Goal: Task Accomplishment & Management: Complete application form

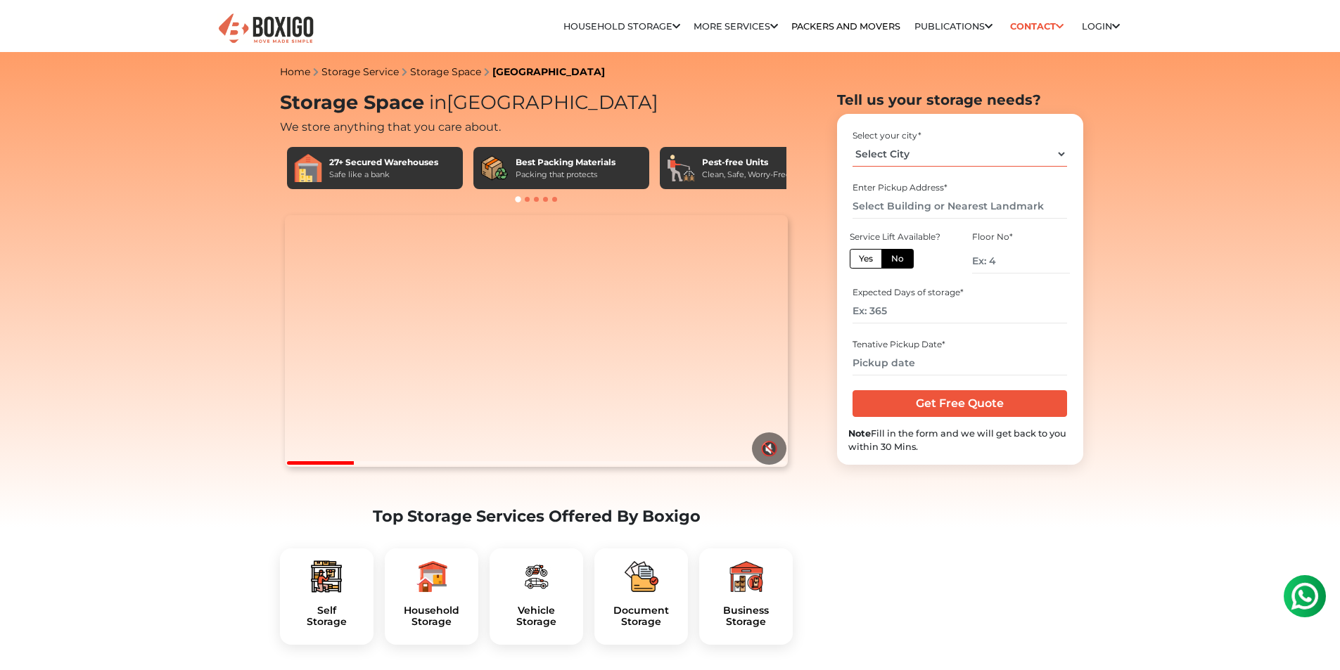
click at [1002, 148] on select "Select City [GEOGRAPHIC_DATA] [GEOGRAPHIC_DATA] [GEOGRAPHIC_DATA] [GEOGRAPHIC_D…" at bounding box center [960, 154] width 215 height 25
click at [853, 142] on select "Select City [GEOGRAPHIC_DATA] [GEOGRAPHIC_DATA] [GEOGRAPHIC_DATA] [GEOGRAPHIC_D…" at bounding box center [960, 154] width 215 height 25
click at [977, 158] on select "Select City [GEOGRAPHIC_DATA] [GEOGRAPHIC_DATA] [GEOGRAPHIC_DATA] [GEOGRAPHIC_D…" at bounding box center [960, 154] width 215 height 25
select select "[GEOGRAPHIC_DATA]"
click at [853, 142] on select "Select City [GEOGRAPHIC_DATA] [GEOGRAPHIC_DATA] [GEOGRAPHIC_DATA] [GEOGRAPHIC_D…" at bounding box center [960, 154] width 215 height 25
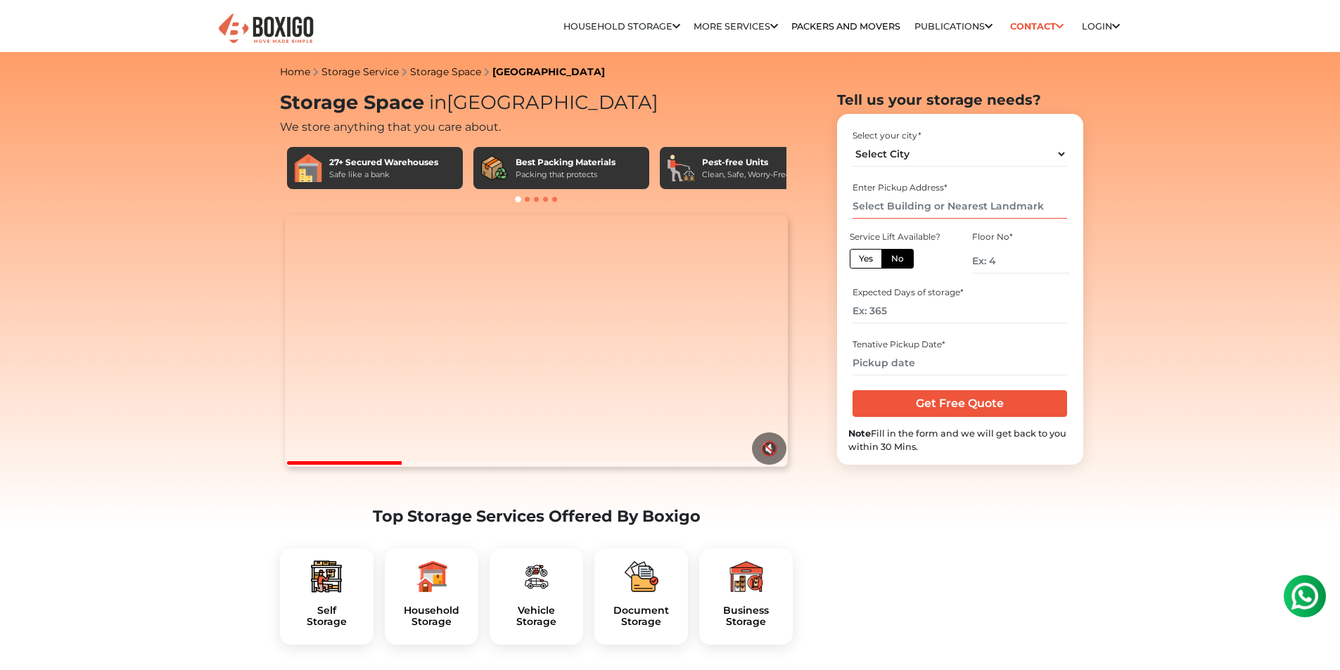
click at [946, 208] on input "text" at bounding box center [960, 206] width 215 height 25
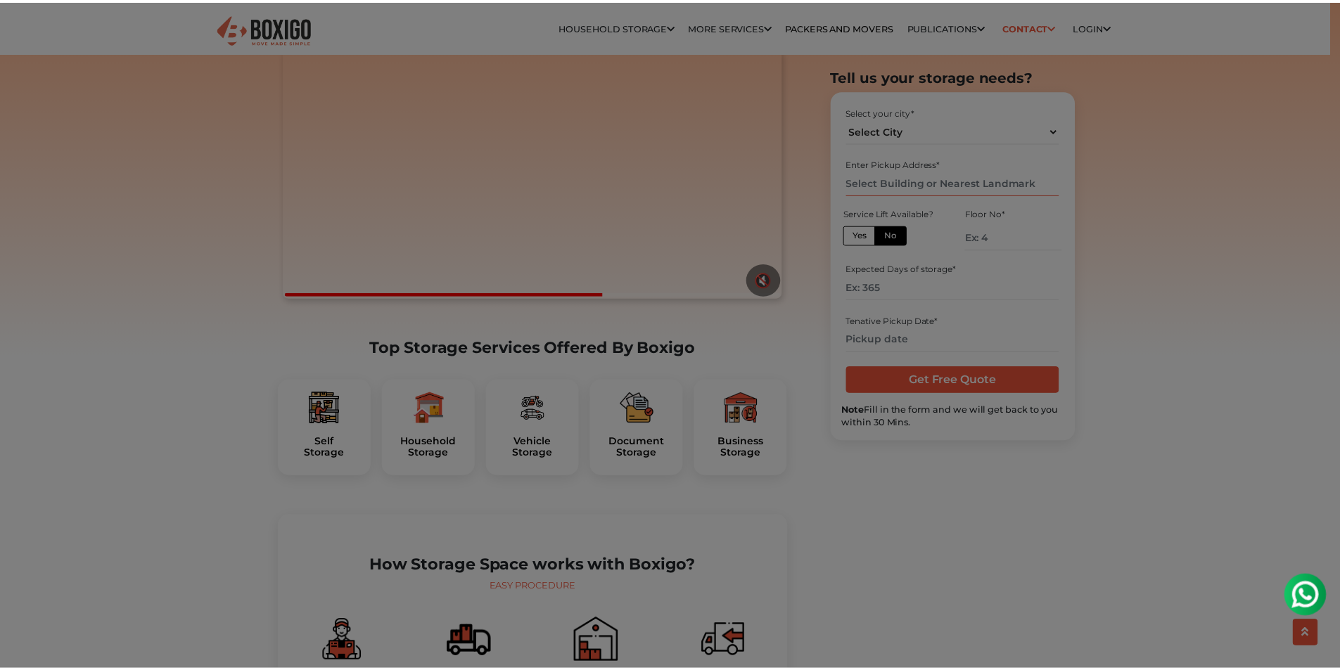
scroll to position [211, 0]
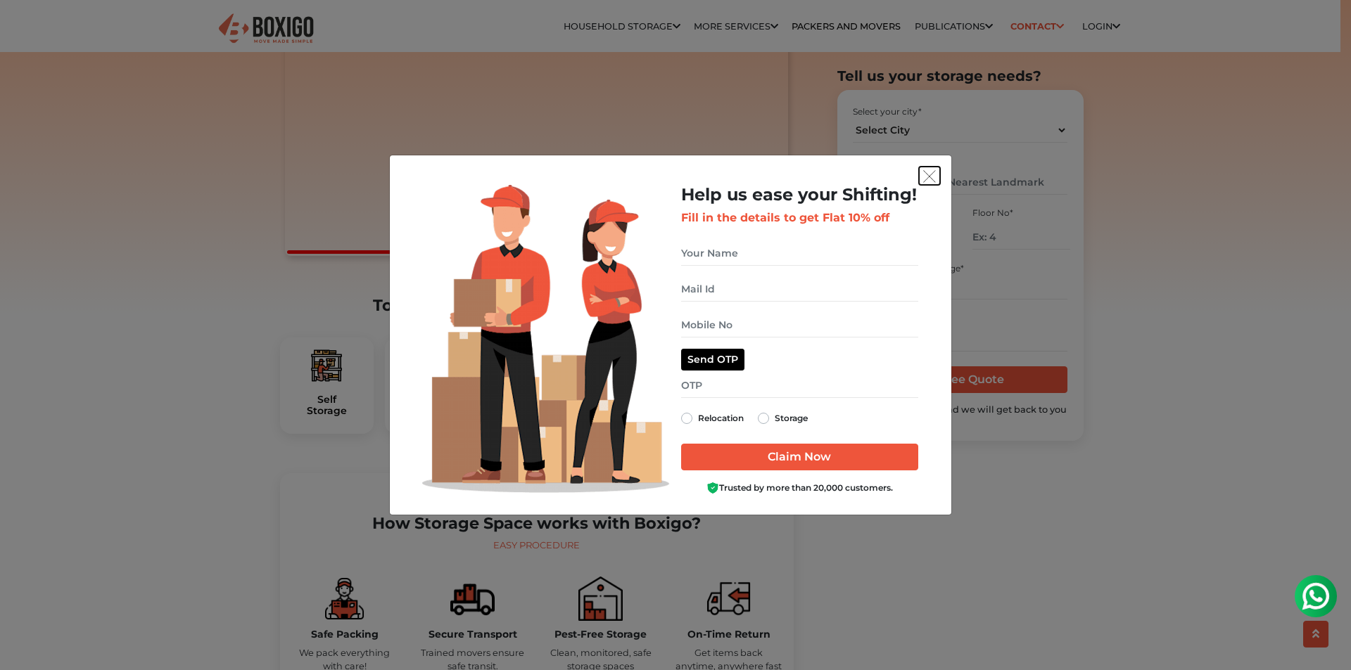
click at [930, 176] on img "get free quote dialog" at bounding box center [929, 176] width 13 height 13
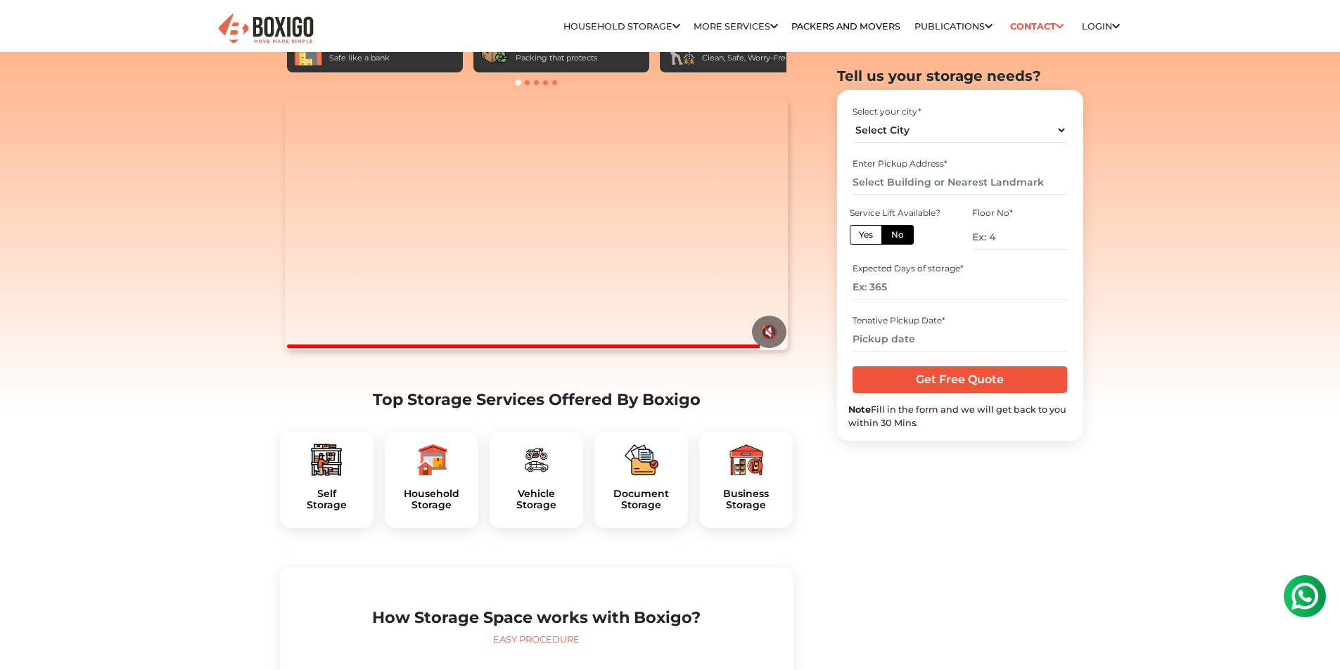
scroll to position [0, 0]
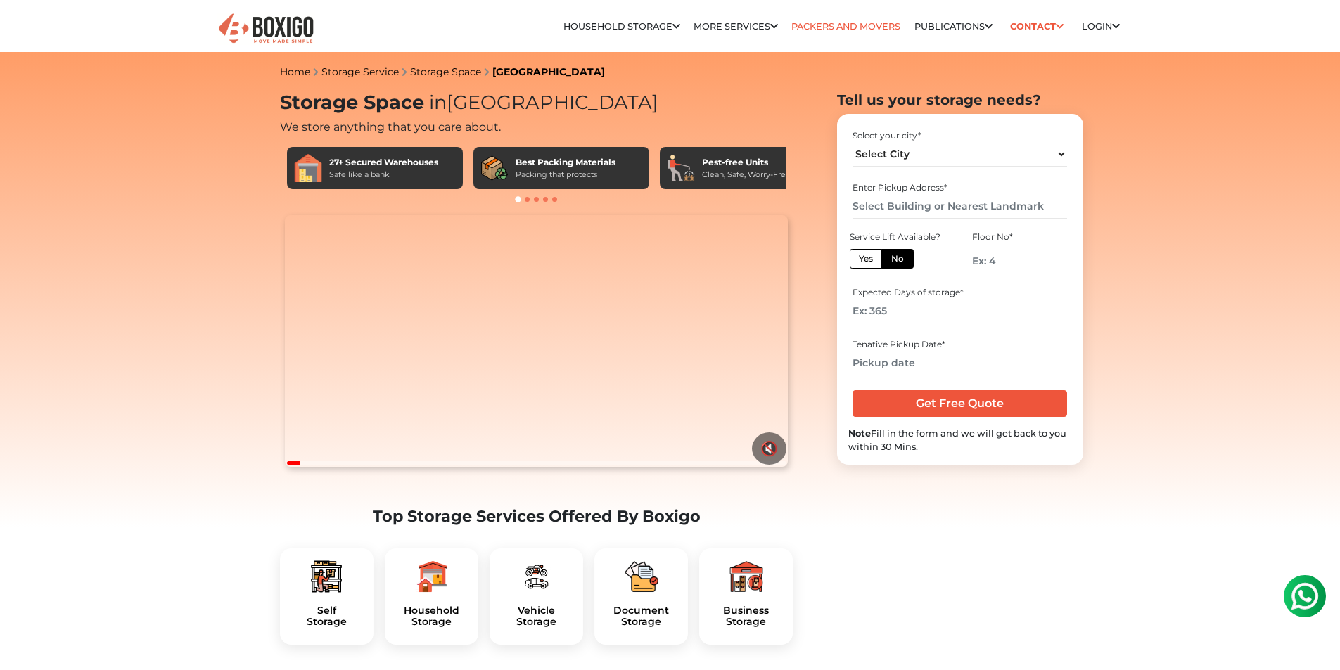
click at [840, 30] on link "Packers and Movers" at bounding box center [845, 26] width 109 height 11
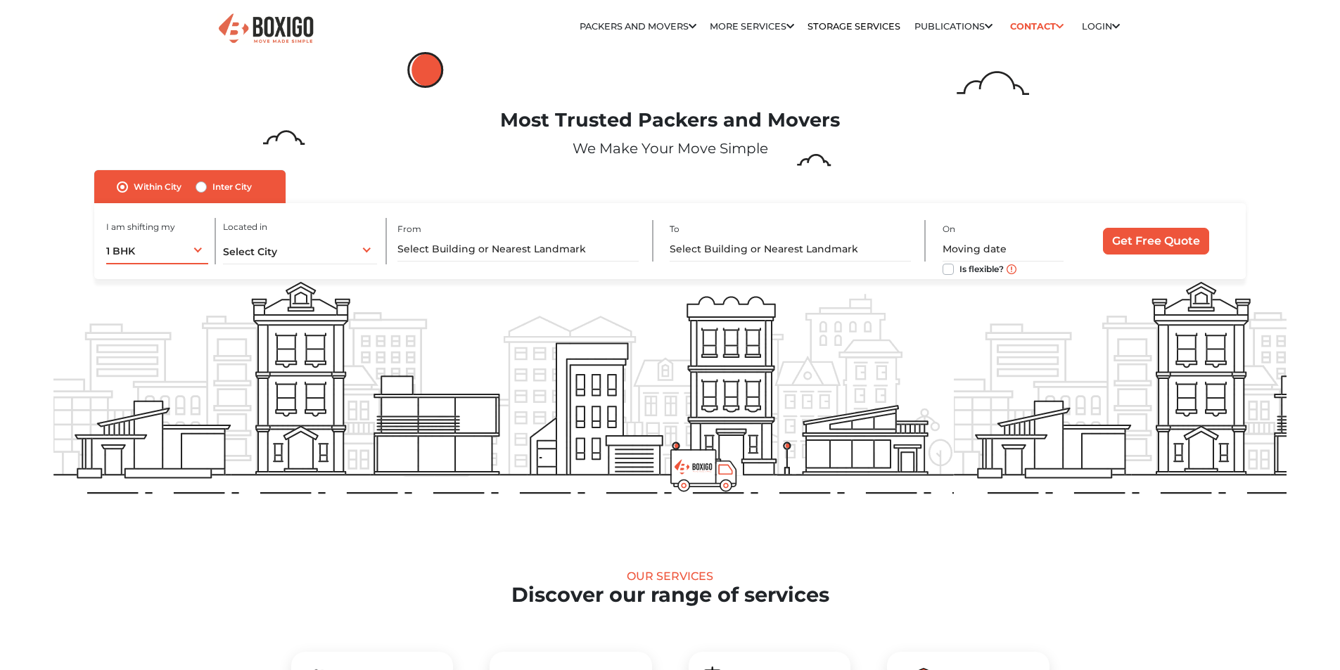
click at [147, 251] on div "1 BHK 1 BHK 2 BHK 3 BHK 3 + BHK FEW ITEMS" at bounding box center [157, 250] width 103 height 30
click at [155, 342] on li "3 BHK" at bounding box center [201, 336] width 191 height 28
click at [296, 255] on div "Select City Select City Bangalore Bengaluru Bhopal Bhubaneswar Chennai Coimbato…" at bounding box center [300, 250] width 155 height 30
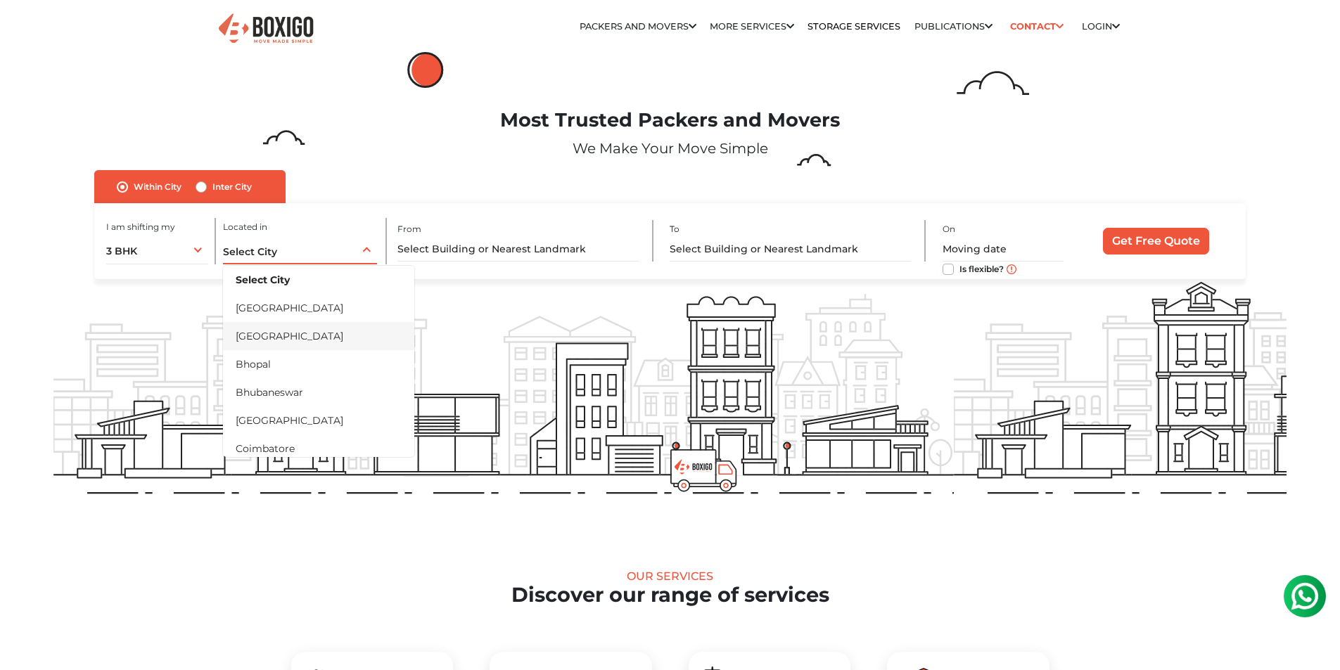
click at [291, 333] on li "[GEOGRAPHIC_DATA]" at bounding box center [318, 336] width 191 height 28
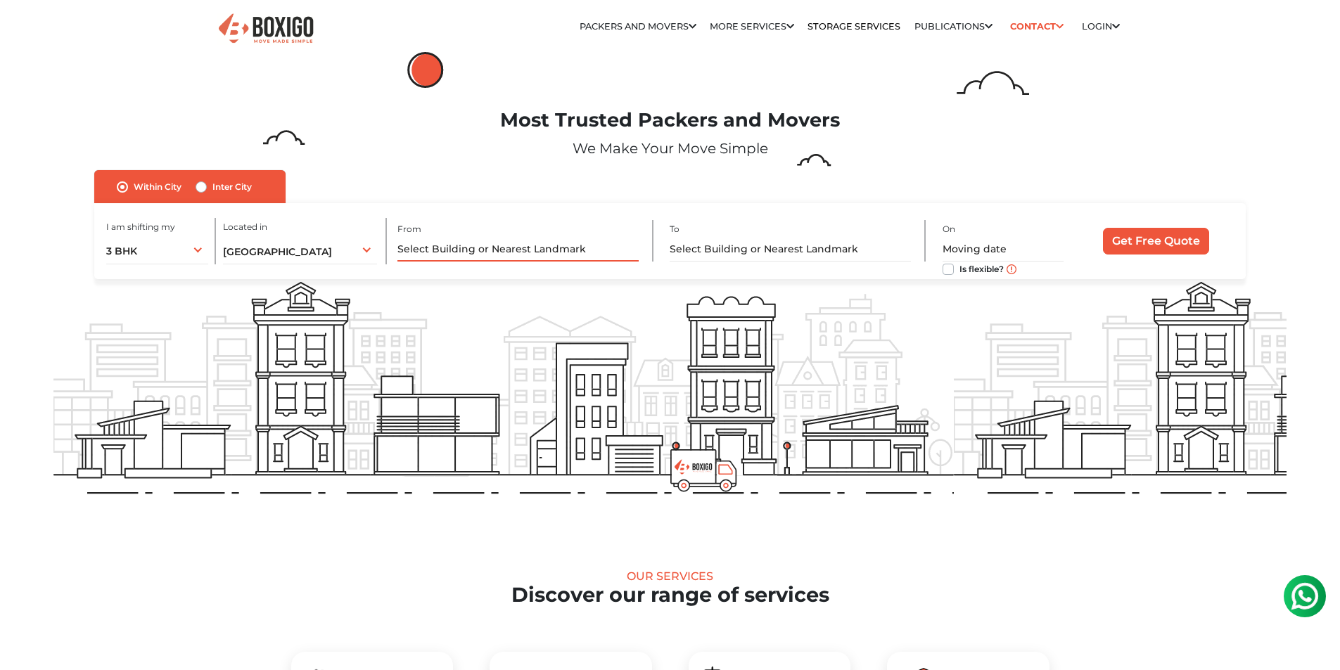
click at [464, 250] on input "text" at bounding box center [518, 249] width 241 height 25
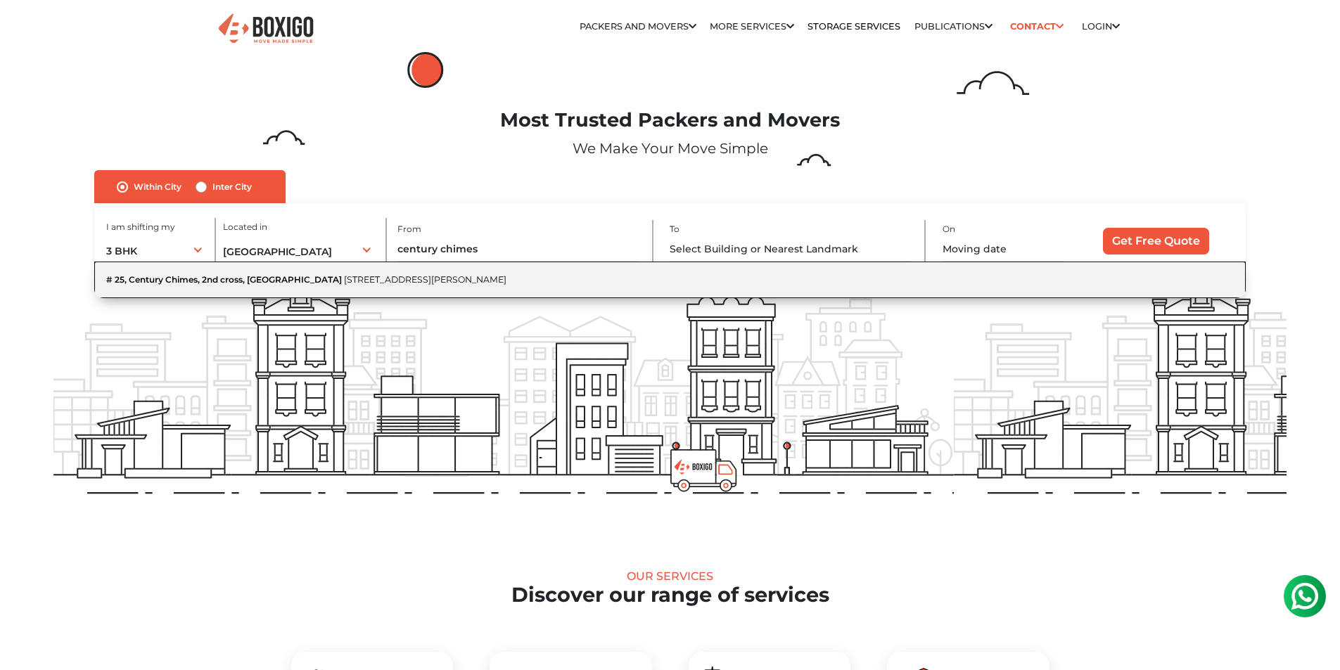
click at [471, 289] on button "# 25, Century Chimes, 2nd cross, Shantivana 2nd Cross Road, Shanthivana, Sanjee…" at bounding box center [669, 280] width 1151 height 36
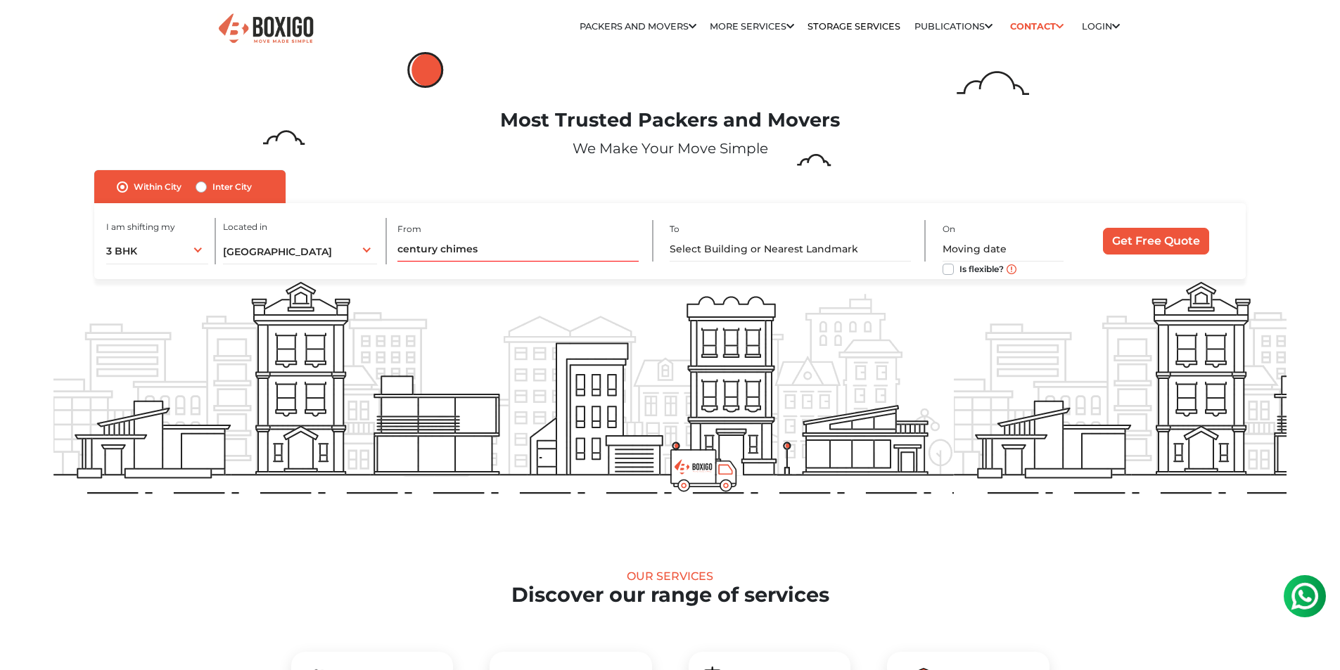
type input "# 25, Century Chimes, 2nd cross, Shantivana, 2nd Cross Road, Shanthivana, Sanje…"
click at [716, 249] on input "text" at bounding box center [790, 249] width 241 height 25
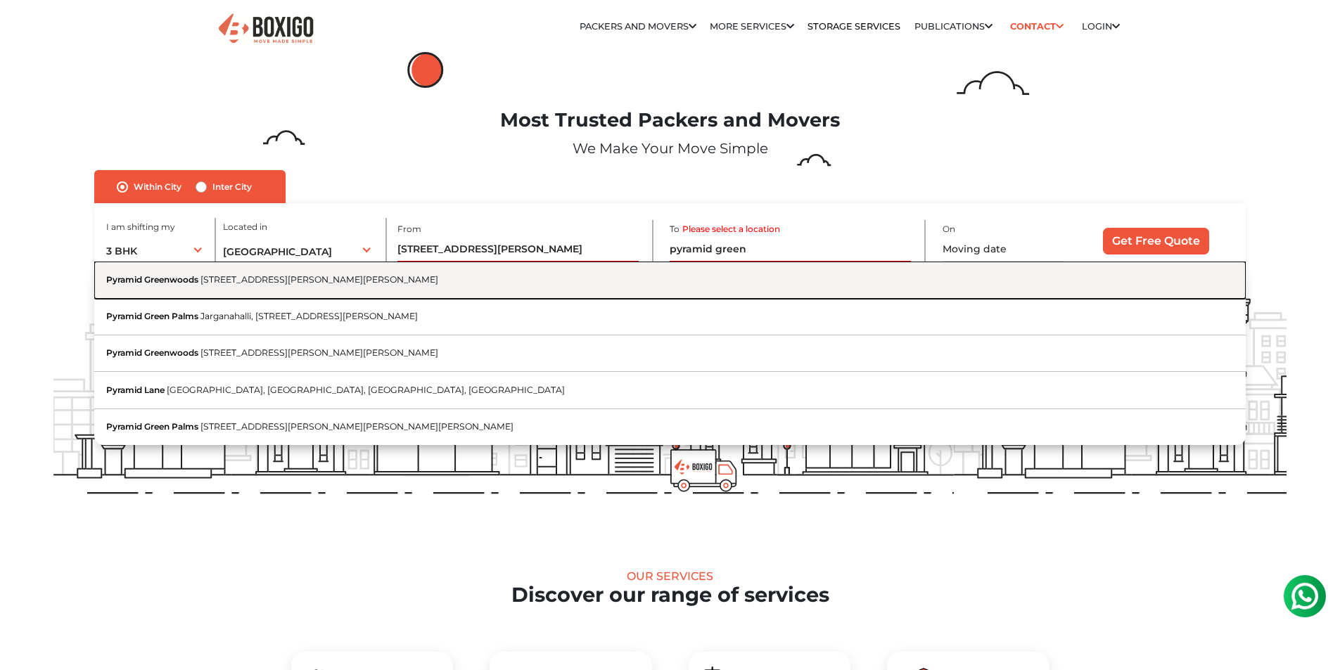
click at [442, 286] on button "Pyramid Greenwoods 5th Cross Road, Indra Nagar, Sahakar Nagar, Byatarayanapura,…" at bounding box center [669, 280] width 1151 height 37
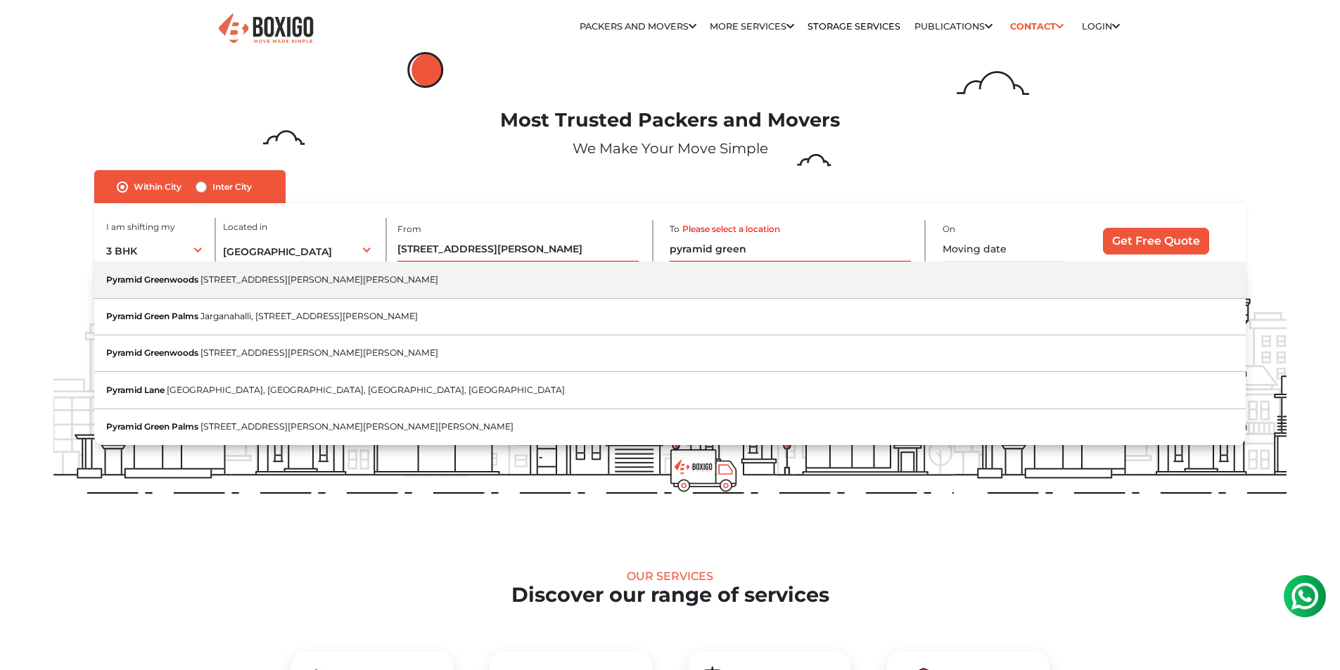
type input "Pyramid Greenwoods, 5th Cross Road, Indra Nagar, Sahakar Nagar, Byatarayanapura…"
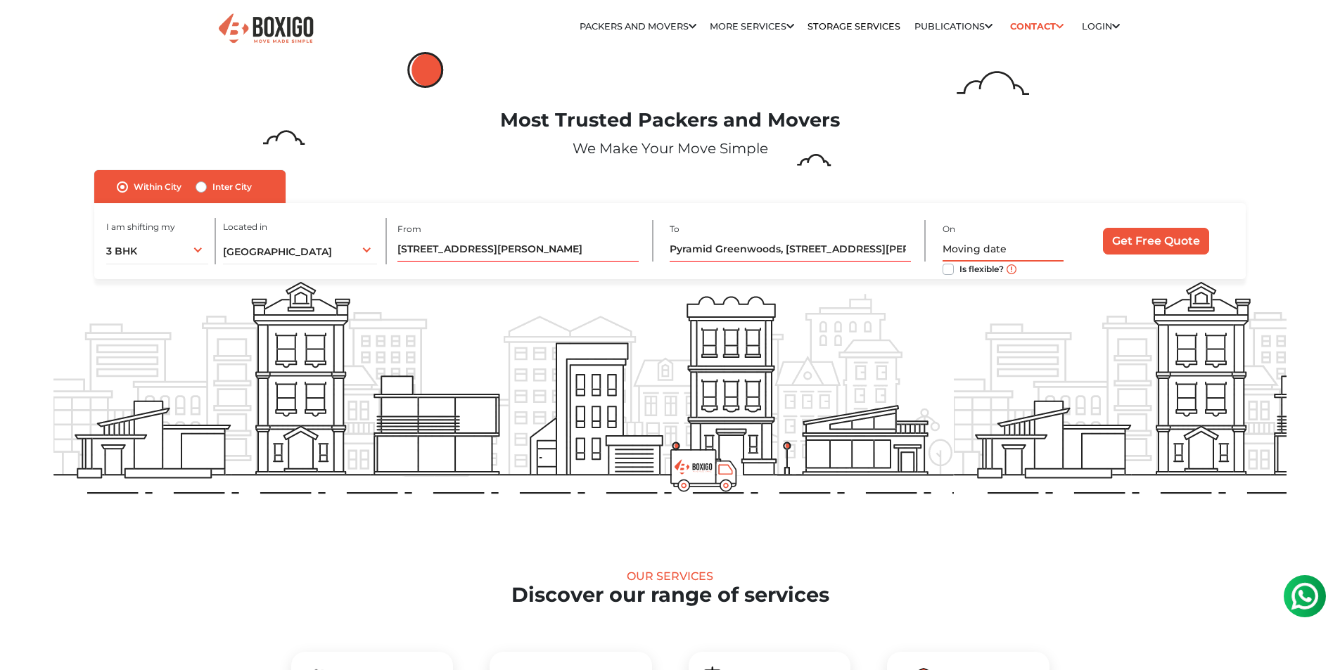
click at [990, 247] on input "text" at bounding box center [1003, 249] width 121 height 25
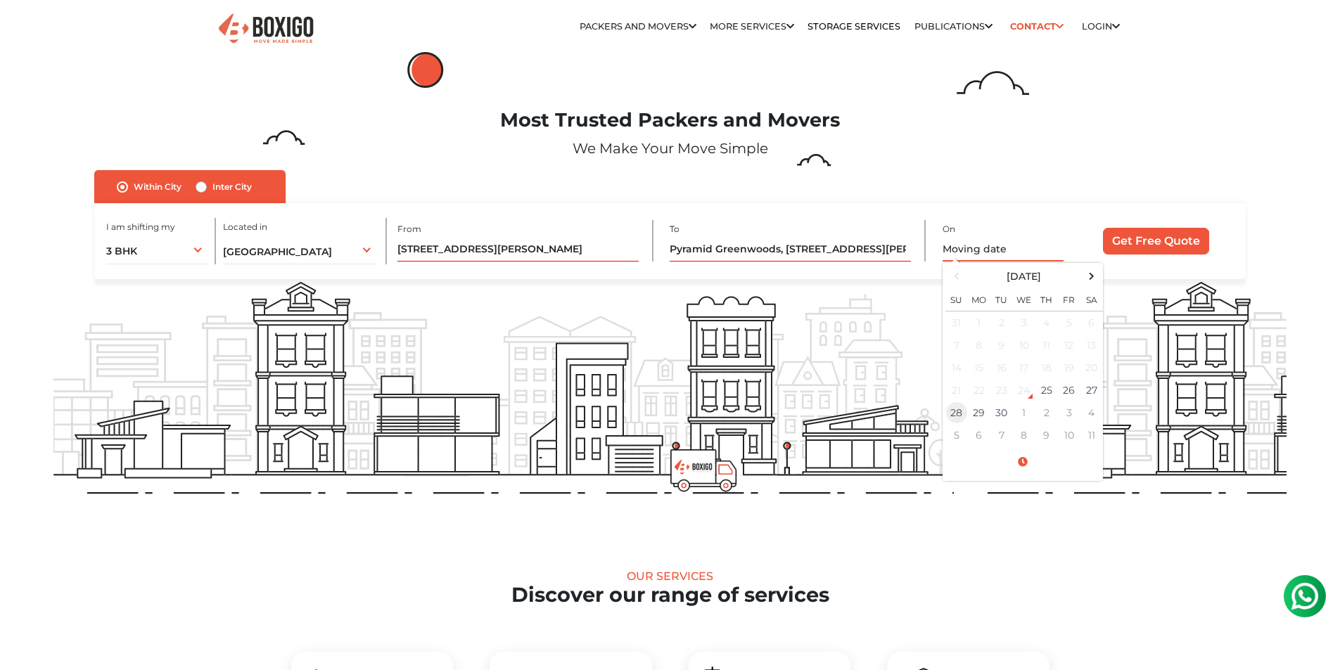
click at [955, 414] on td "28" at bounding box center [957, 413] width 23 height 23
type input "09/28/2025 12:00 AM"
click at [1146, 243] on input "Get Free Quote" at bounding box center [1156, 241] width 106 height 27
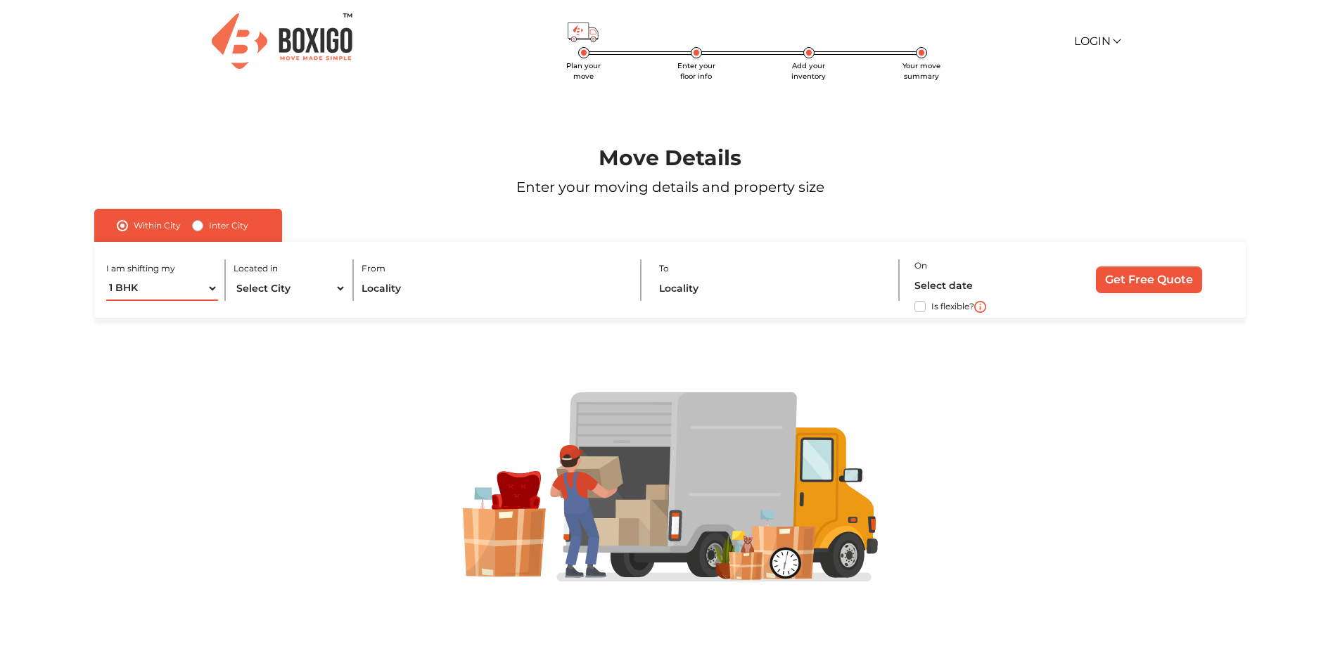
click at [146, 293] on select "1 BHK 2 BHK 3 BHK 3 + BHK FEW ITEMS" at bounding box center [162, 288] width 113 height 25
select select "3 BHK"
click at [106, 276] on select "1 BHK 2 BHK 3 BHK 3 + BHK FEW ITEMS" at bounding box center [162, 288] width 113 height 25
click at [284, 290] on select "Select City [GEOGRAPHIC_DATA] [GEOGRAPHIC_DATA] [GEOGRAPHIC_DATA] [GEOGRAPHIC_D…" at bounding box center [290, 288] width 113 height 25
select select "[GEOGRAPHIC_DATA]"
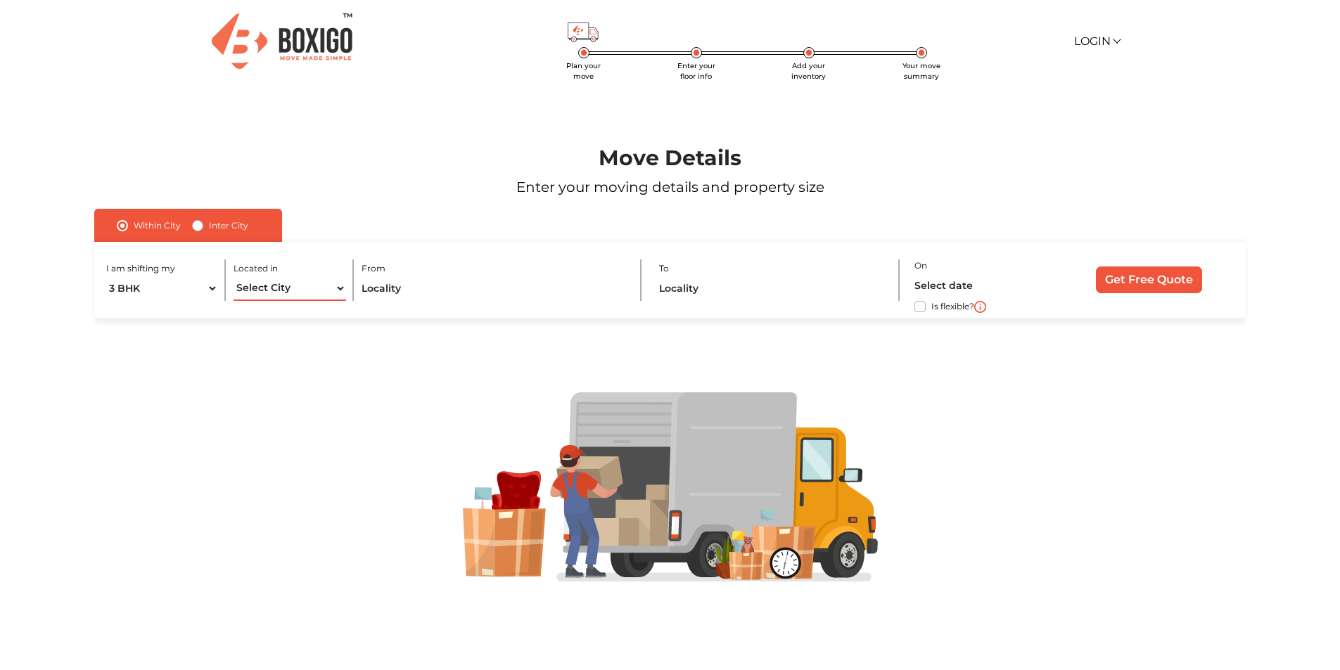
click at [234, 276] on select "Select City [GEOGRAPHIC_DATA] [GEOGRAPHIC_DATA] [GEOGRAPHIC_DATA] [GEOGRAPHIC_D…" at bounding box center [290, 288] width 113 height 25
click at [421, 284] on input "text" at bounding box center [494, 288] width 264 height 25
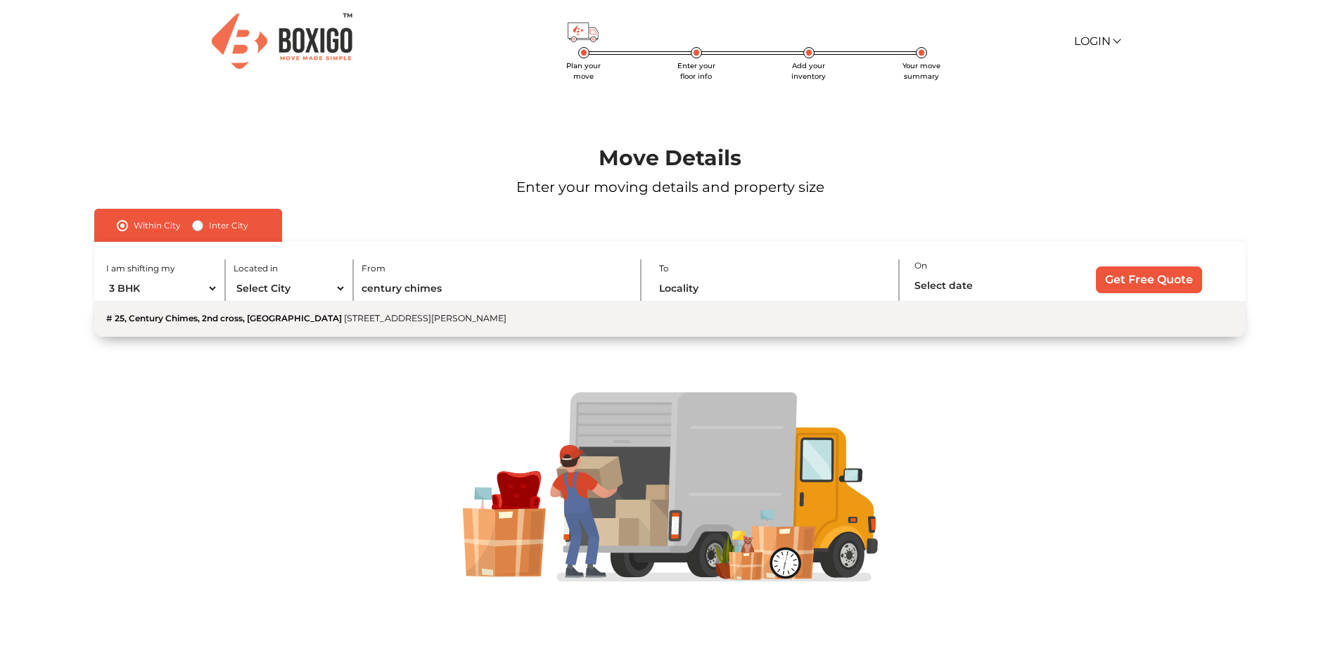
click at [426, 324] on button "[STREET_ADDRESS][PERSON_NAME]" at bounding box center [669, 319] width 1151 height 36
type input "[STREET_ADDRESS][PERSON_NAME]"
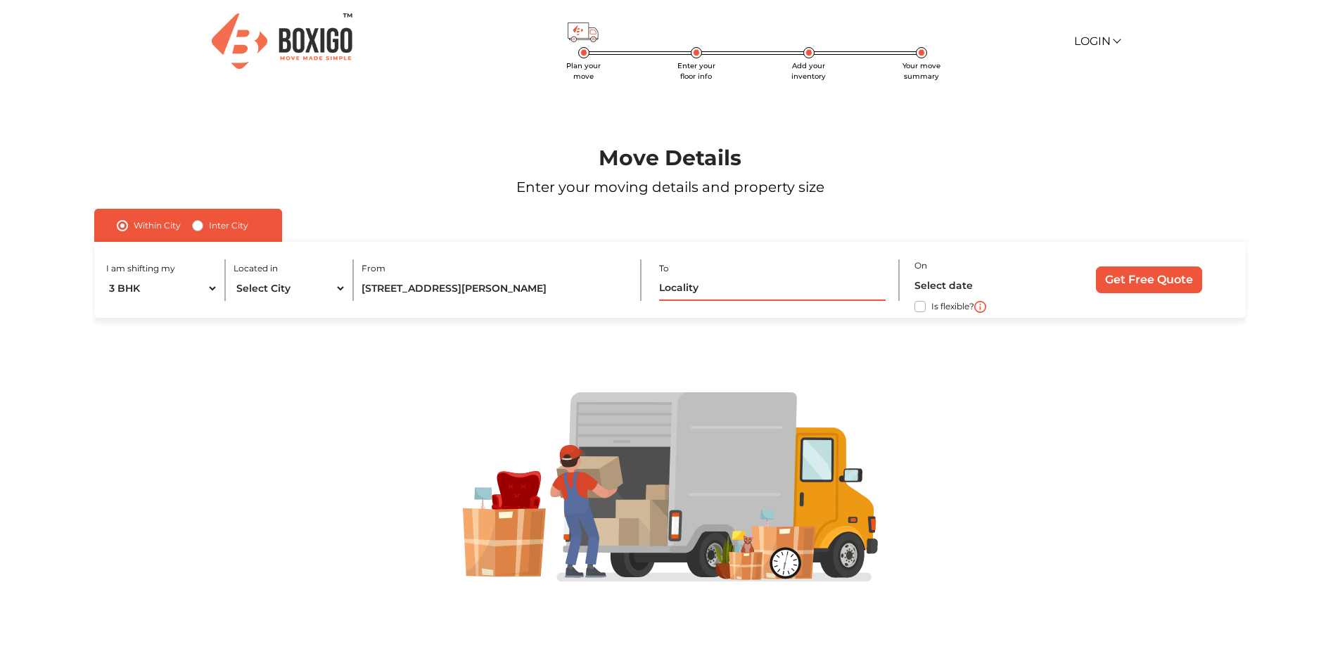
click at [680, 291] on input "text" at bounding box center [772, 288] width 226 height 25
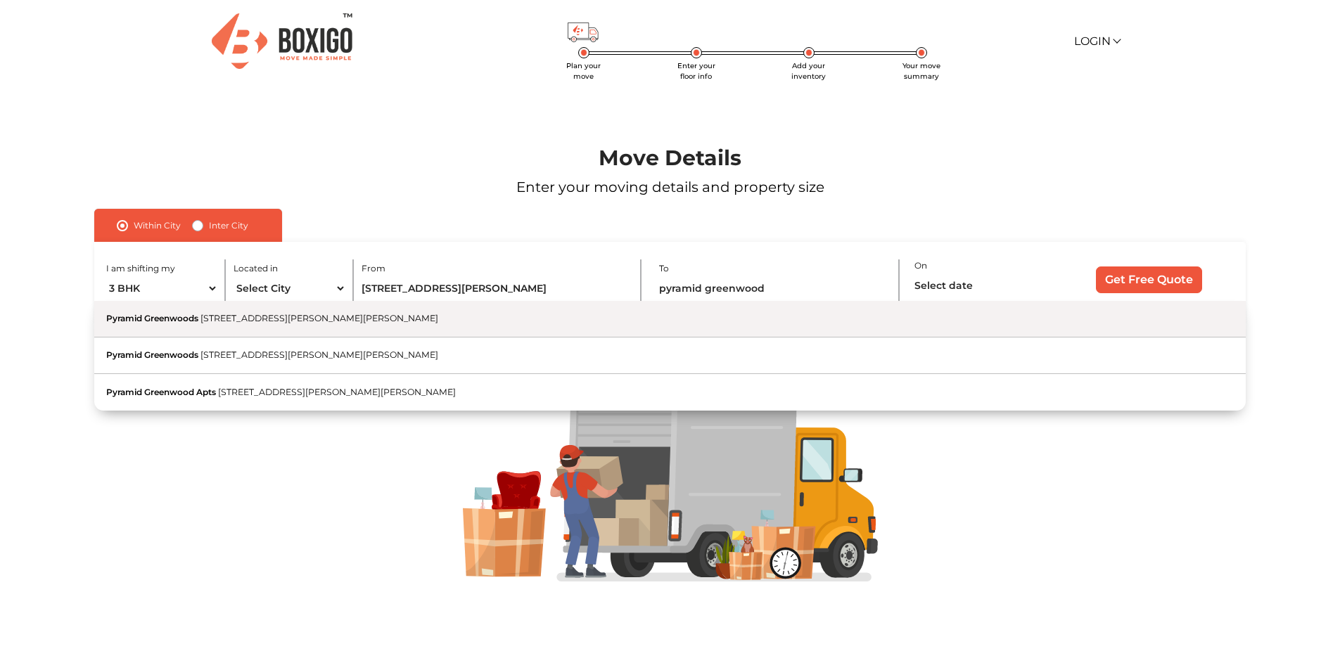
click at [654, 322] on button "Pyramid Greenwoods [STREET_ADDRESS][PERSON_NAME][PERSON_NAME]" at bounding box center [669, 319] width 1151 height 37
type input "Pyramid Greenwoods, [STREET_ADDRESS][PERSON_NAME][PERSON_NAME]"
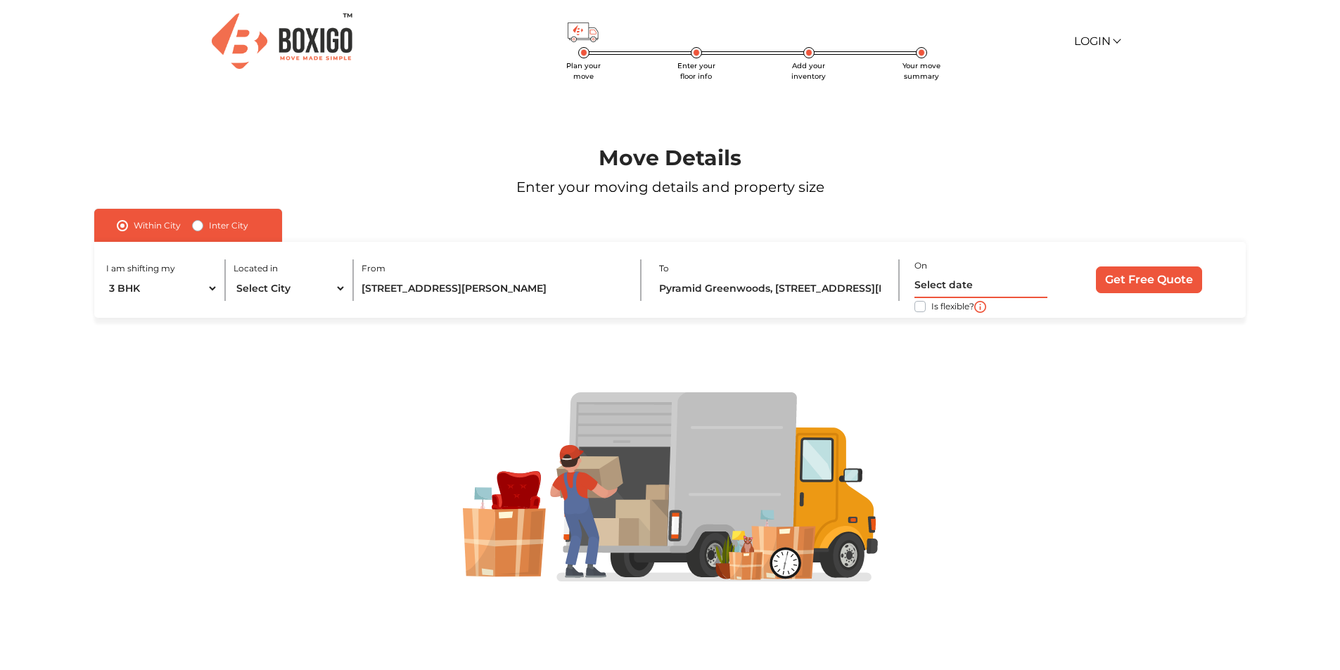
click at [998, 286] on input "text" at bounding box center [981, 286] width 133 height 25
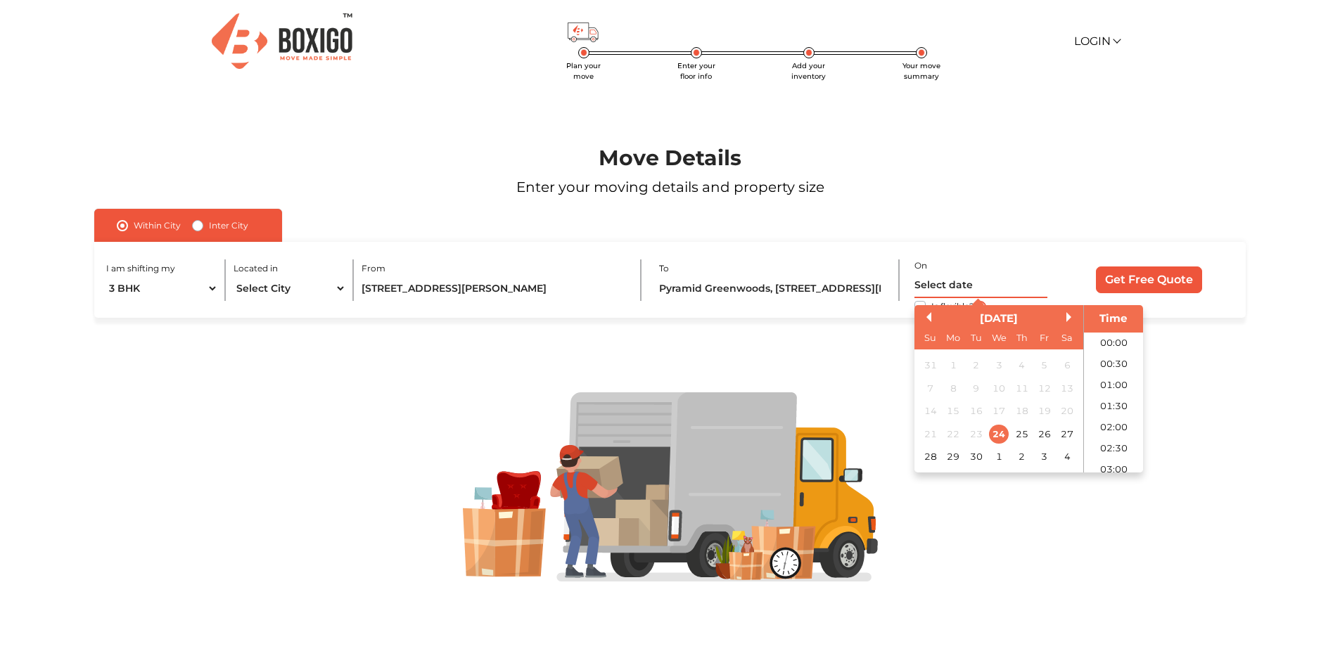
scroll to position [447, 0]
click at [929, 457] on div "28" at bounding box center [930, 456] width 19 height 19
type input "28/09/2025 12:00 AM"
click at [1150, 283] on input "Get Free Quote" at bounding box center [1149, 280] width 106 height 27
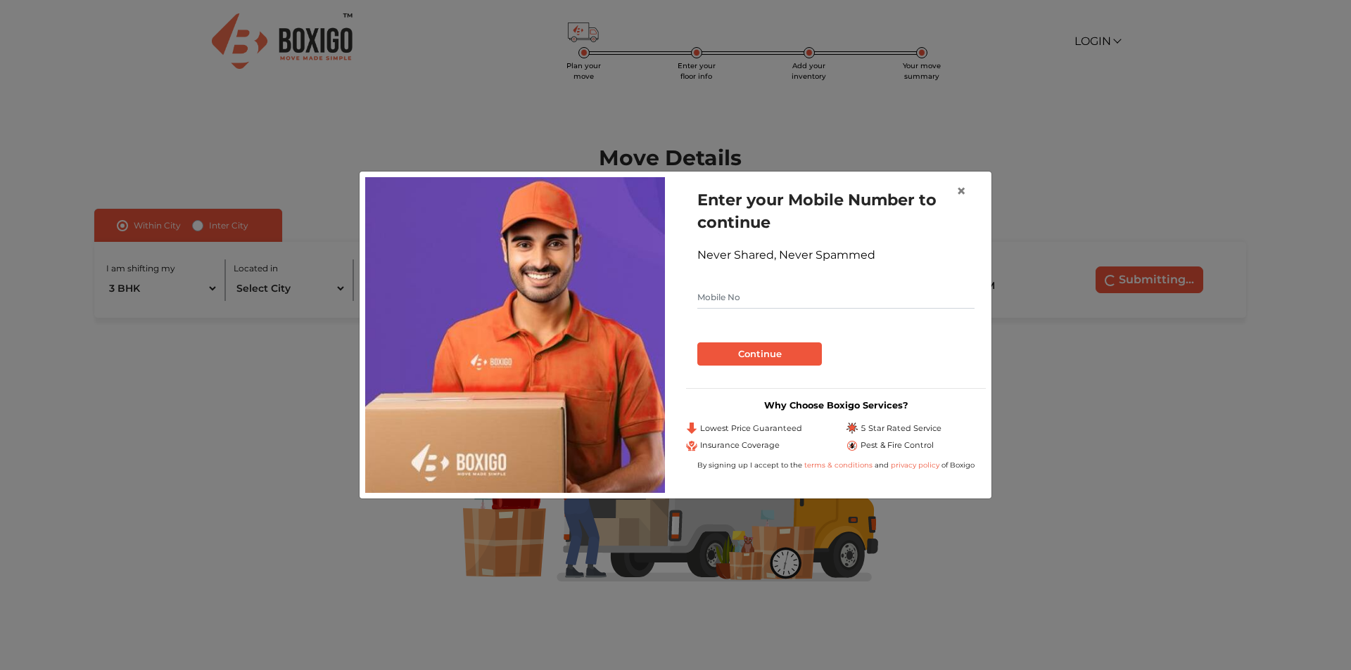
click at [783, 291] on input "text" at bounding box center [835, 297] width 277 height 23
click at [730, 297] on input "948047128" at bounding box center [835, 297] width 277 height 23
type input "9480470128"
click at [739, 351] on button "Continue" at bounding box center [759, 355] width 125 height 24
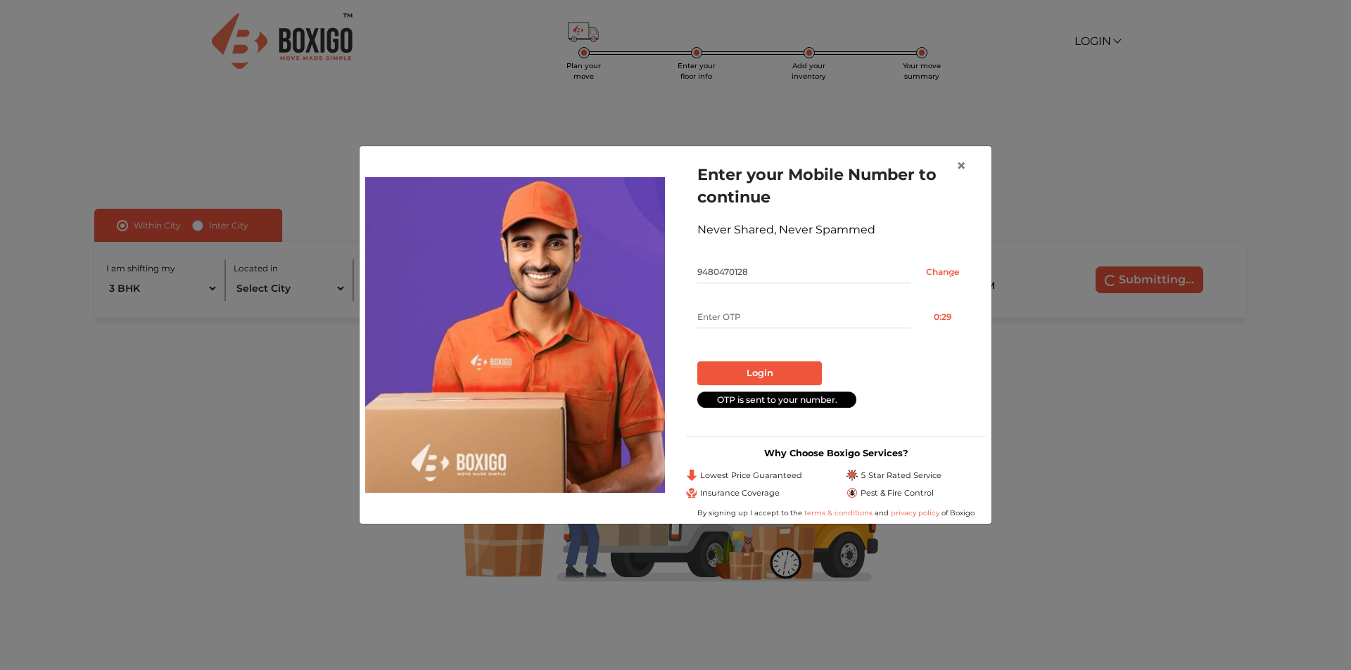
click at [737, 315] on input "text" at bounding box center [803, 317] width 213 height 23
type input "9601"
click at [763, 381] on button "Login" at bounding box center [759, 374] width 125 height 24
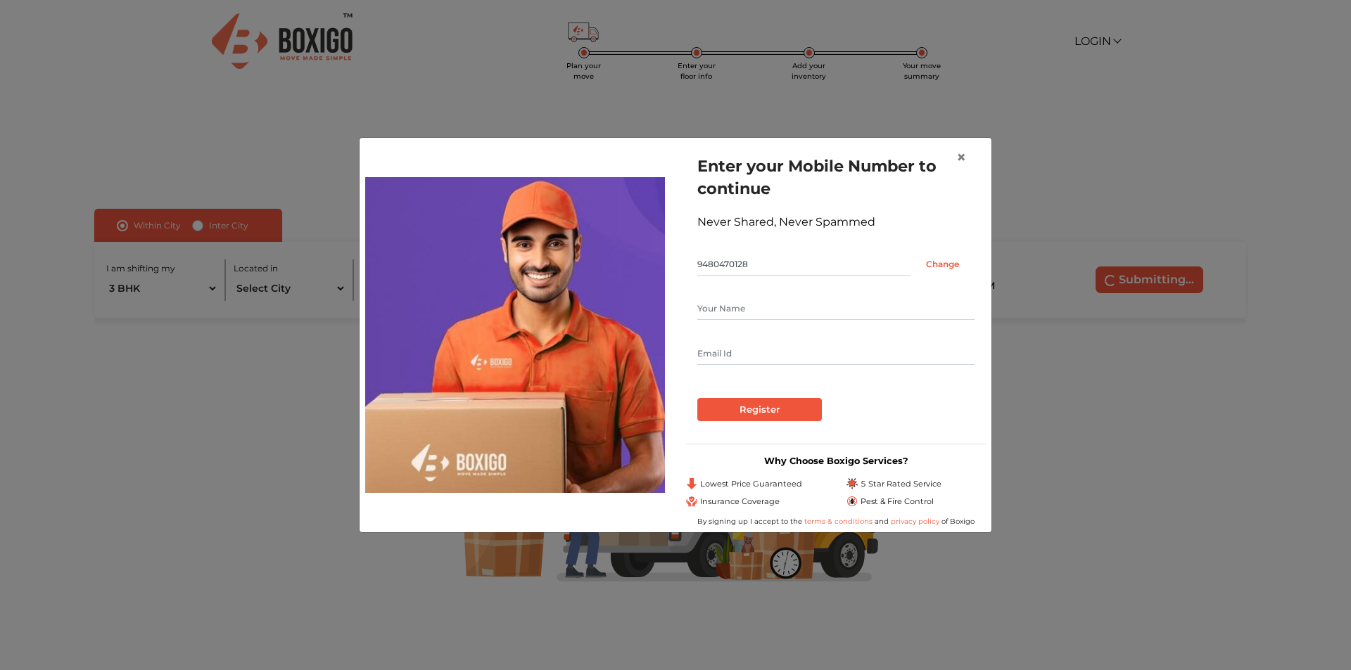
click at [758, 313] on input "text" at bounding box center [835, 309] width 277 height 23
type input "Uday Kiran"
type input "uday.makam@gmail.com"
click at [761, 404] on input "Register" at bounding box center [759, 410] width 125 height 24
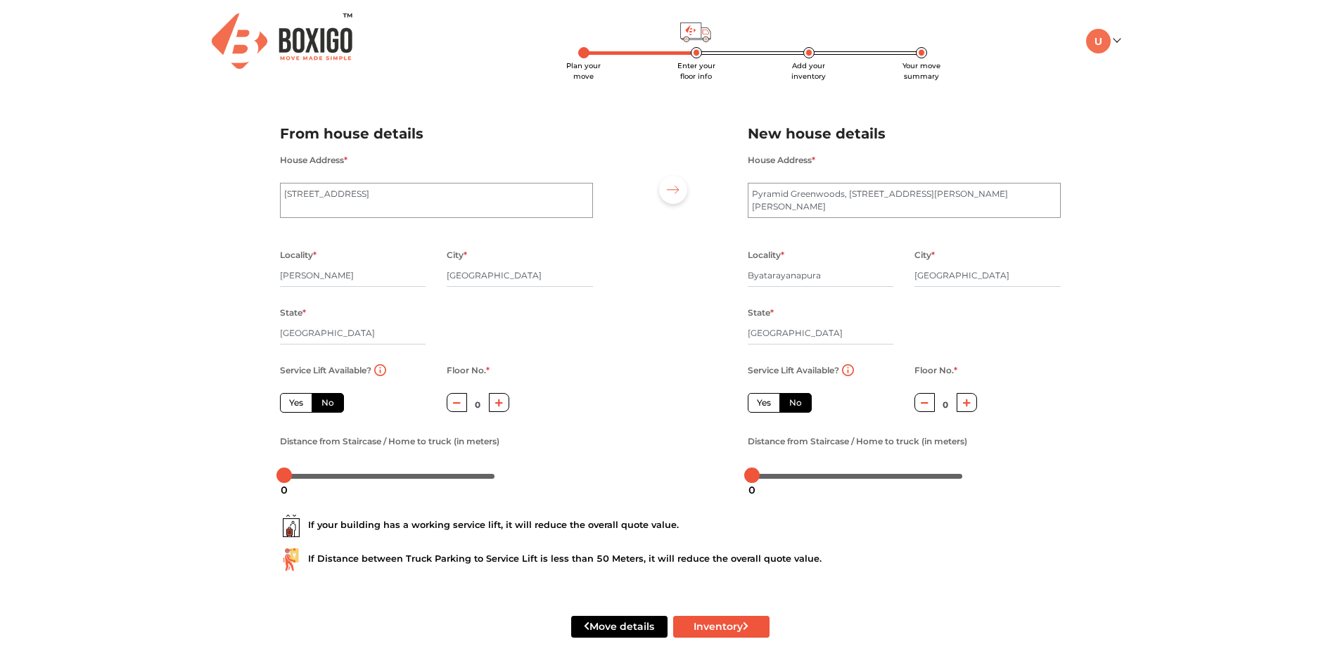
click at [508, 405] on button "button" at bounding box center [499, 402] width 20 height 19
type input "1"
click at [787, 204] on textarea "Pyramid Greenwoods, 5th Cross Road, Indra Nagar, Sahakar Nagar" at bounding box center [904, 200] width 313 height 35
click at [966, 406] on icon "button" at bounding box center [967, 403] width 8 height 8
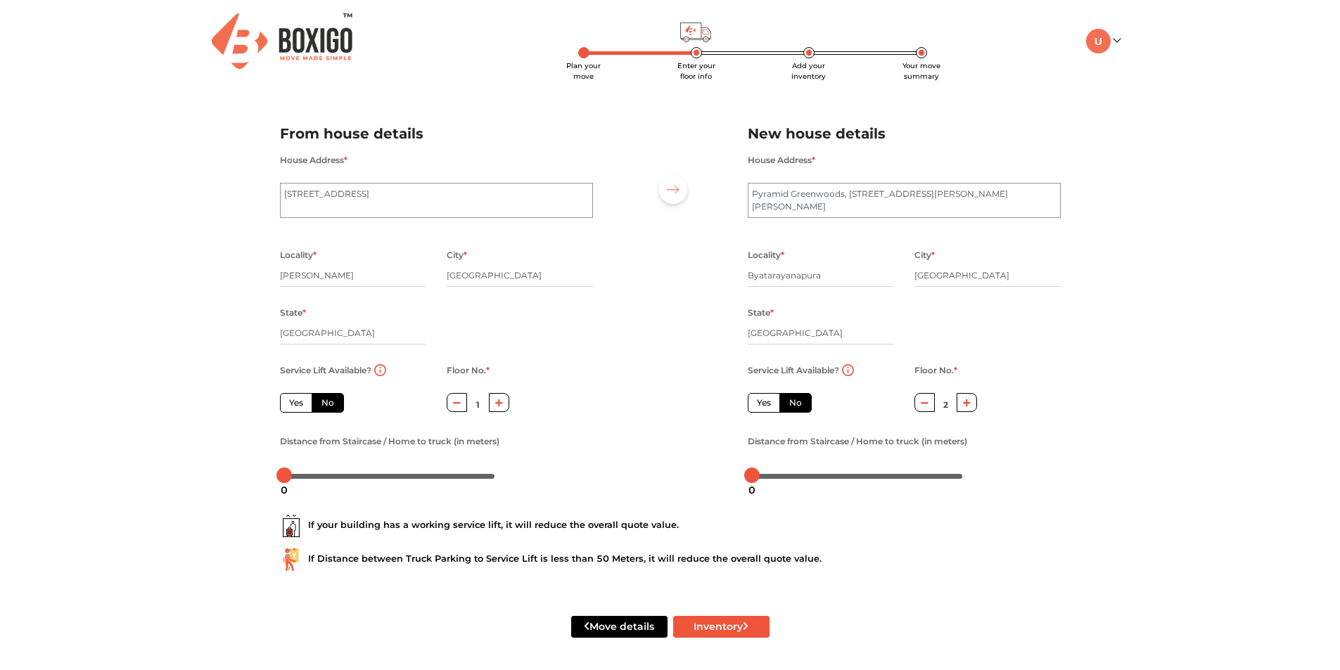
click at [966, 406] on icon "button" at bounding box center [967, 403] width 8 height 8
type input "4"
drag, startPoint x: 284, startPoint y: 477, endPoint x: 329, endPoint y: 482, distance: 45.3
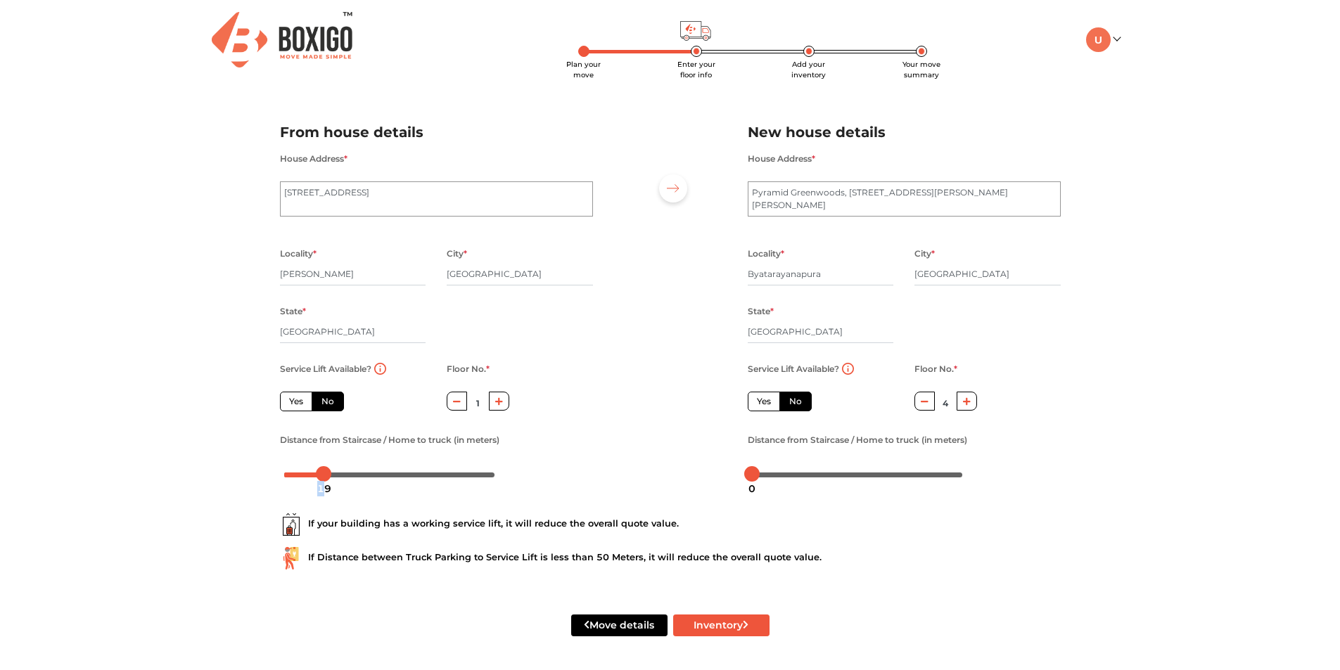
click at [329, 482] on div "19" at bounding box center [324, 489] width 25 height 24
click at [362, 482] on div at bounding box center [390, 474] width 220 height 23
drag, startPoint x: 329, startPoint y: 476, endPoint x: 338, endPoint y: 476, distance: 9.1
click at [338, 476] on div at bounding box center [338, 473] width 15 height 15
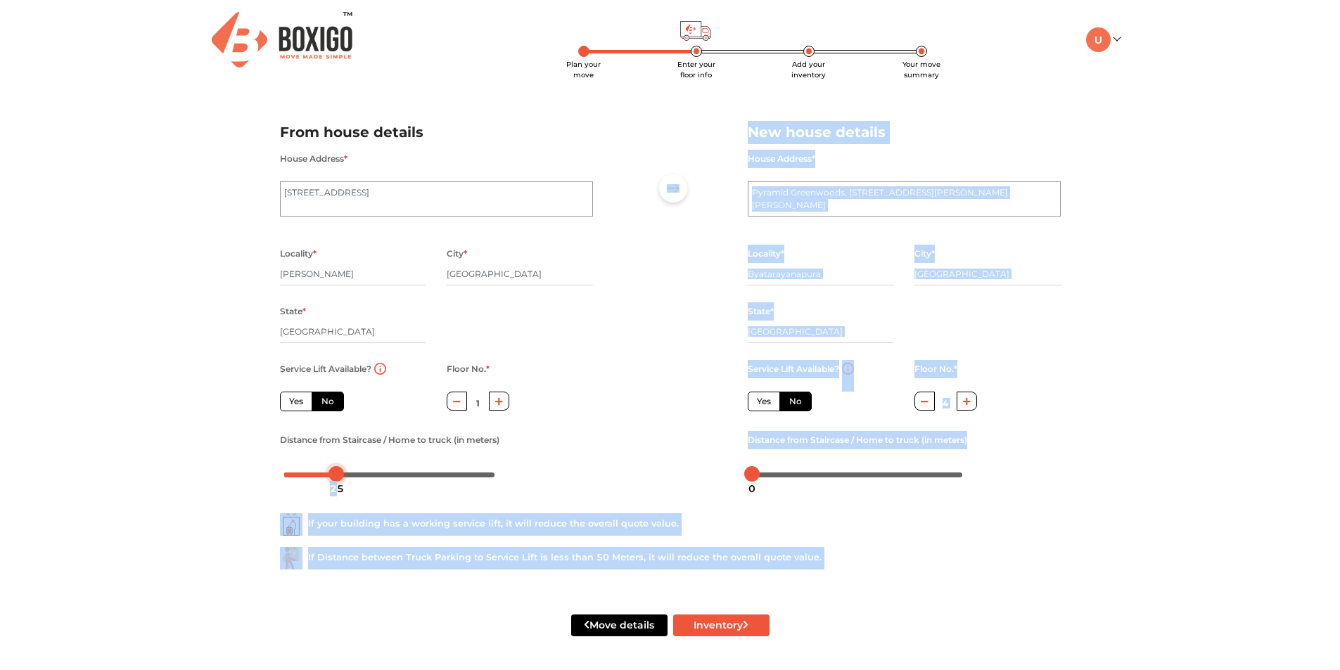
click at [334, 476] on body "Plan your move Enter your floor info Add your inventory Your move summary My Mo…" at bounding box center [670, 334] width 1340 height 670
click at [391, 495] on div "If your building has a working service lift, it will reduce the overall quote v…" at bounding box center [670, 536] width 802 height 90
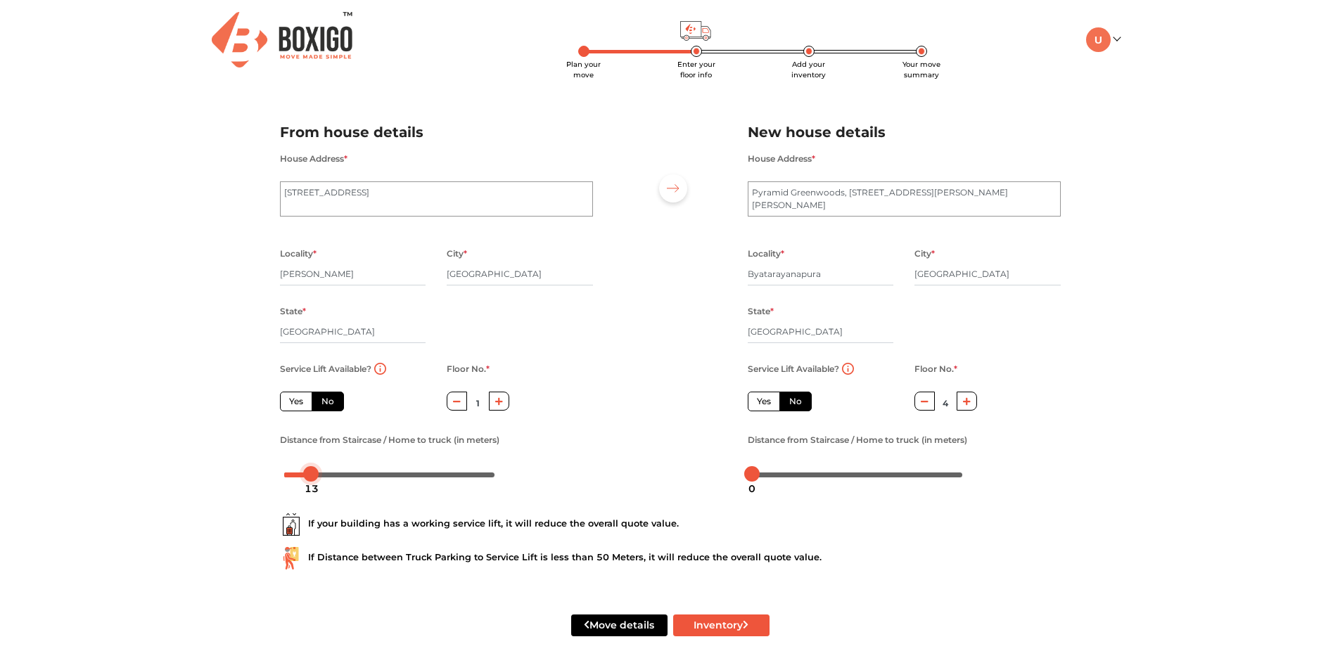
drag, startPoint x: 340, startPoint y: 473, endPoint x: 314, endPoint y: 474, distance: 26.1
click at [314, 474] on div at bounding box center [310, 473] width 15 height 15
click at [303, 475] on div at bounding box center [308, 473] width 15 height 15
click at [303, 477] on div "10" at bounding box center [305, 489] width 25 height 24
drag, startPoint x: 345, startPoint y: 555, endPoint x: 521, endPoint y: 560, distance: 175.3
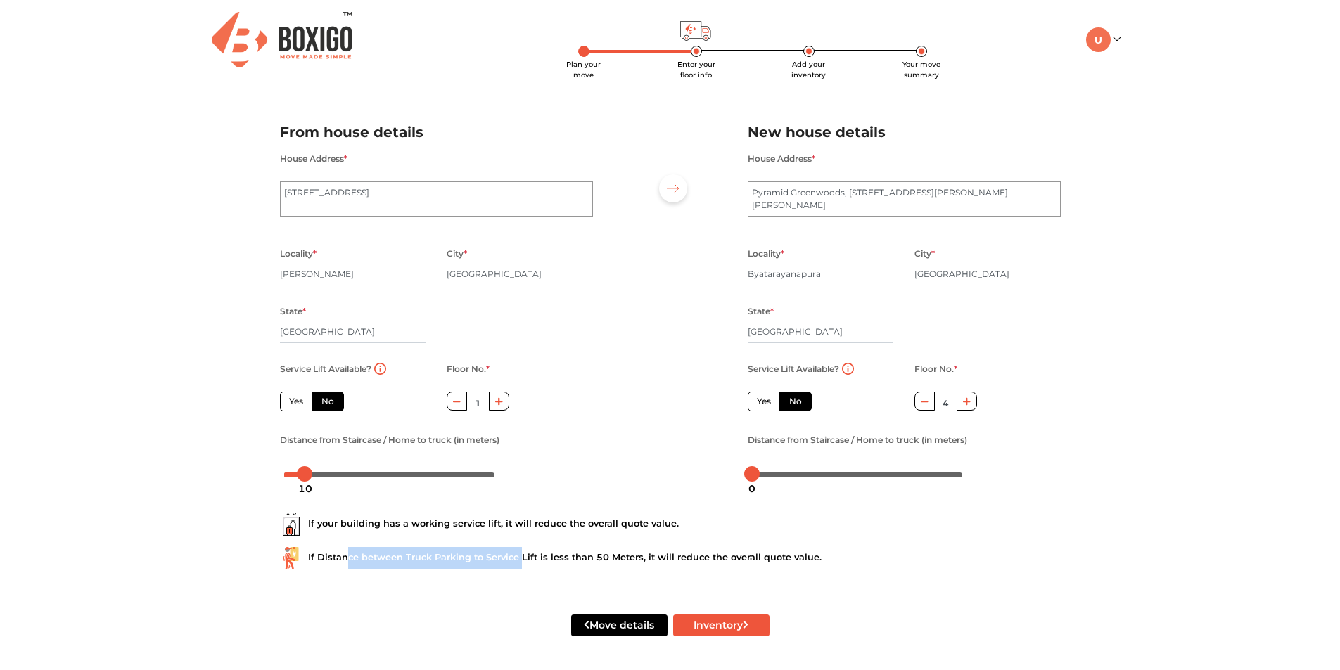
click at [521, 560] on div "If Distance between Truck Parking to Service Lift is less than 50 Meters, it wi…" at bounding box center [670, 558] width 781 height 23
click at [558, 559] on div "If Distance between Truck Parking to Service Lift is less than 50 Meters, it wi…" at bounding box center [670, 558] width 781 height 23
drag, startPoint x: 755, startPoint y: 475, endPoint x: 796, endPoint y: 476, distance: 41.5
click at [796, 476] on body "Plan your move Enter your floor info Add your inventory Your move summary My Mo…" at bounding box center [670, 334] width 1340 height 670
click at [732, 628] on button "Inventory" at bounding box center [721, 626] width 96 height 22
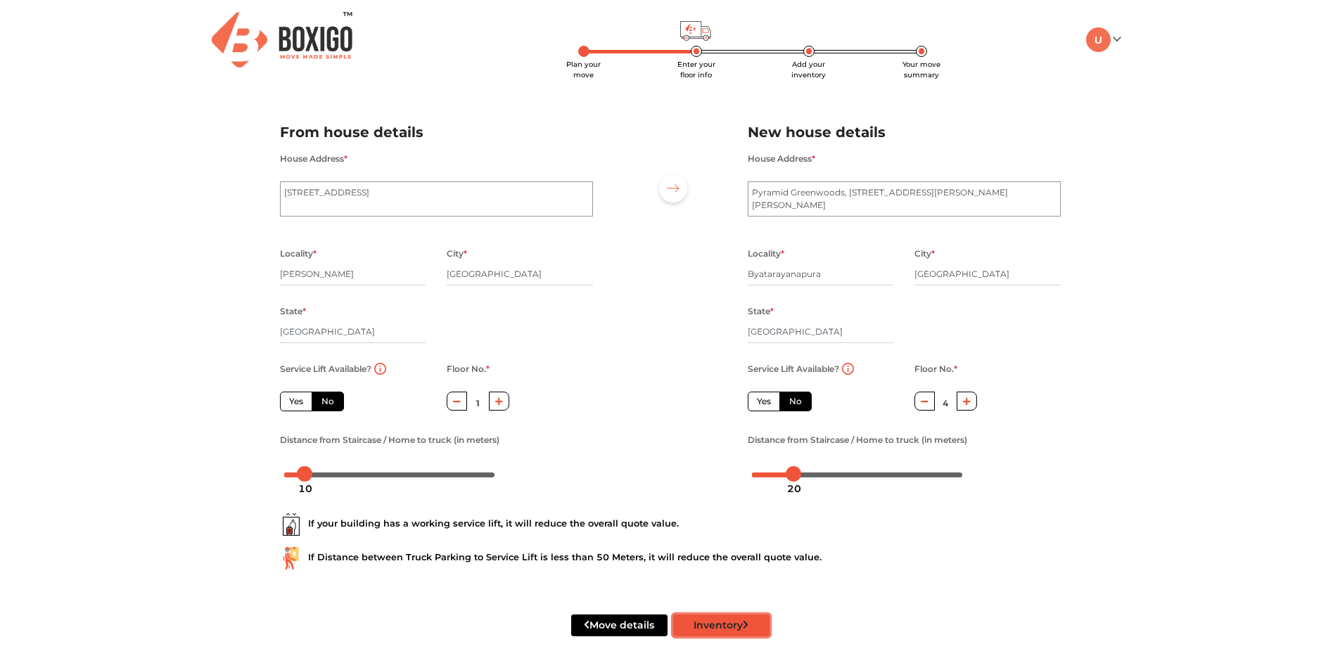
radio input "true"
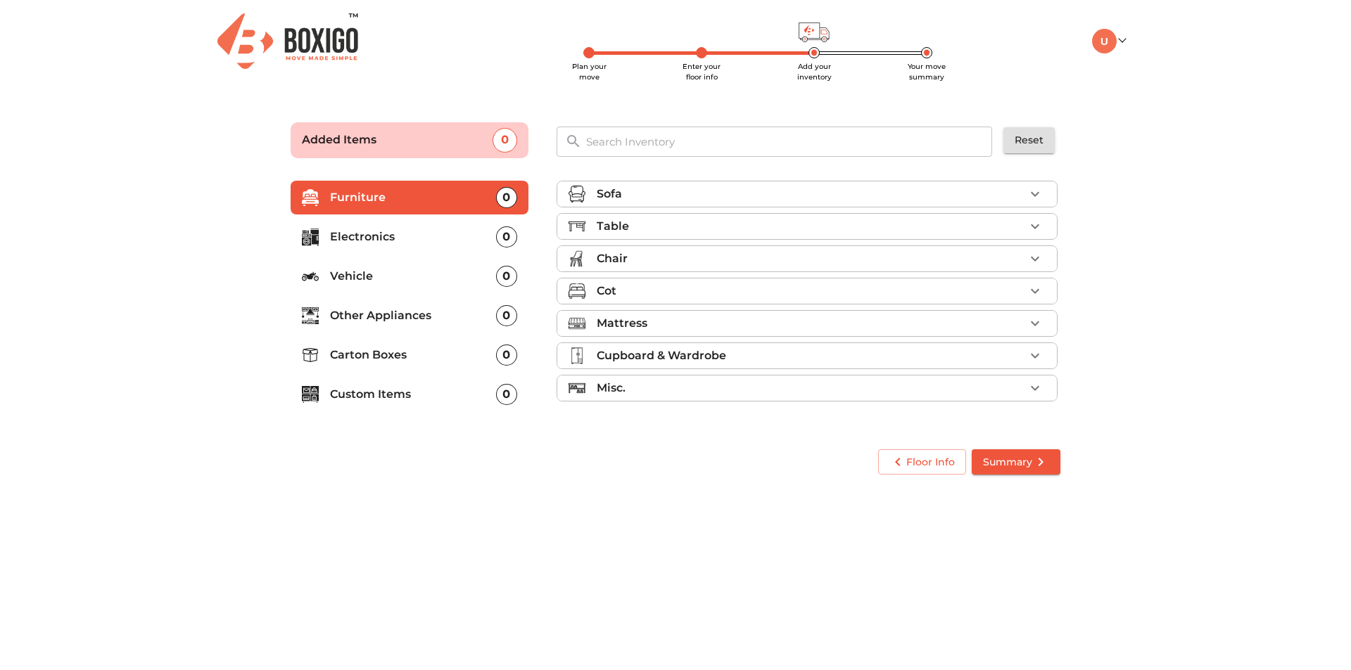
click at [699, 191] on div "Sofa" at bounding box center [811, 194] width 428 height 17
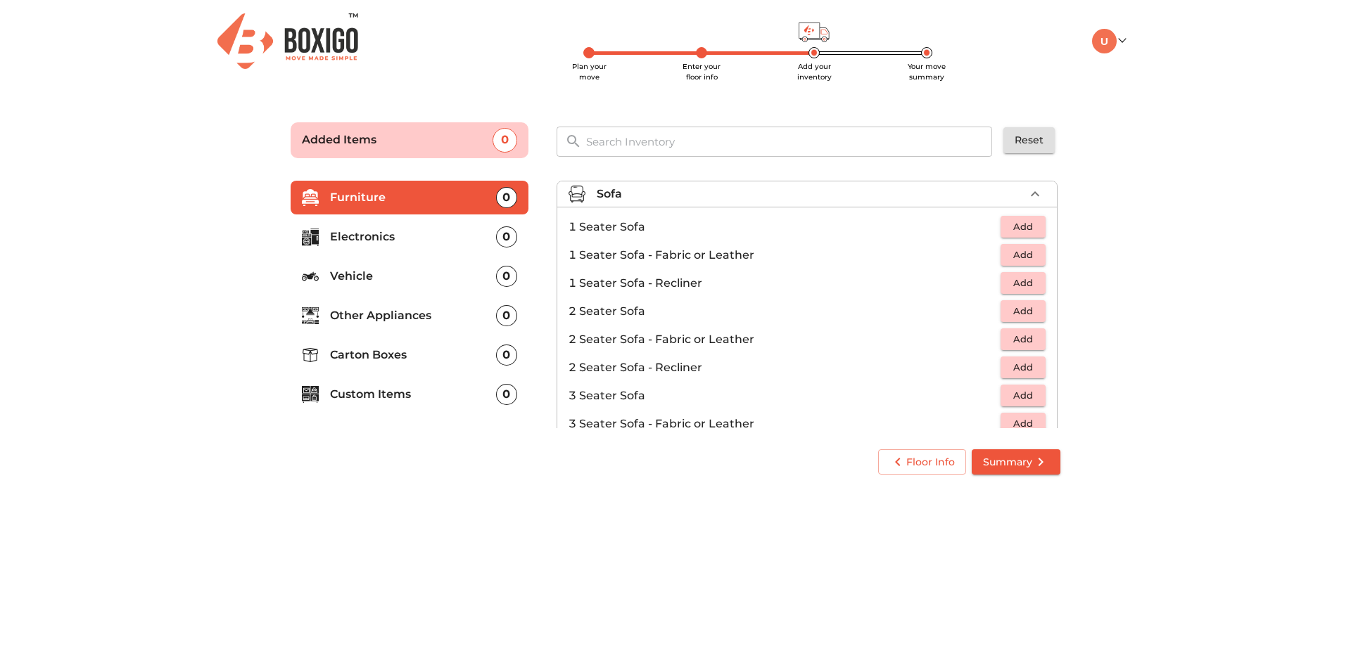
click at [699, 191] on div "Sofa" at bounding box center [811, 194] width 428 height 17
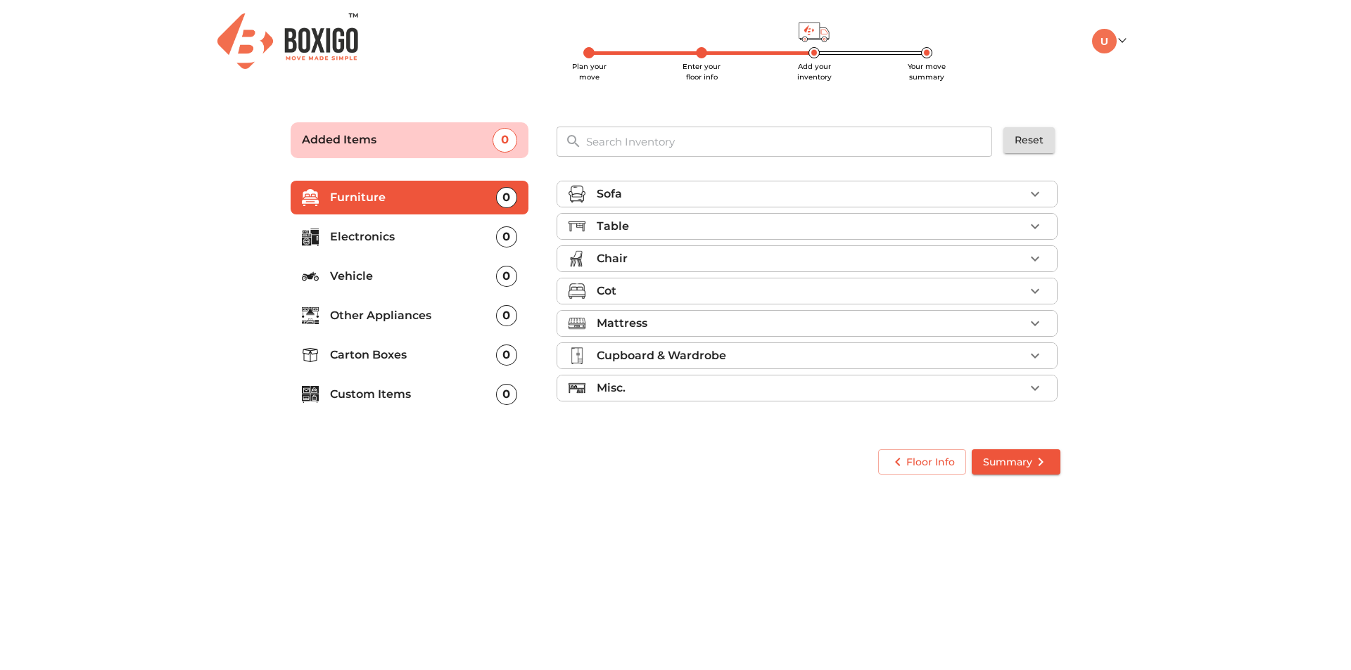
click at [719, 229] on div "Table" at bounding box center [811, 226] width 428 height 17
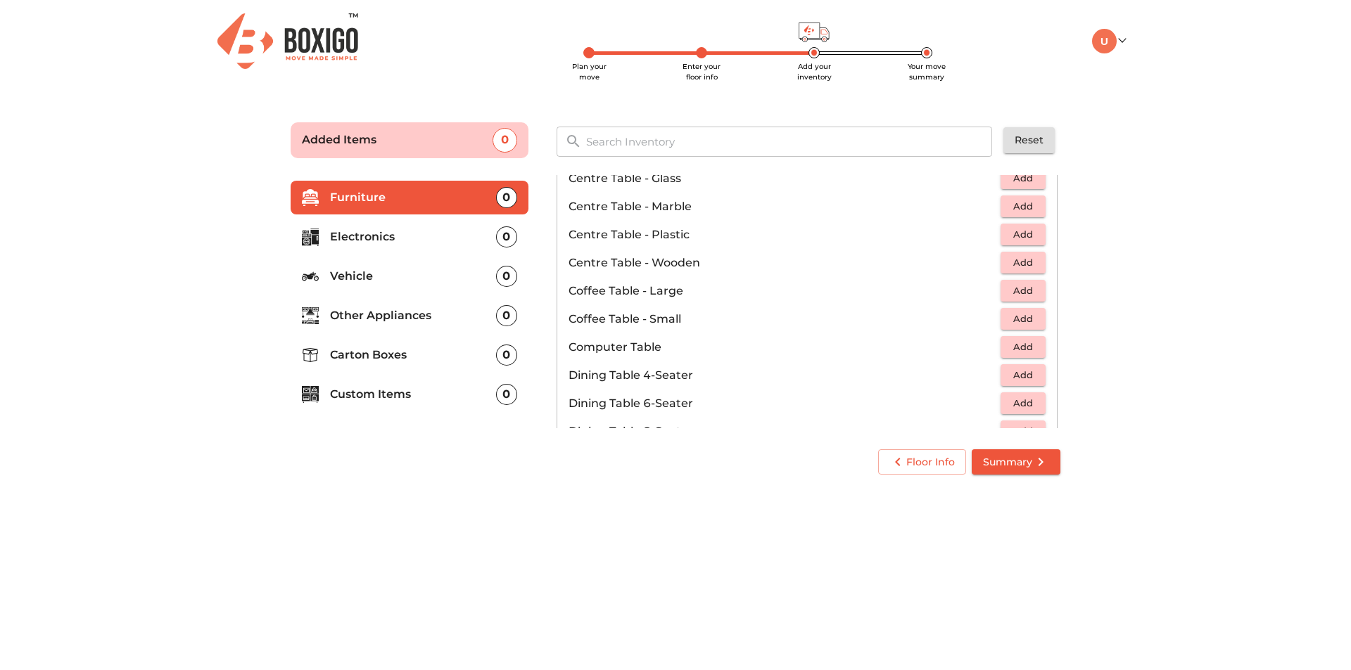
scroll to position [141, 0]
click at [1028, 284] on span "Add" at bounding box center [1022, 287] width 31 height 16
click at [1031, 343] on button "Add" at bounding box center [1022, 344] width 45 height 22
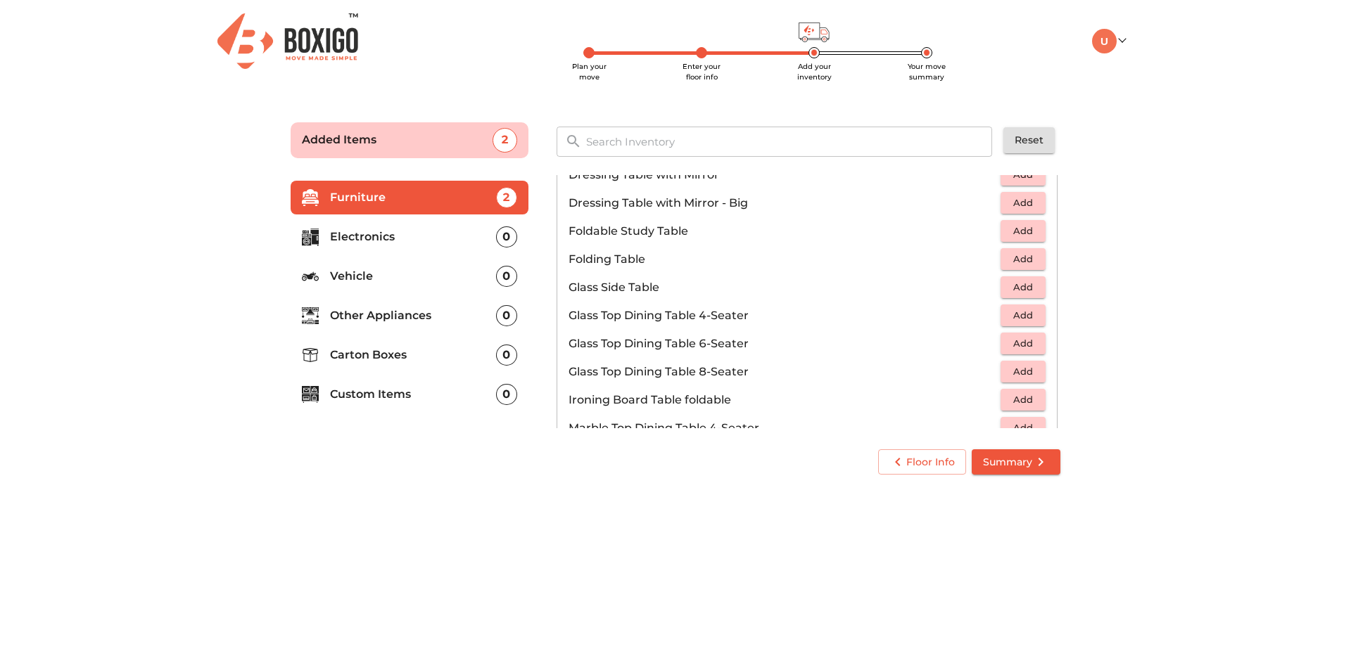
scroll to position [492, 0]
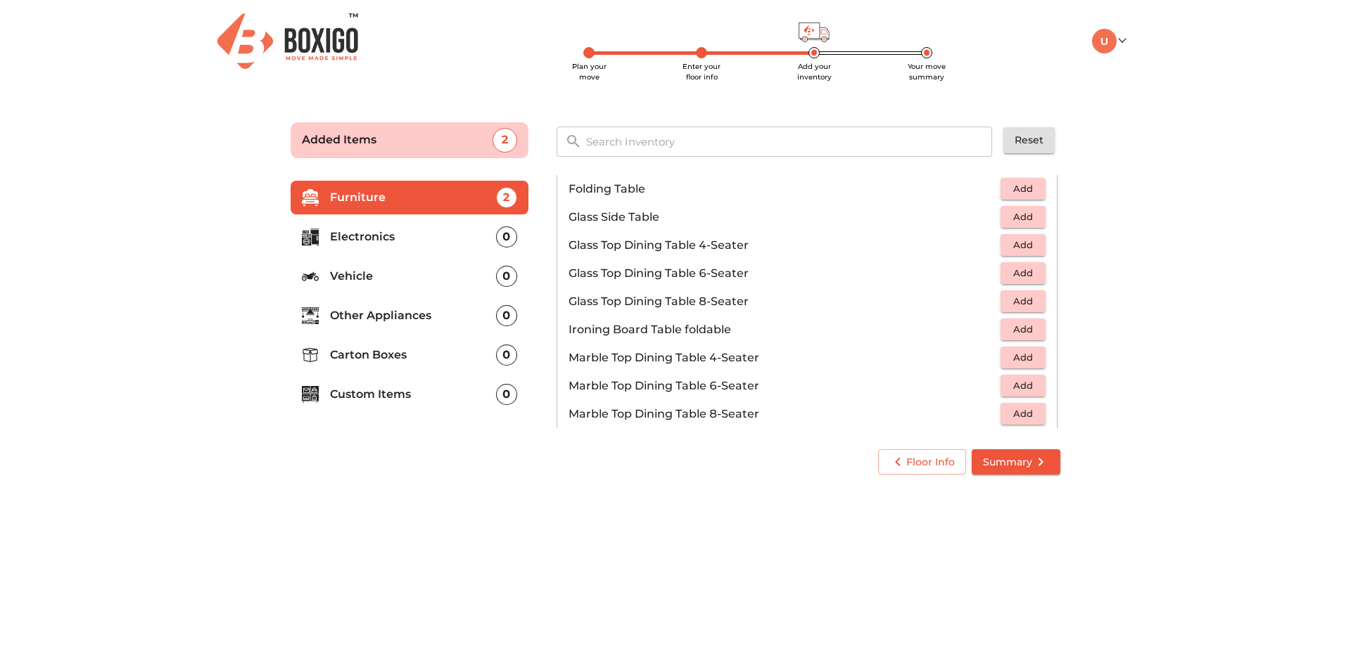
click at [1020, 329] on span "Add" at bounding box center [1022, 330] width 31 height 16
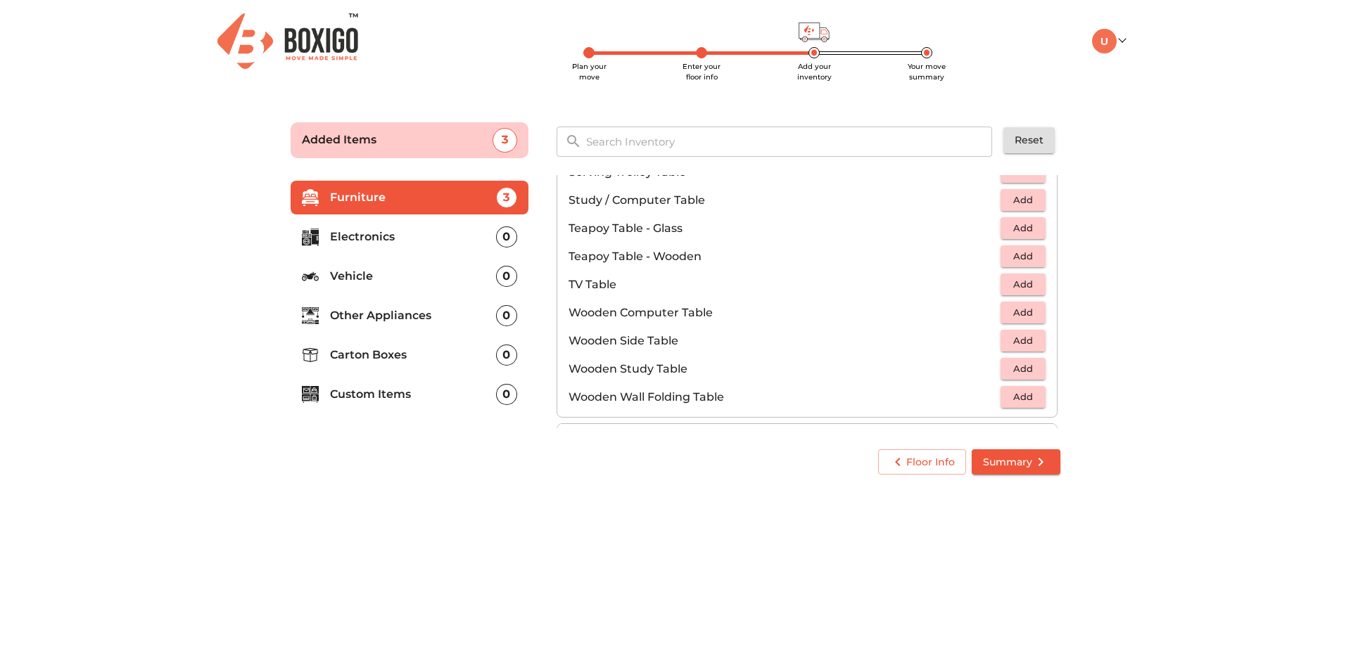
scroll to position [844, 0]
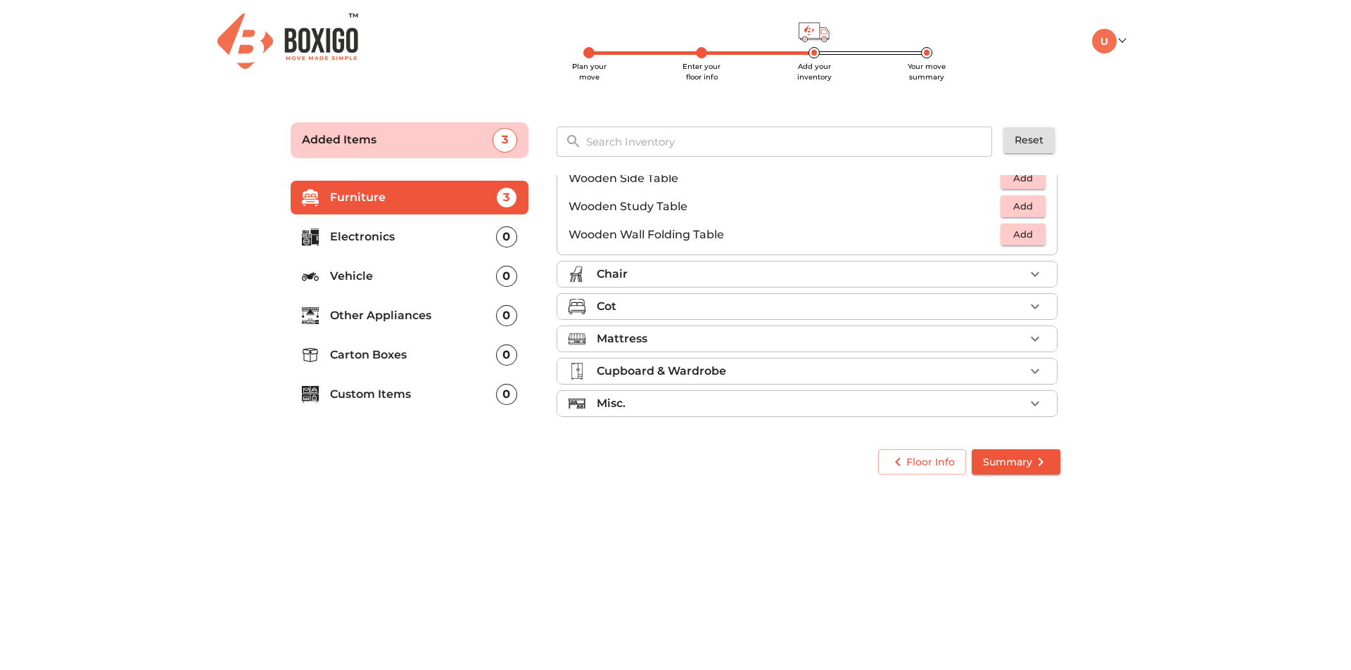
click at [762, 272] on div "Chair" at bounding box center [811, 274] width 428 height 17
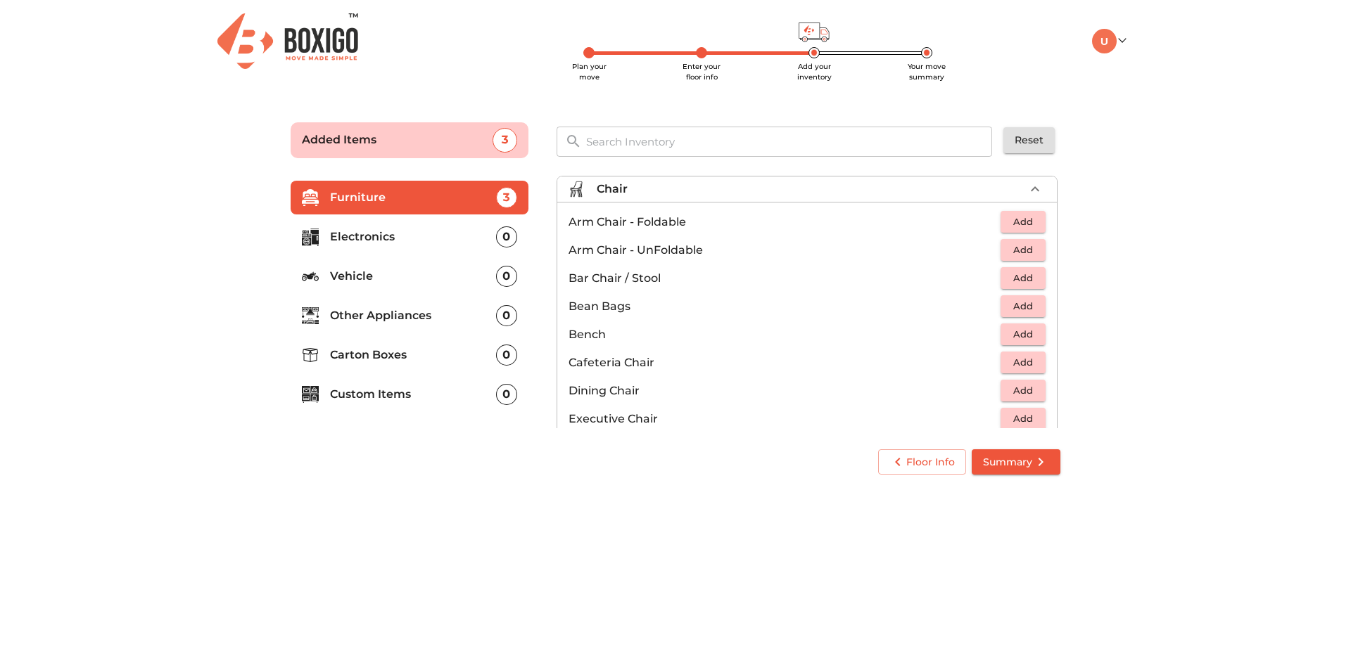
scroll to position [95, 0]
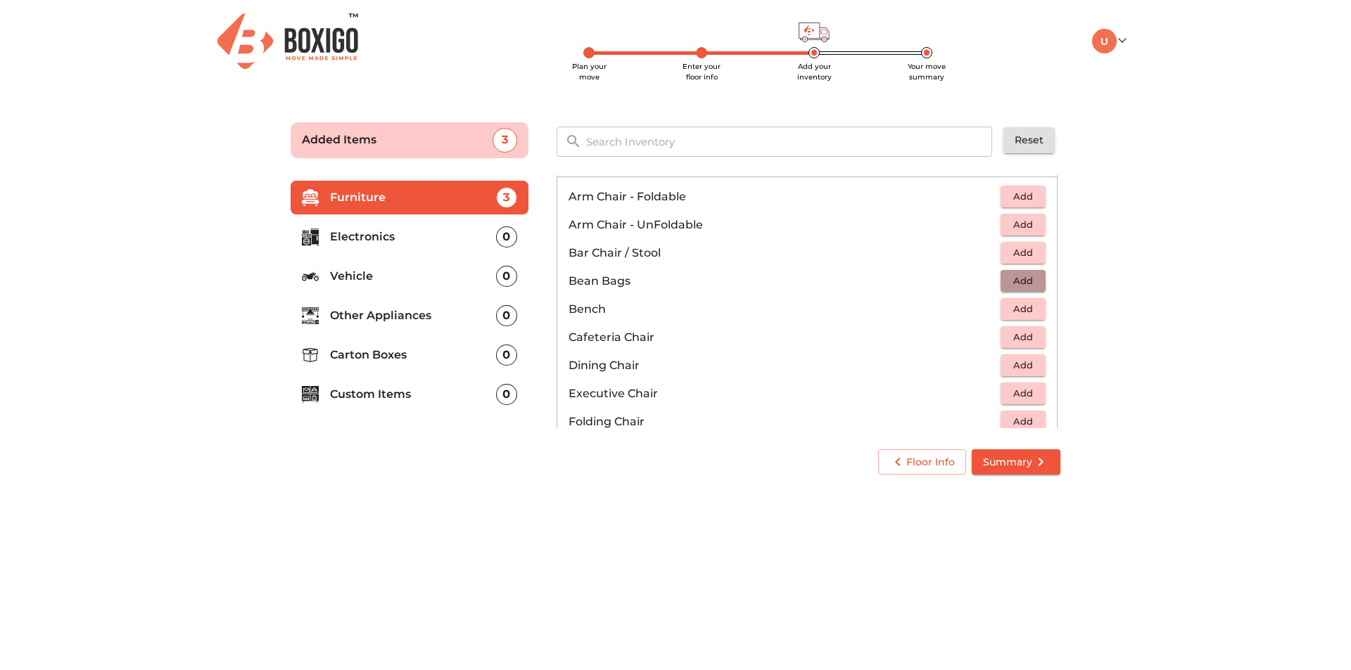
click at [1029, 276] on span "Add" at bounding box center [1022, 281] width 31 height 16
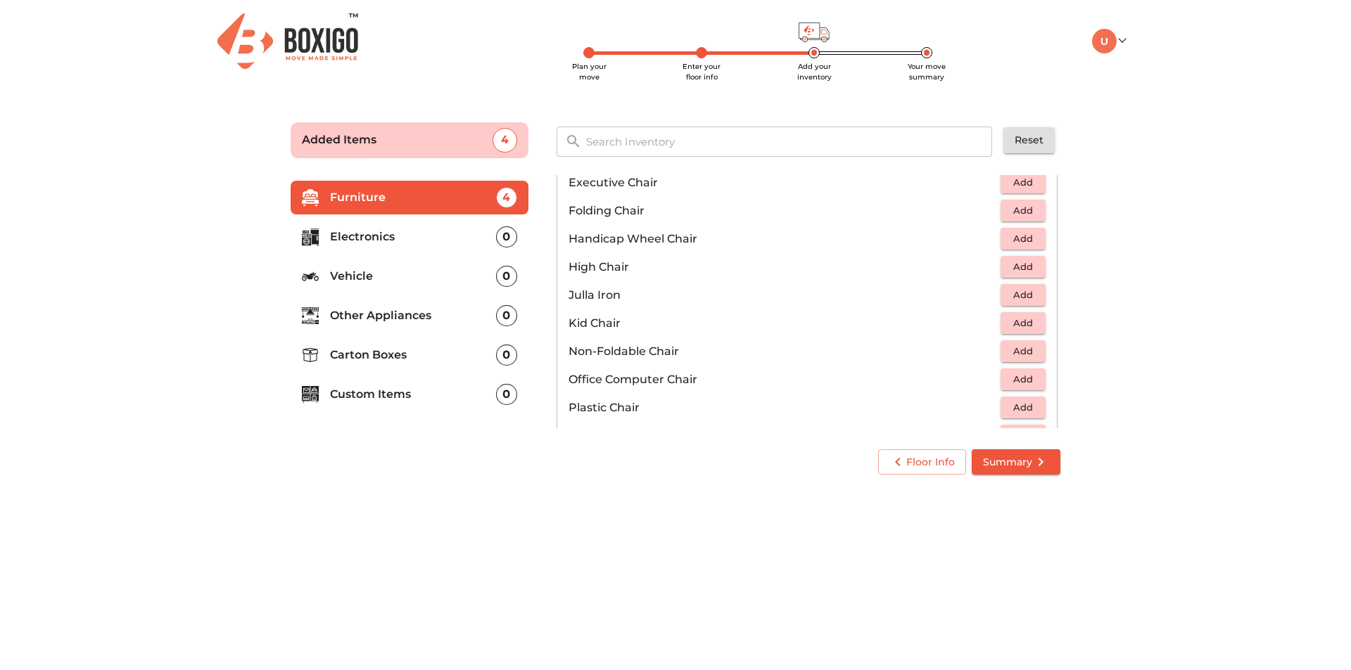
scroll to position [376, 0]
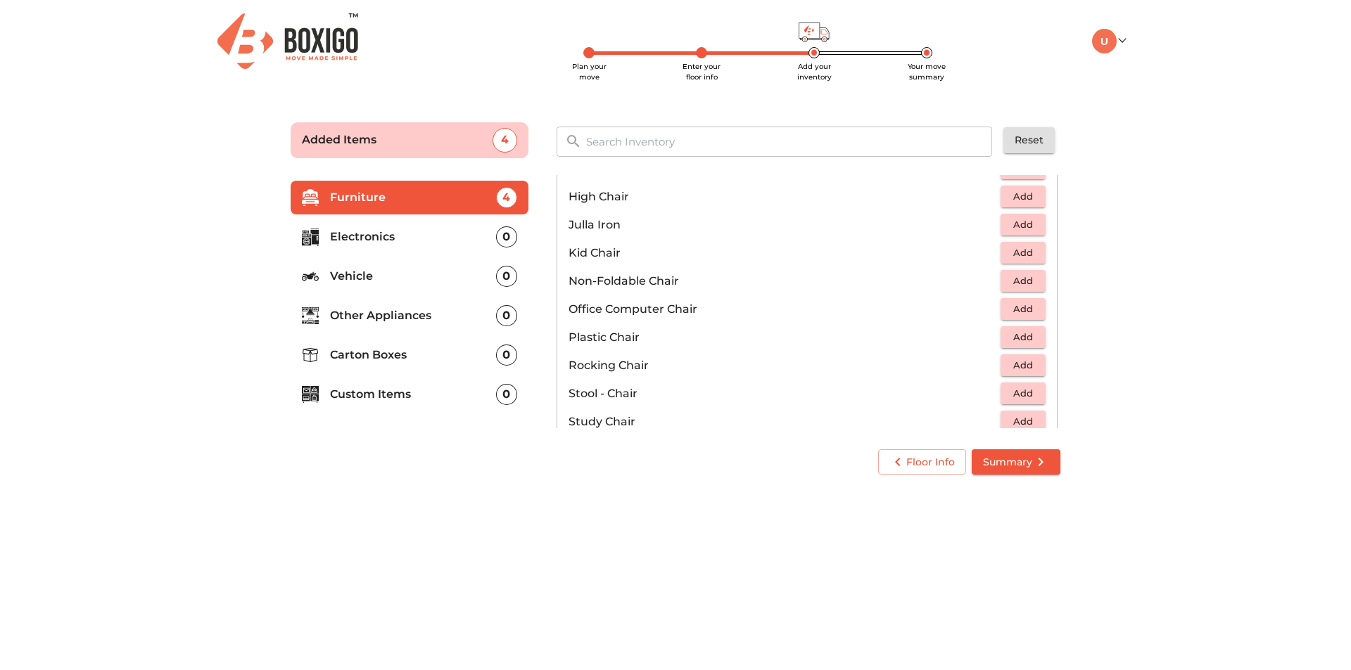
click at [1023, 284] on span "Add" at bounding box center [1022, 281] width 31 height 16
click at [1026, 284] on icon "button" at bounding box center [1034, 281] width 17 height 17
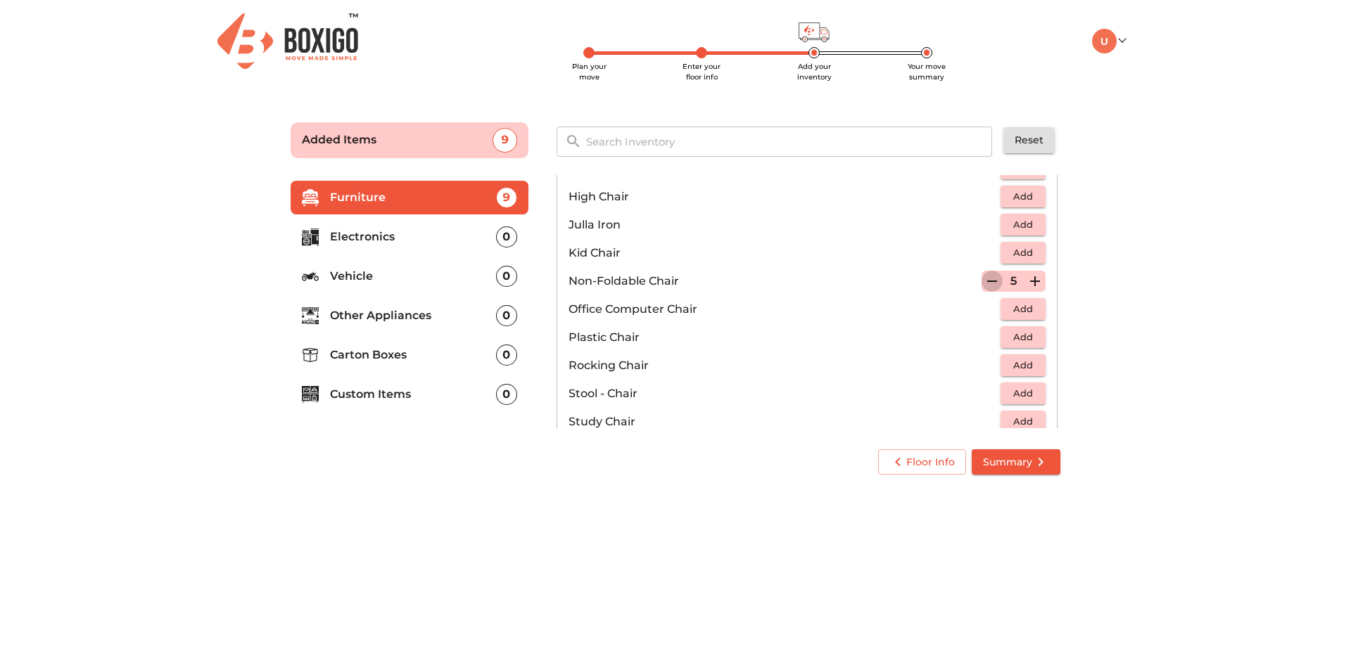
click at [981, 276] on button "button" at bounding box center [991, 281] width 21 height 21
click at [984, 276] on icon "button" at bounding box center [992, 281] width 17 height 17
click at [987, 276] on icon "button" at bounding box center [992, 281] width 10 height 13
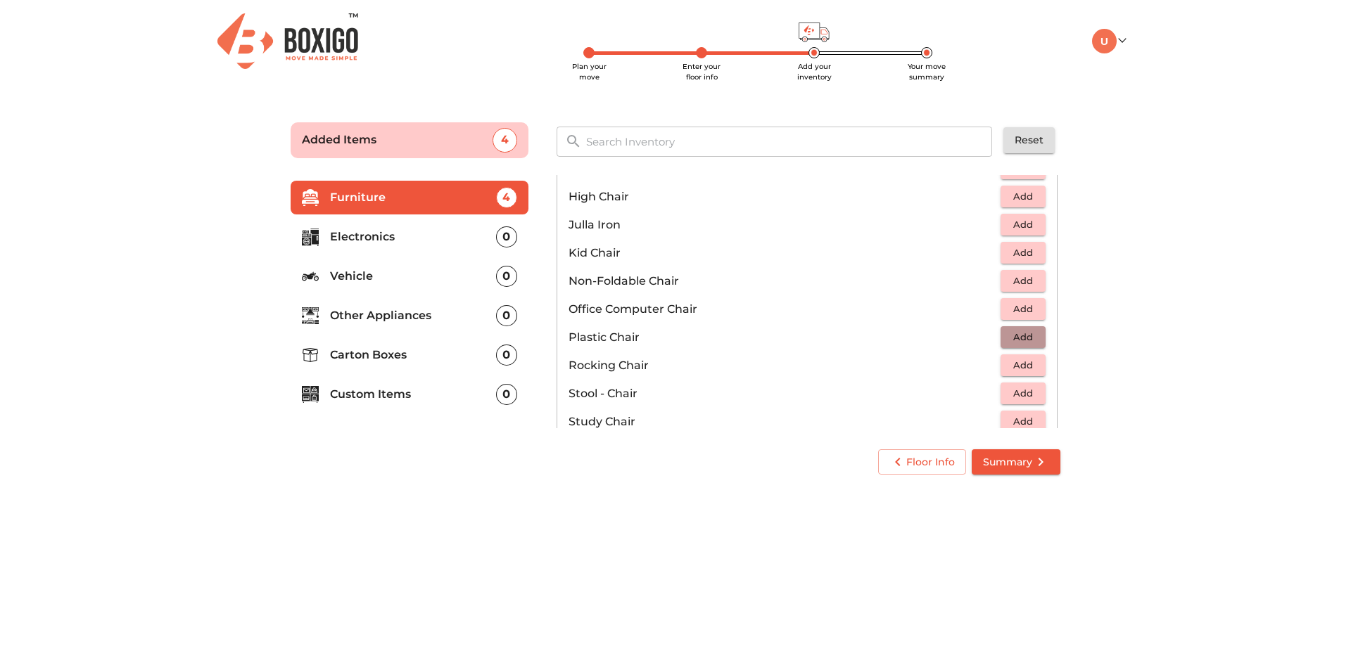
click at [1022, 334] on span "Add" at bounding box center [1022, 337] width 31 height 16
click at [1026, 334] on icon "button" at bounding box center [1034, 337] width 17 height 17
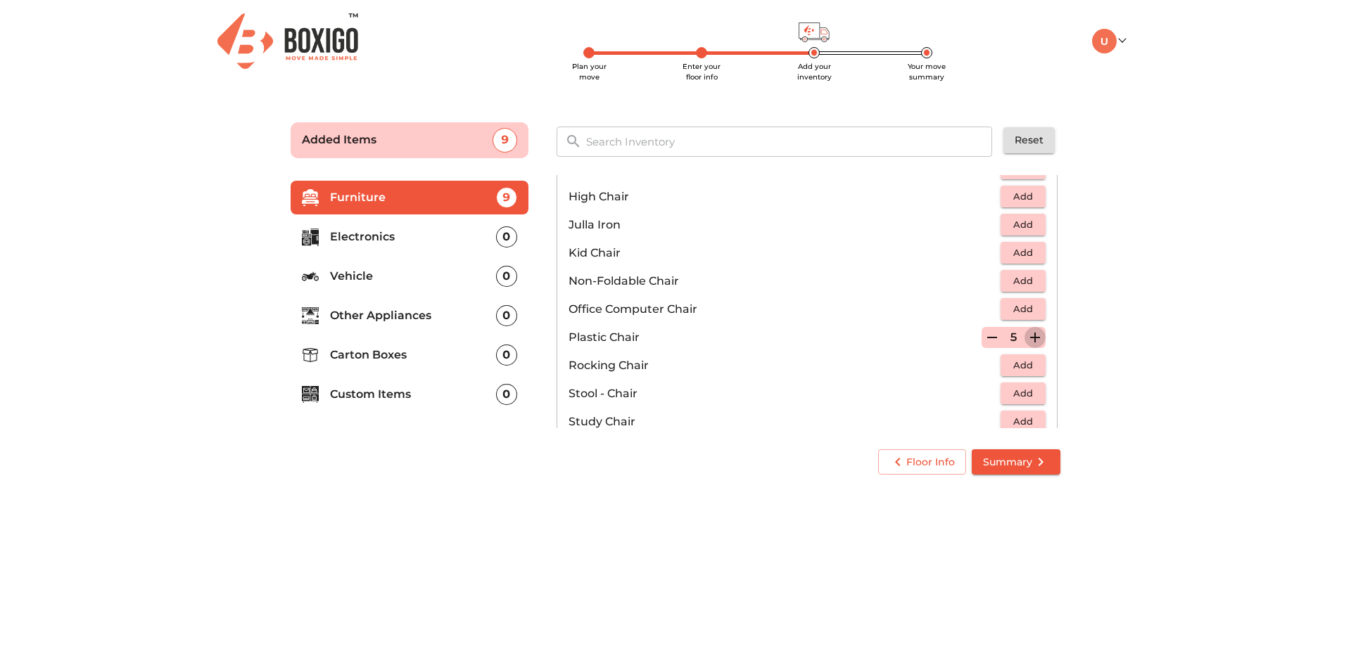
click at [1026, 334] on icon "button" at bounding box center [1034, 337] width 17 height 17
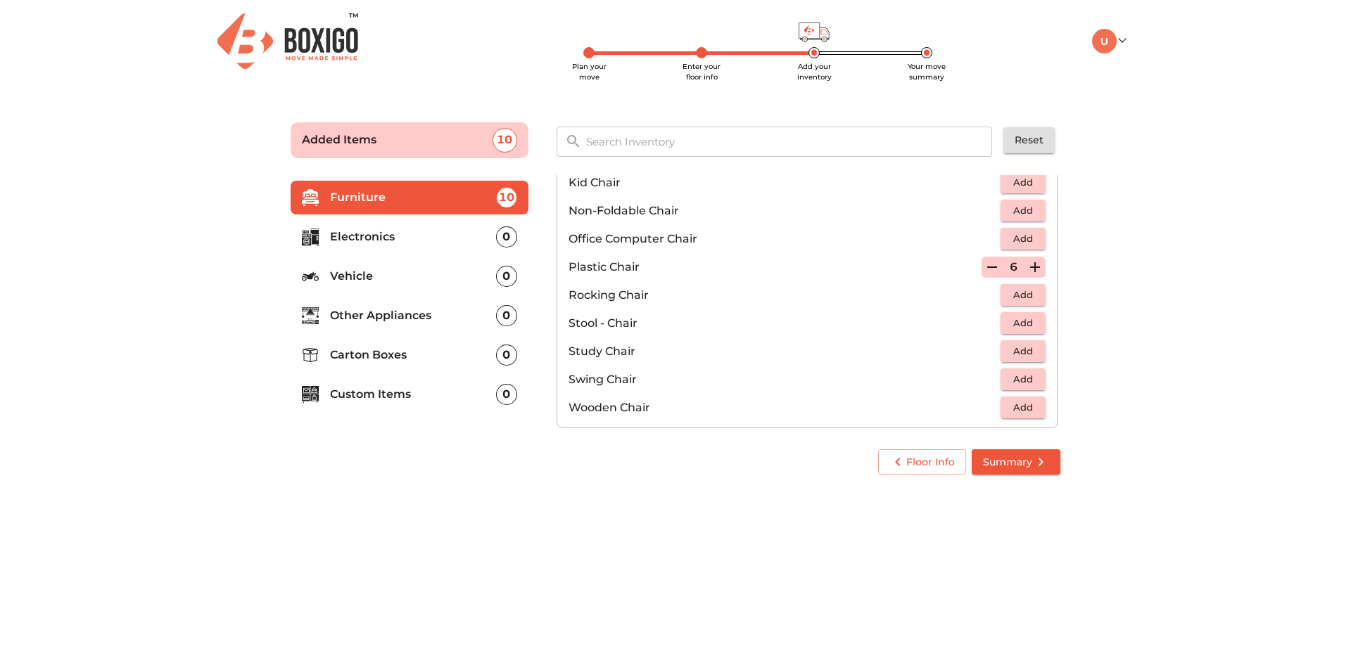
click at [1029, 322] on span "Add" at bounding box center [1022, 323] width 31 height 16
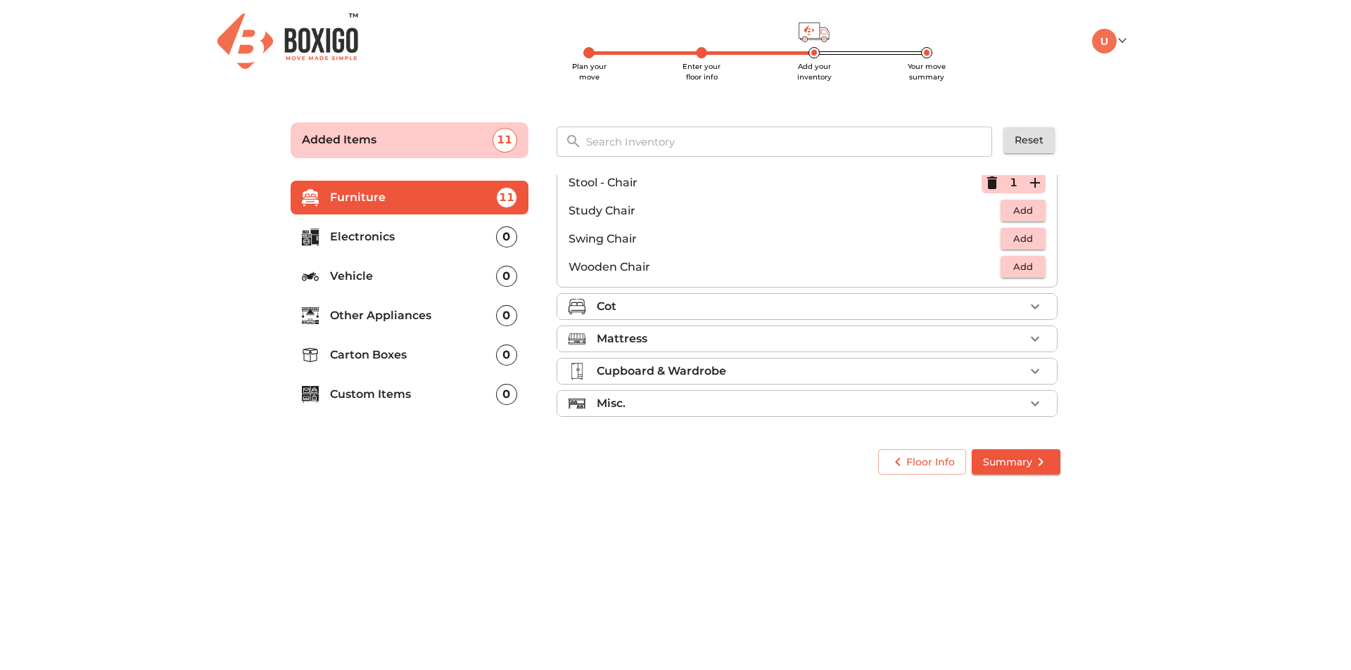
click at [745, 310] on div "Cot" at bounding box center [811, 306] width 428 height 17
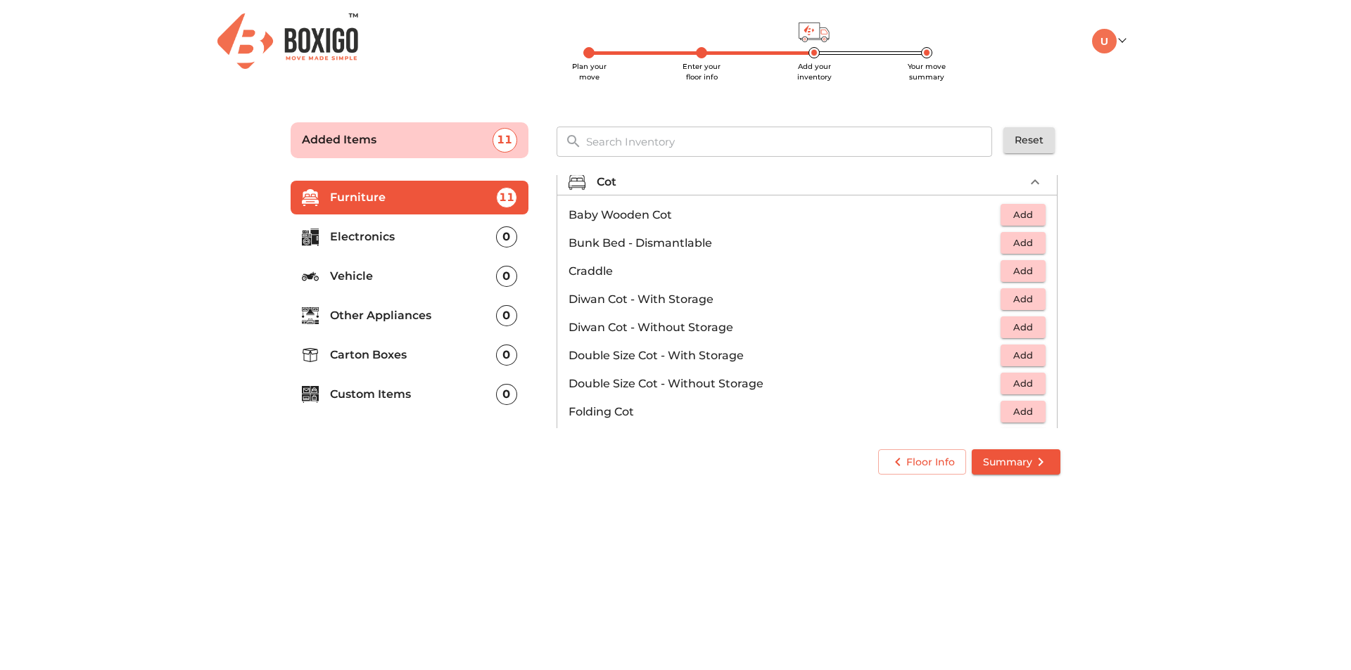
scroll to position [103, 0]
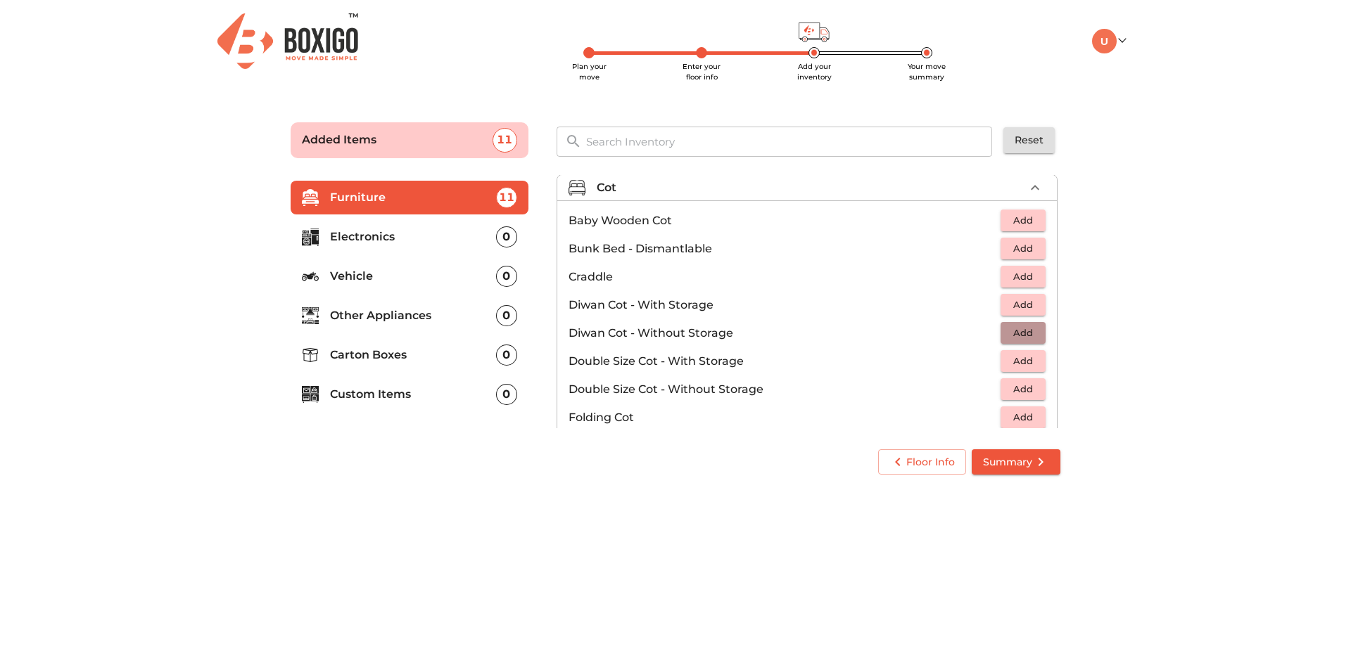
click at [1026, 333] on span "Add" at bounding box center [1022, 333] width 31 height 16
click at [1030, 333] on icon "button" at bounding box center [1035, 334] width 10 height 10
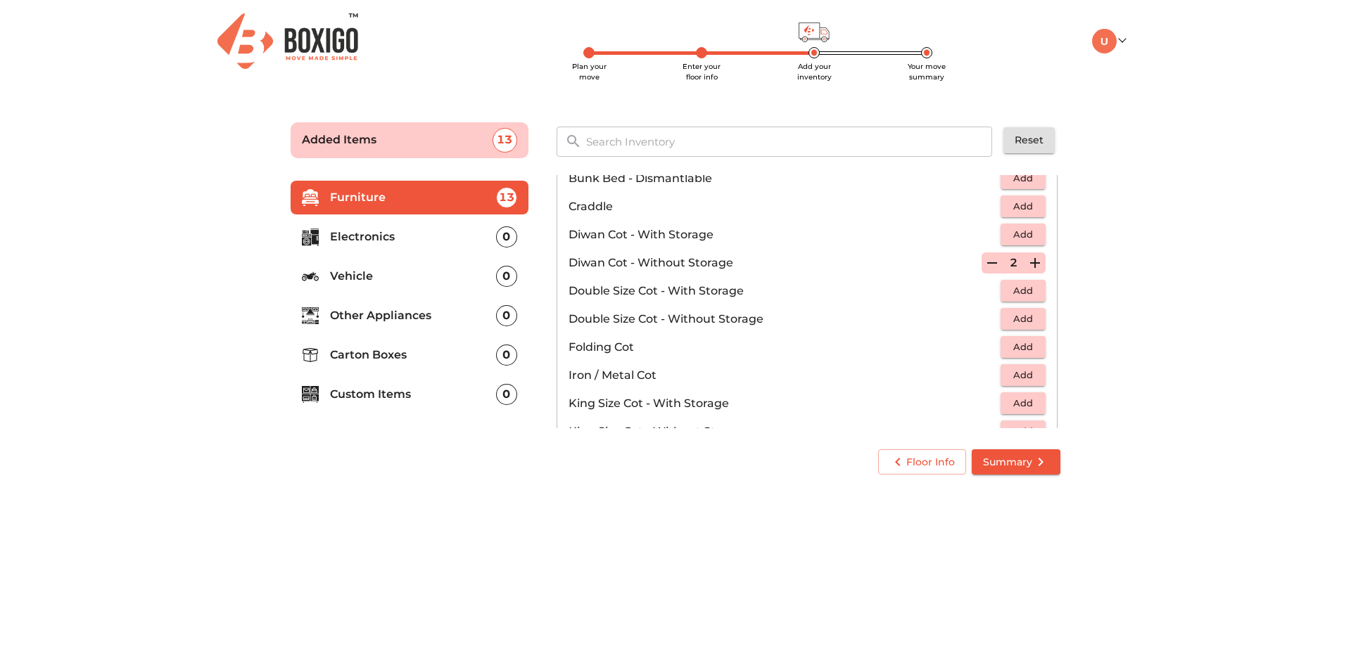
click at [1022, 290] on span "Add" at bounding box center [1022, 291] width 31 height 16
click at [1026, 323] on span "Add" at bounding box center [1022, 319] width 31 height 16
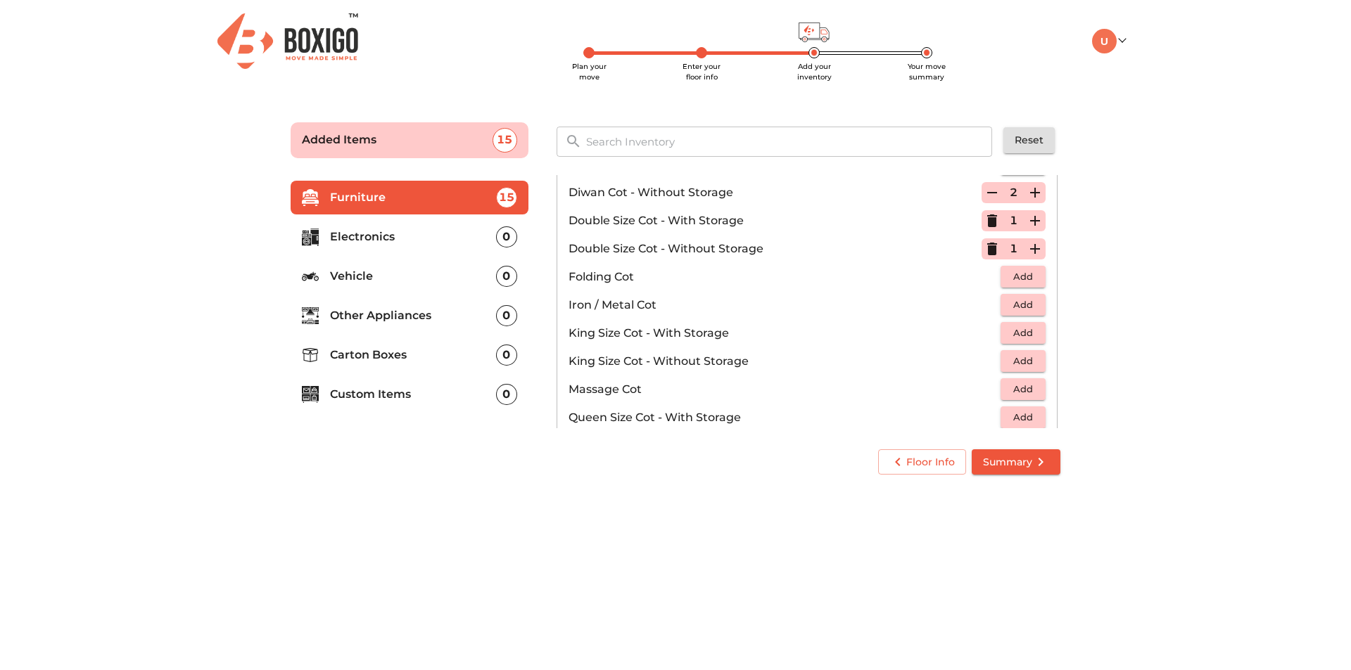
click at [1024, 360] on span "Add" at bounding box center [1022, 361] width 31 height 16
click at [990, 247] on icon "button" at bounding box center [992, 249] width 17 height 17
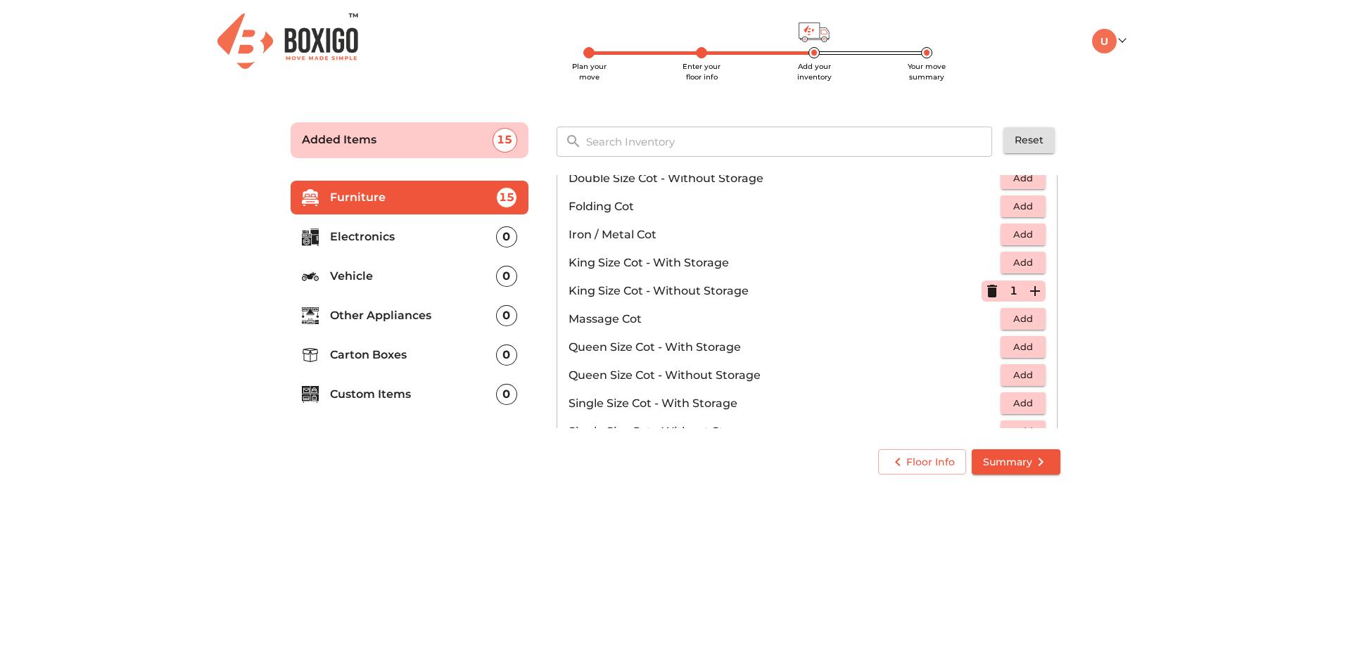
click at [1032, 348] on button "Add" at bounding box center [1022, 347] width 45 height 22
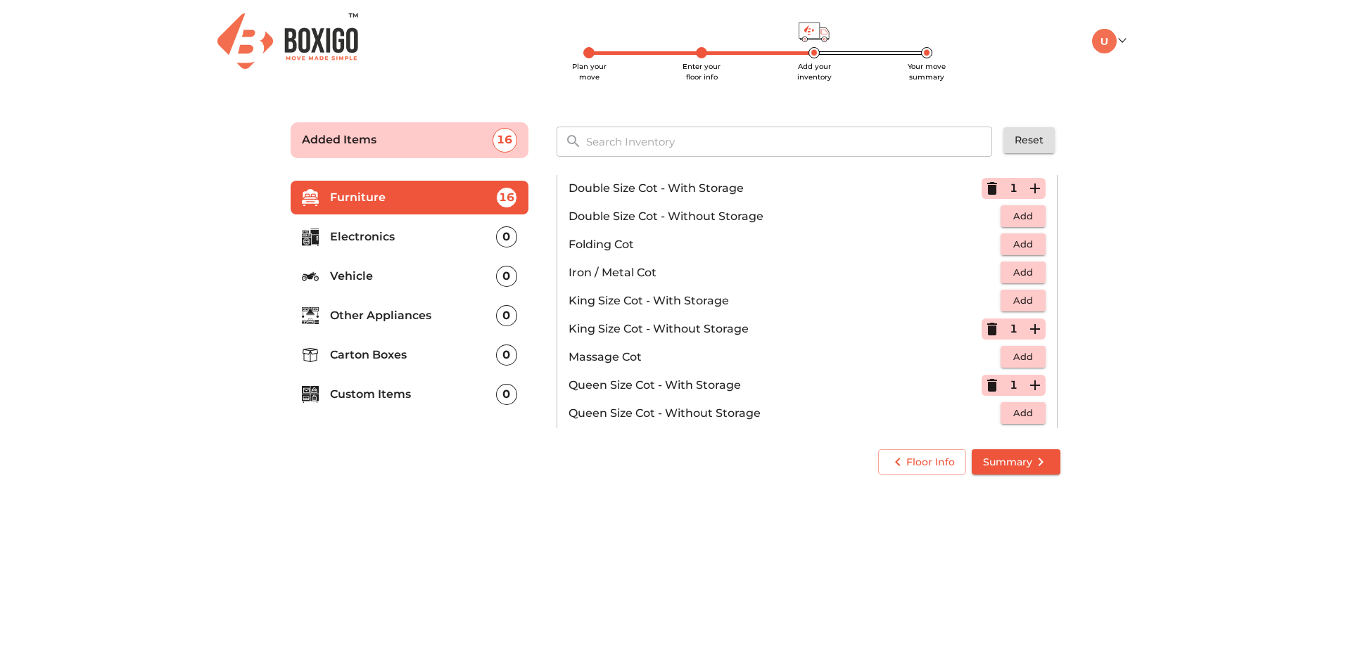
scroll to position [244, 0]
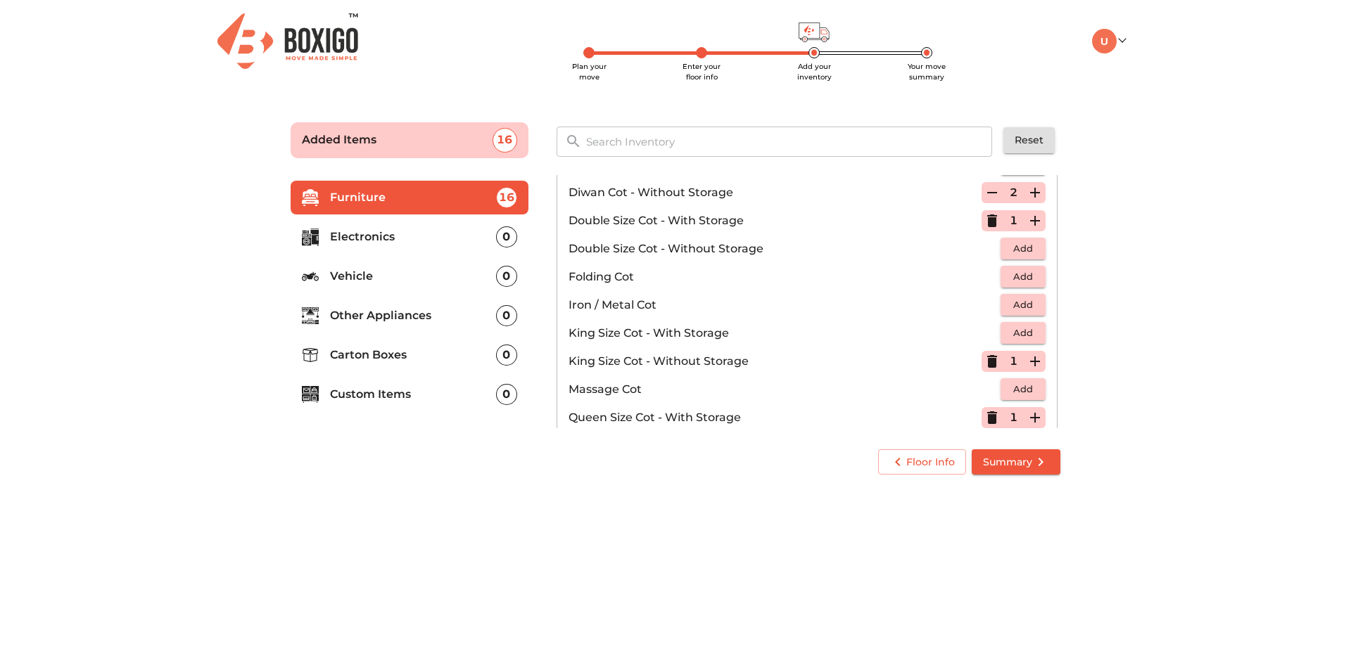
click at [988, 227] on icon "button" at bounding box center [992, 221] width 10 height 13
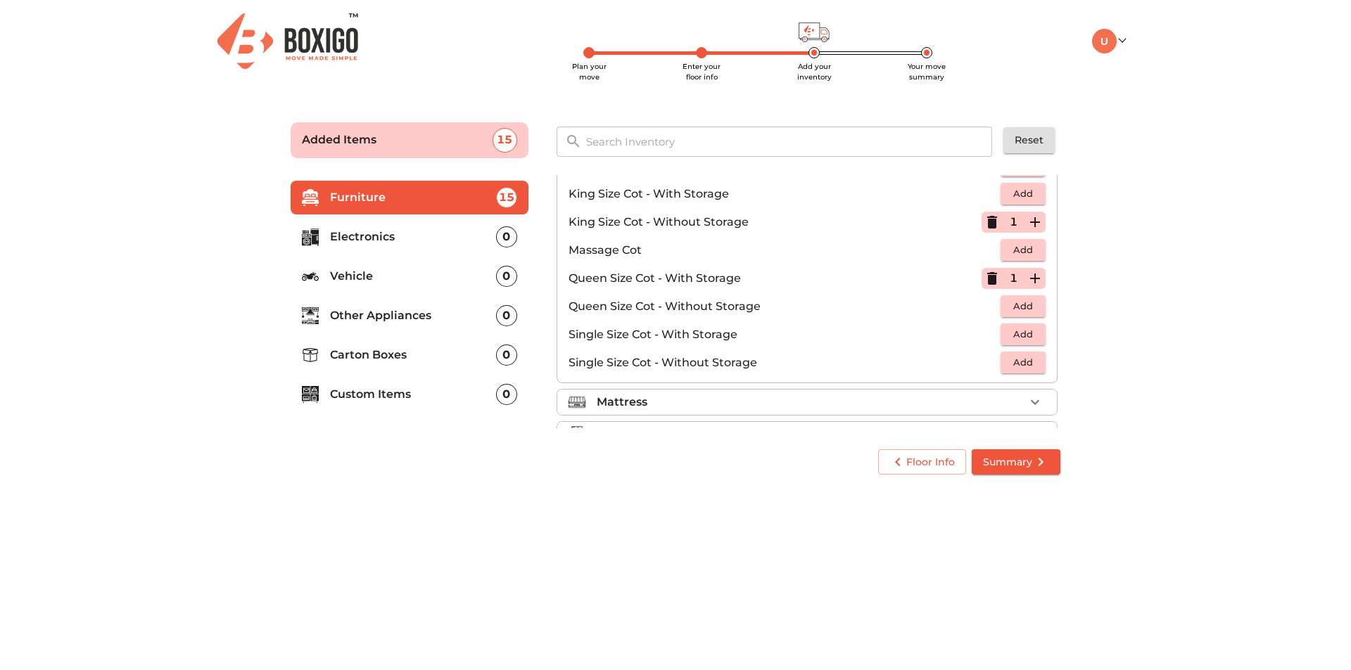
scroll to position [447, 0]
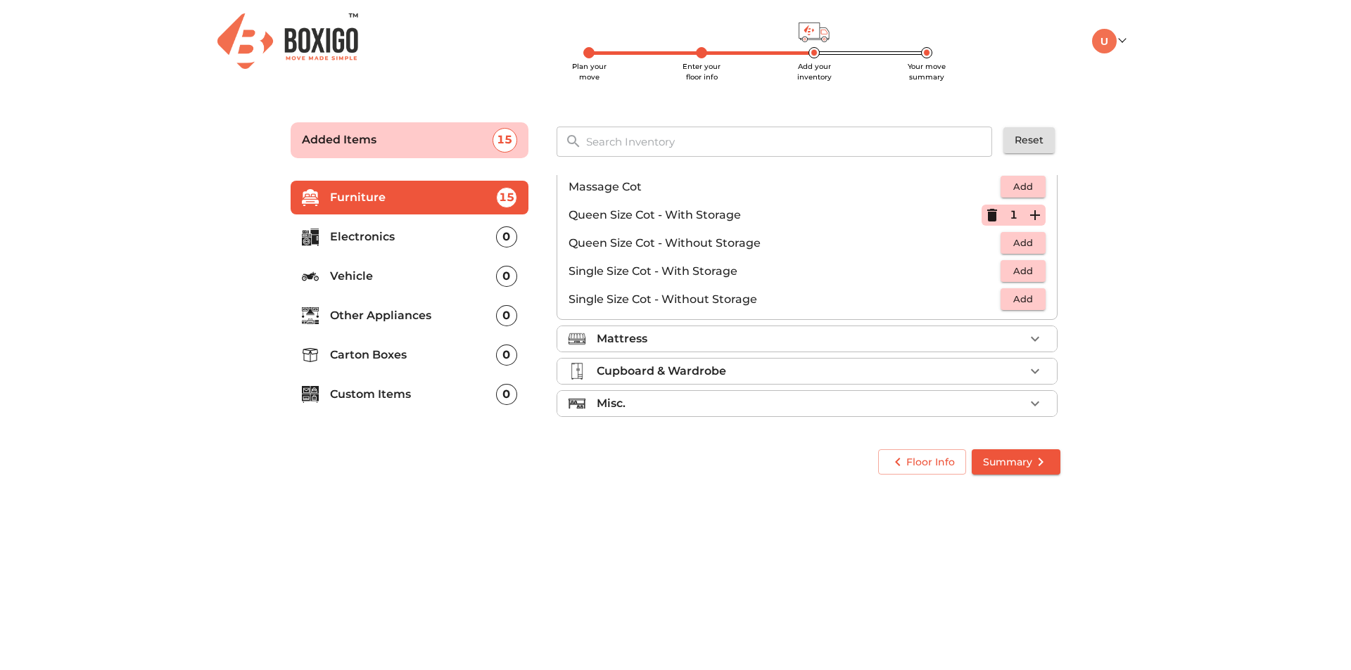
click at [810, 338] on div "Mattress" at bounding box center [811, 339] width 428 height 17
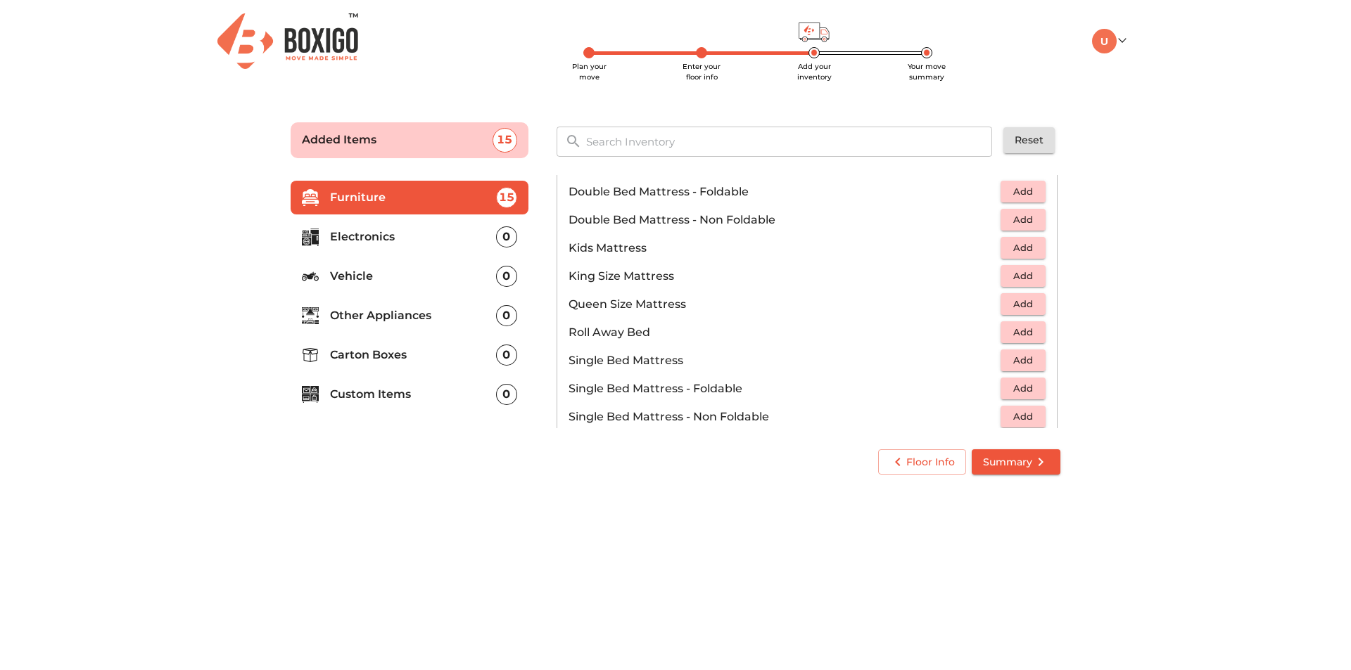
scroll to position [160, 0]
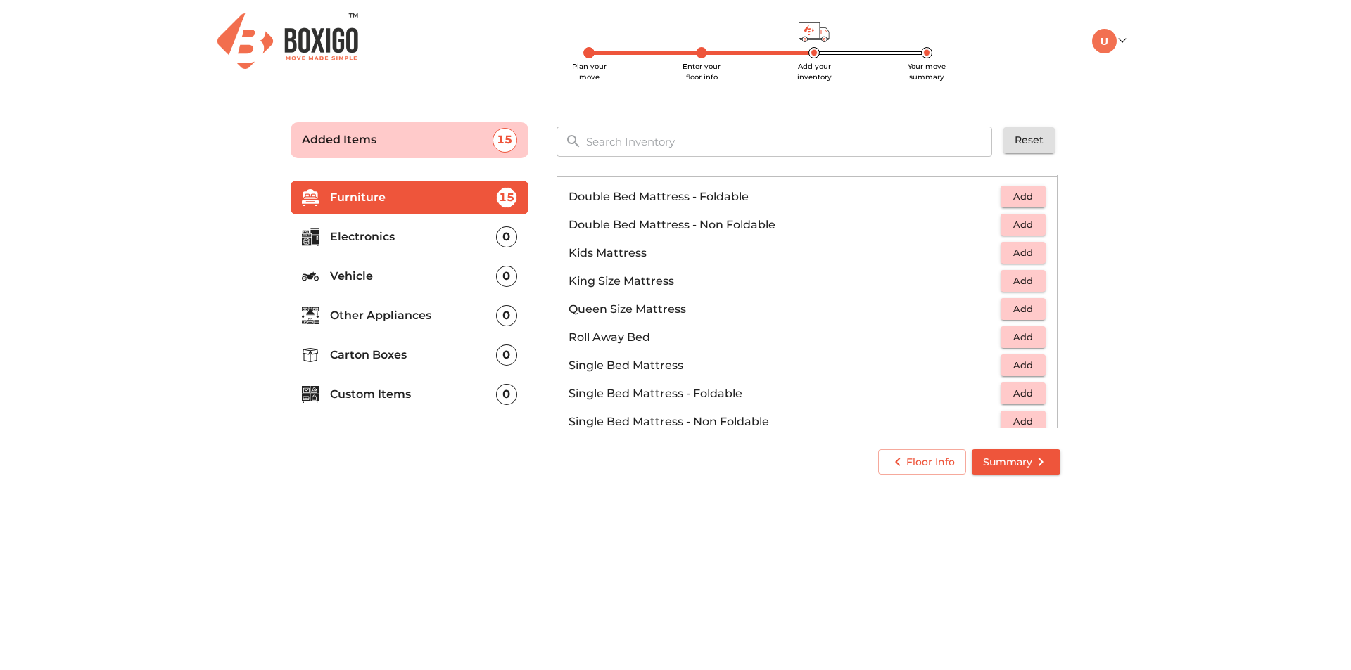
click at [1022, 283] on span "Add" at bounding box center [1022, 281] width 31 height 16
click at [1026, 309] on span "Add" at bounding box center [1022, 309] width 31 height 16
click at [1024, 362] on span "Add" at bounding box center [1022, 365] width 31 height 16
click at [1022, 341] on span "Add" at bounding box center [1022, 337] width 31 height 16
click at [1026, 341] on icon "button" at bounding box center [1034, 337] width 17 height 17
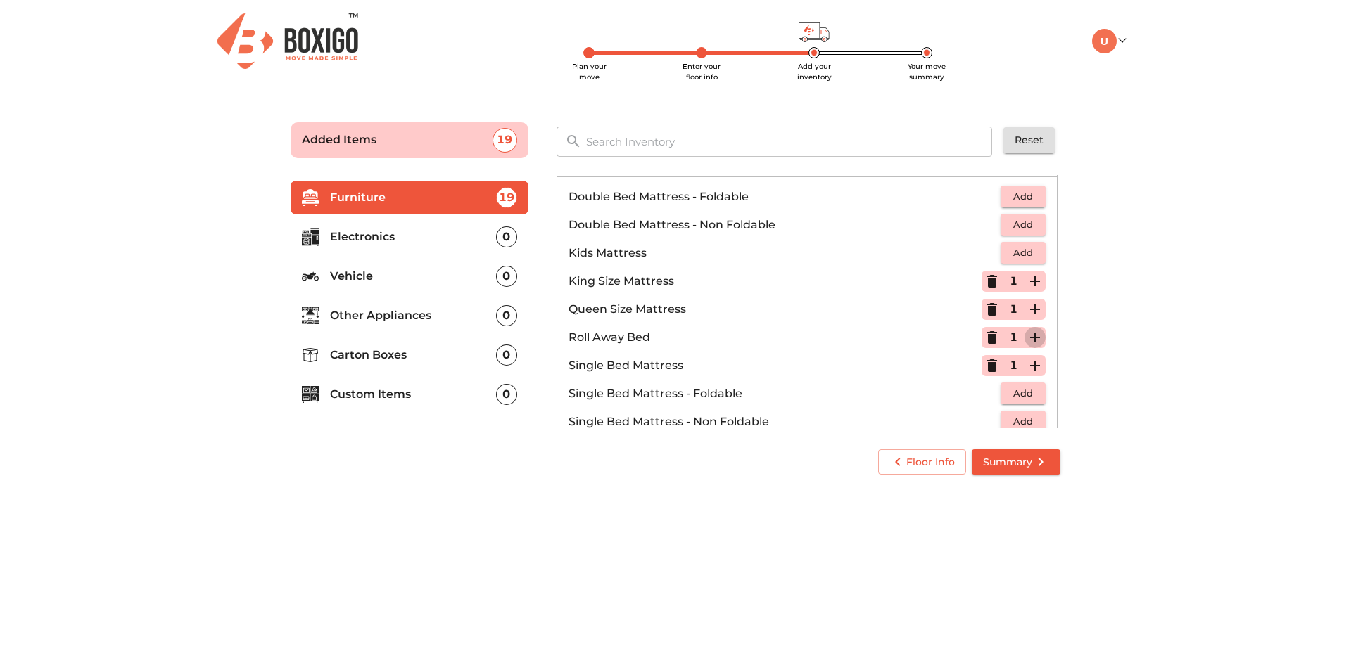
click at [1026, 341] on icon "button" at bounding box center [1034, 337] width 17 height 17
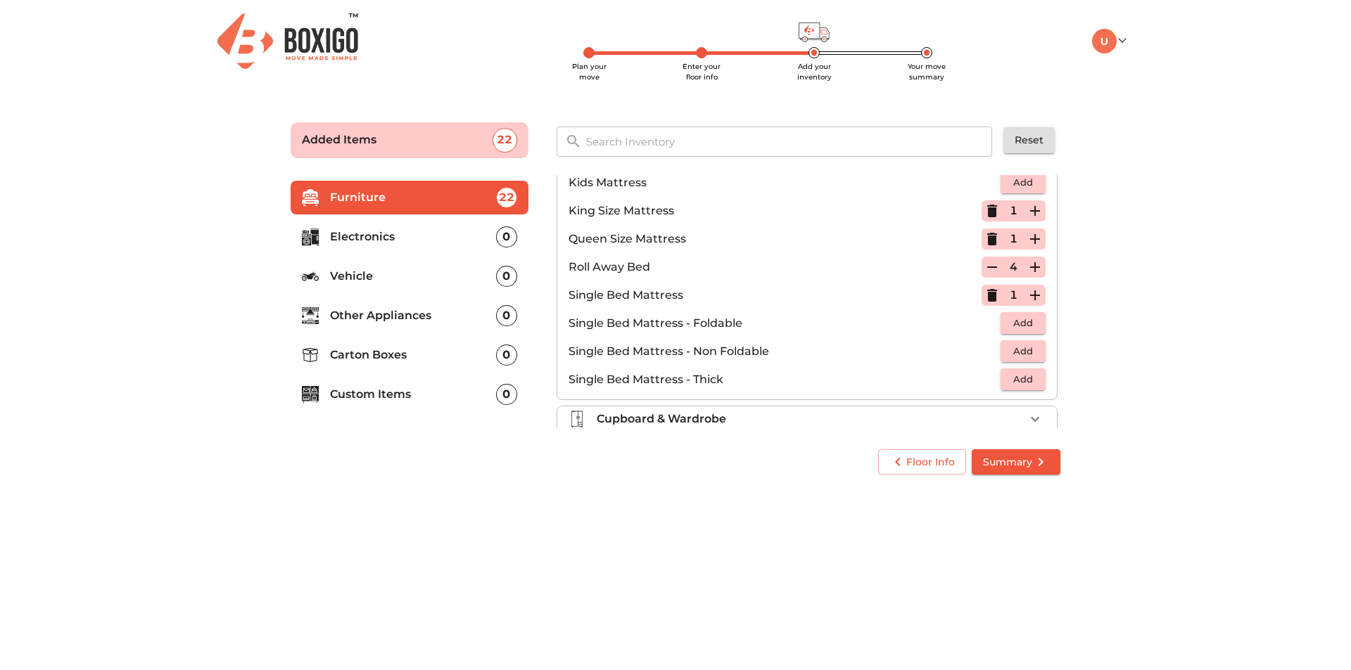
scroll to position [278, 0]
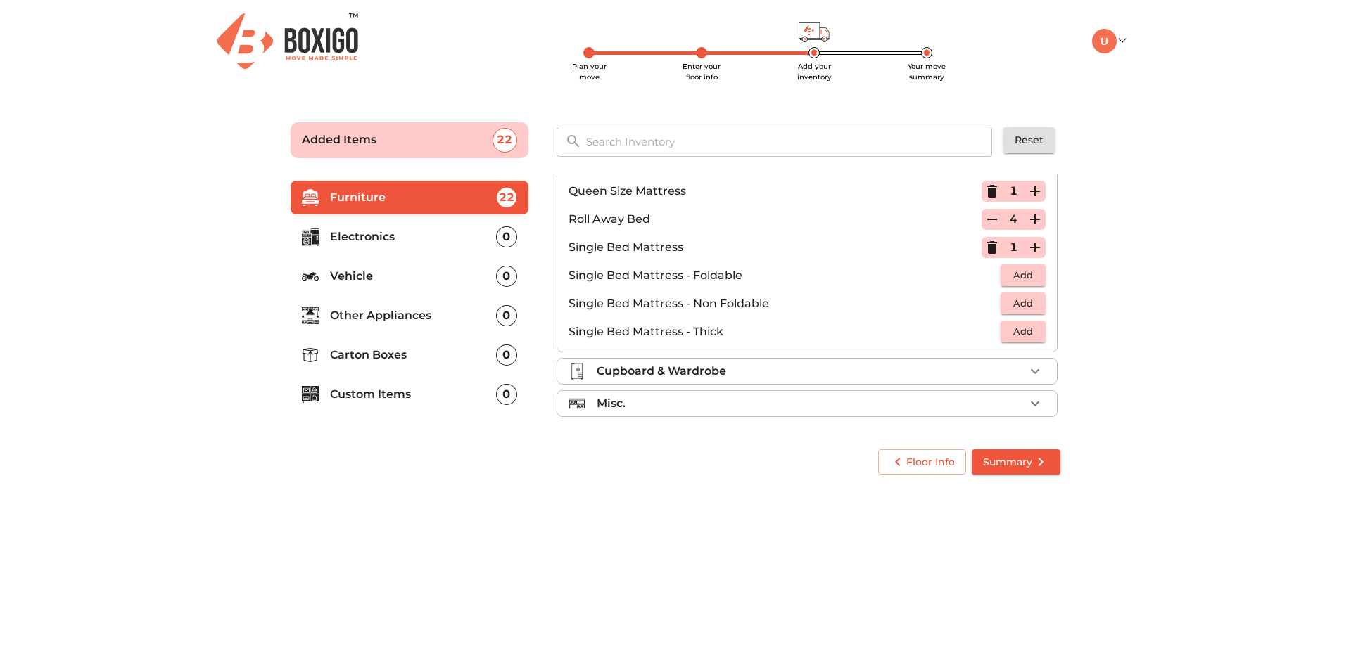
click at [922, 364] on div "Cupboard & Wardrobe" at bounding box center [811, 371] width 428 height 17
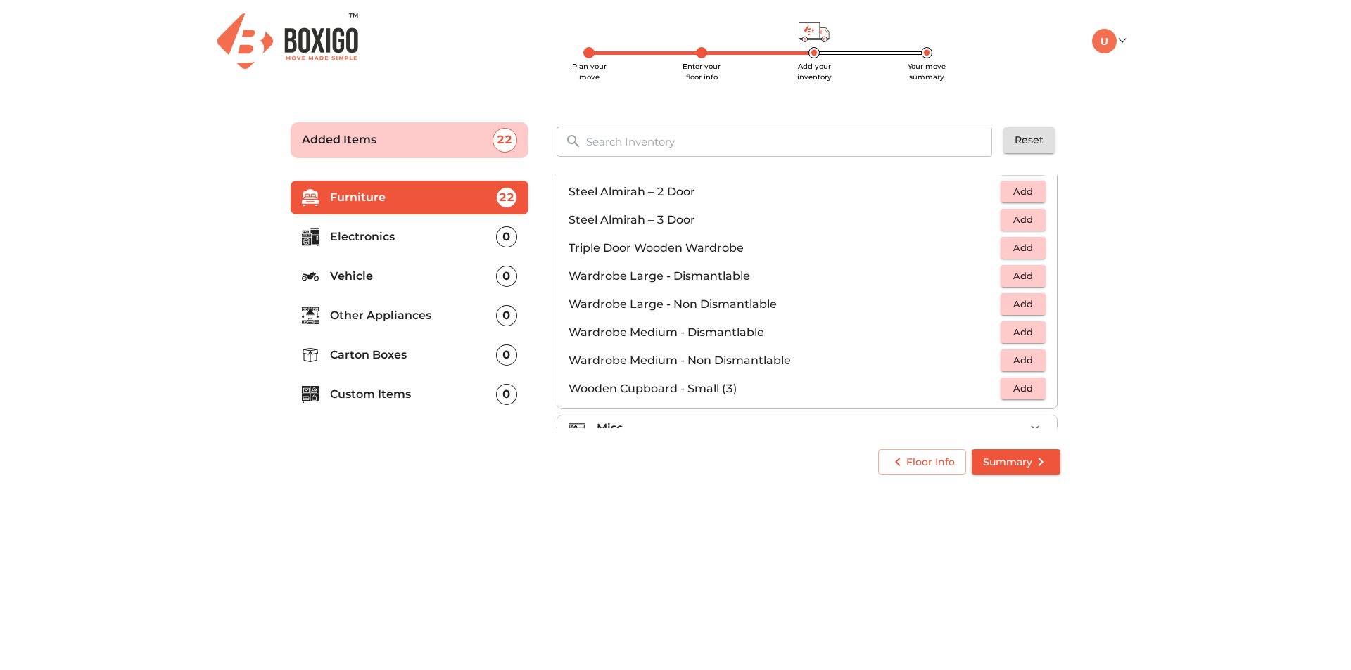
scroll to position [475, 0]
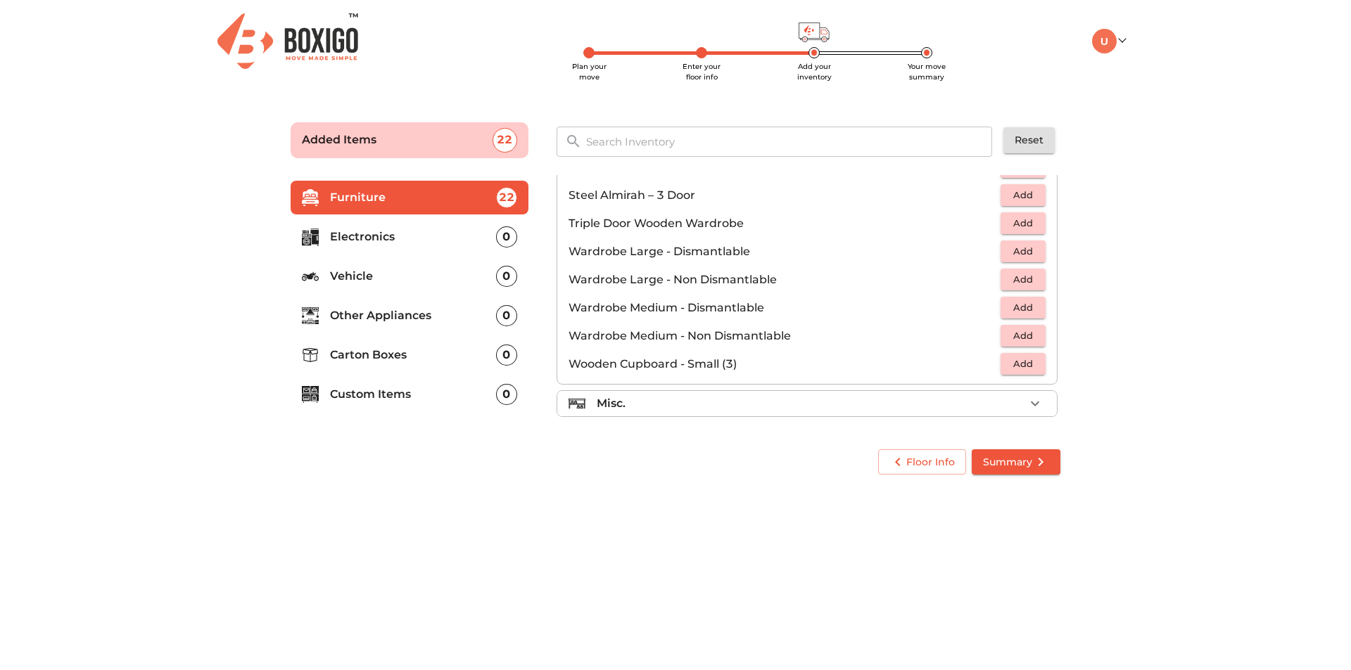
click at [1027, 364] on span "Add" at bounding box center [1022, 364] width 31 height 16
click at [1030, 364] on icon "button" at bounding box center [1035, 365] width 10 height 10
click at [984, 408] on div "Misc." at bounding box center [811, 403] width 428 height 17
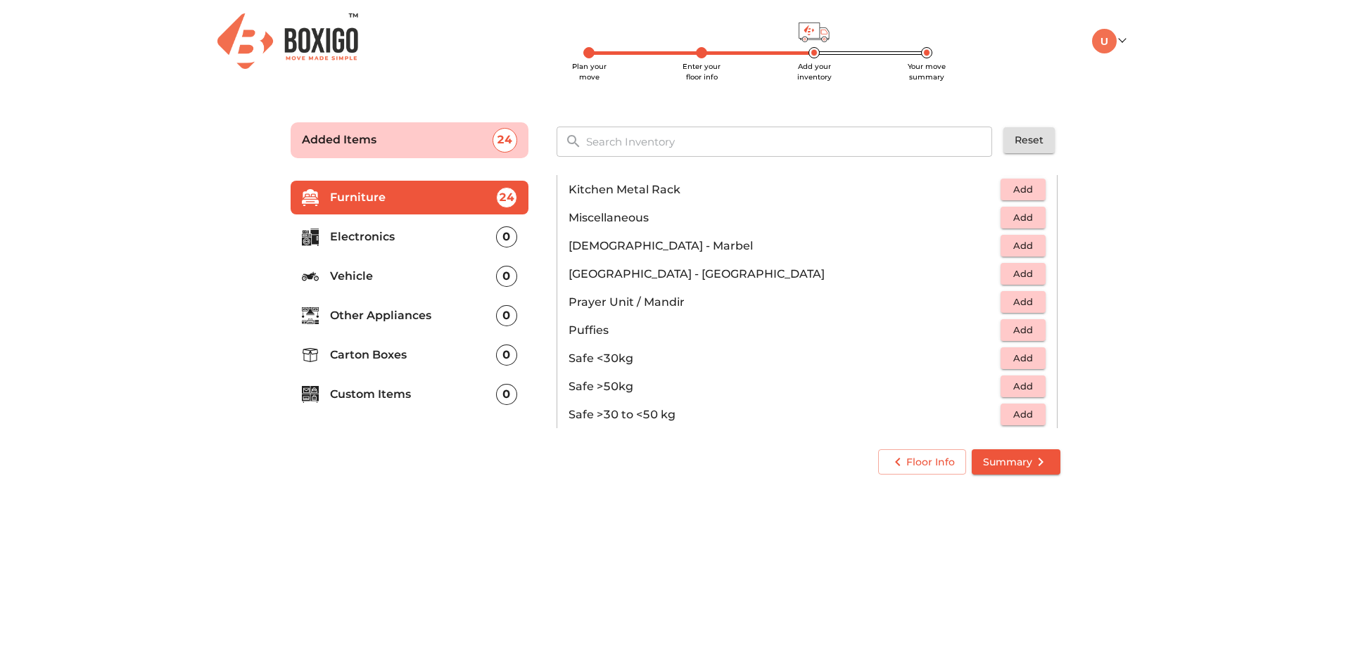
scroll to position [545, 0]
click at [1028, 267] on span "Add" at bounding box center [1022, 270] width 31 height 16
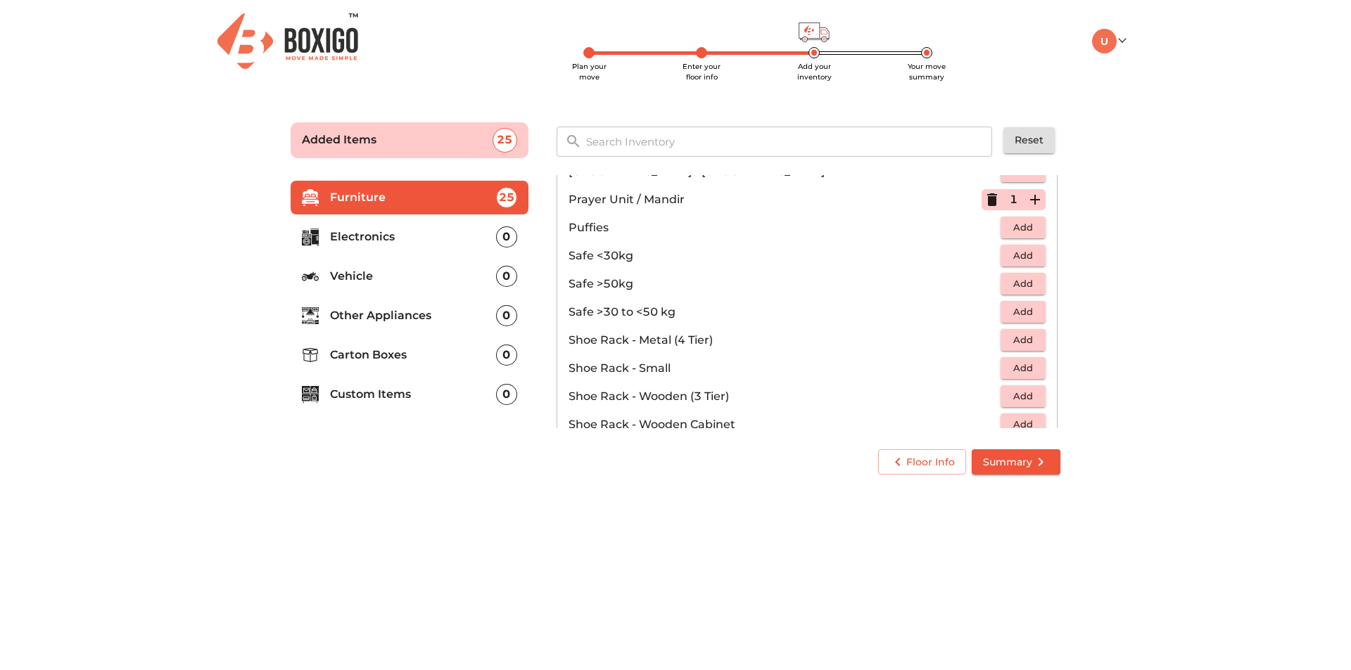
scroll to position [686, 0]
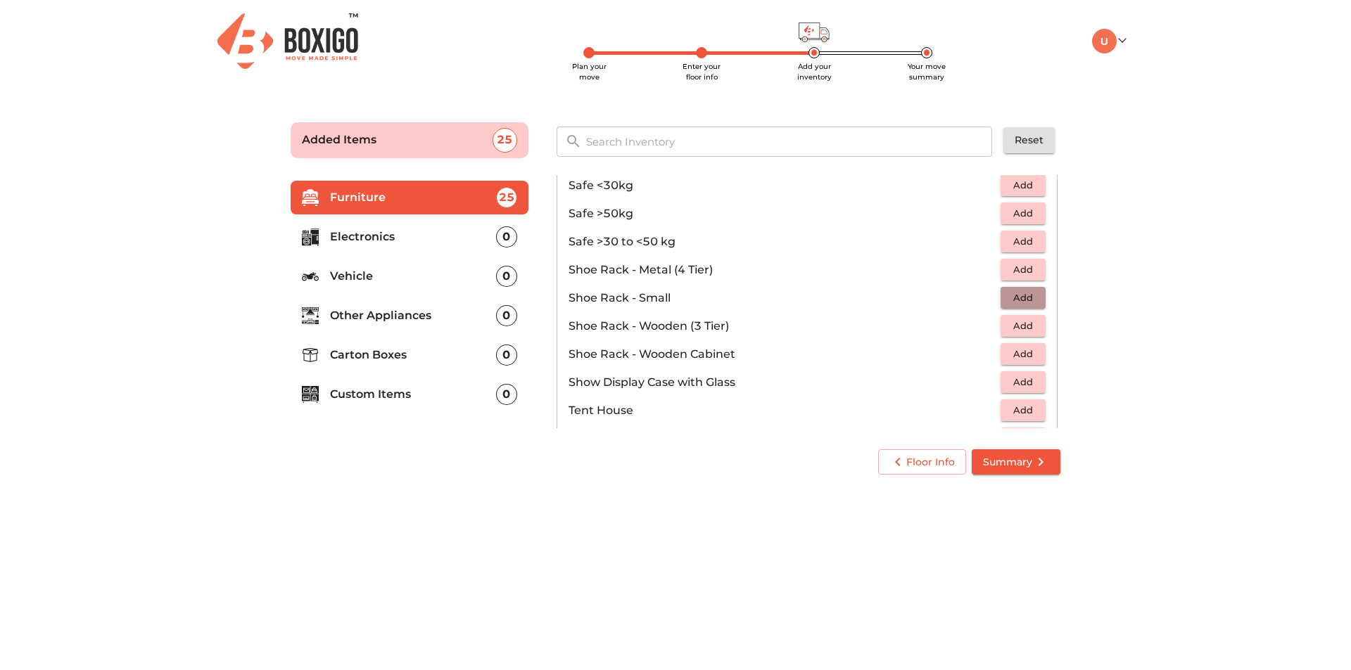
click at [1022, 298] on span "Add" at bounding box center [1022, 298] width 31 height 16
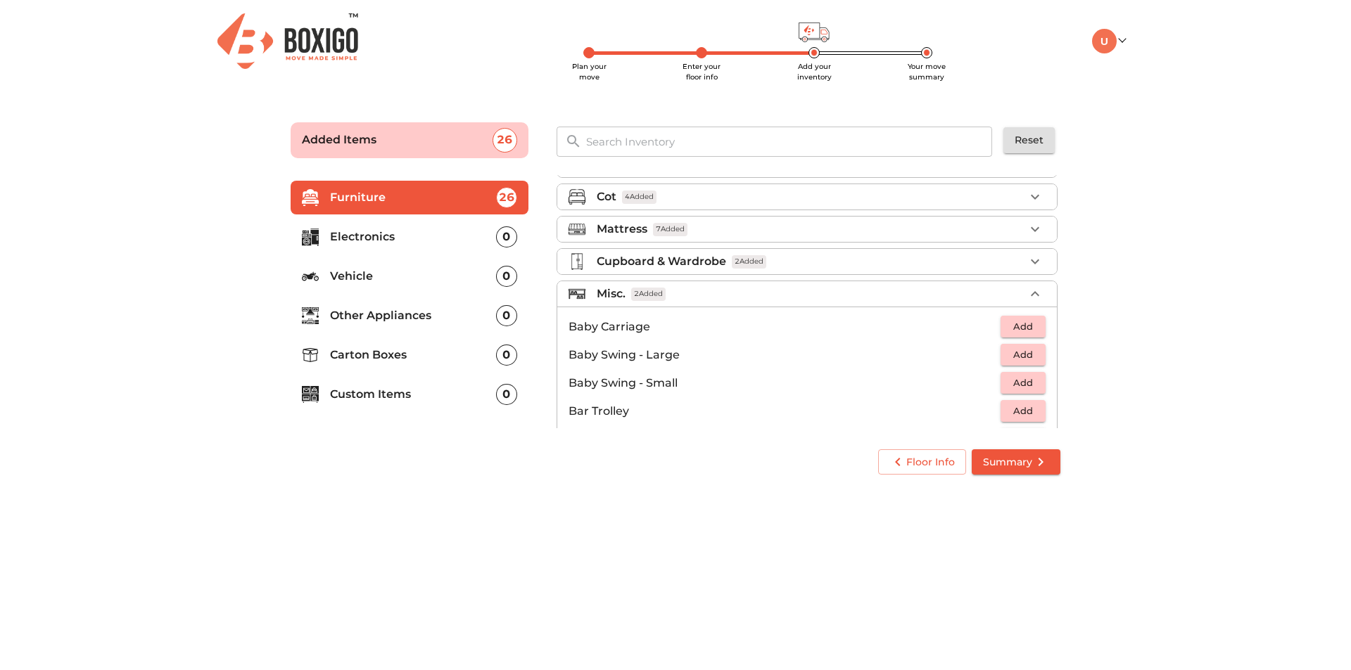
scroll to position [53, 0]
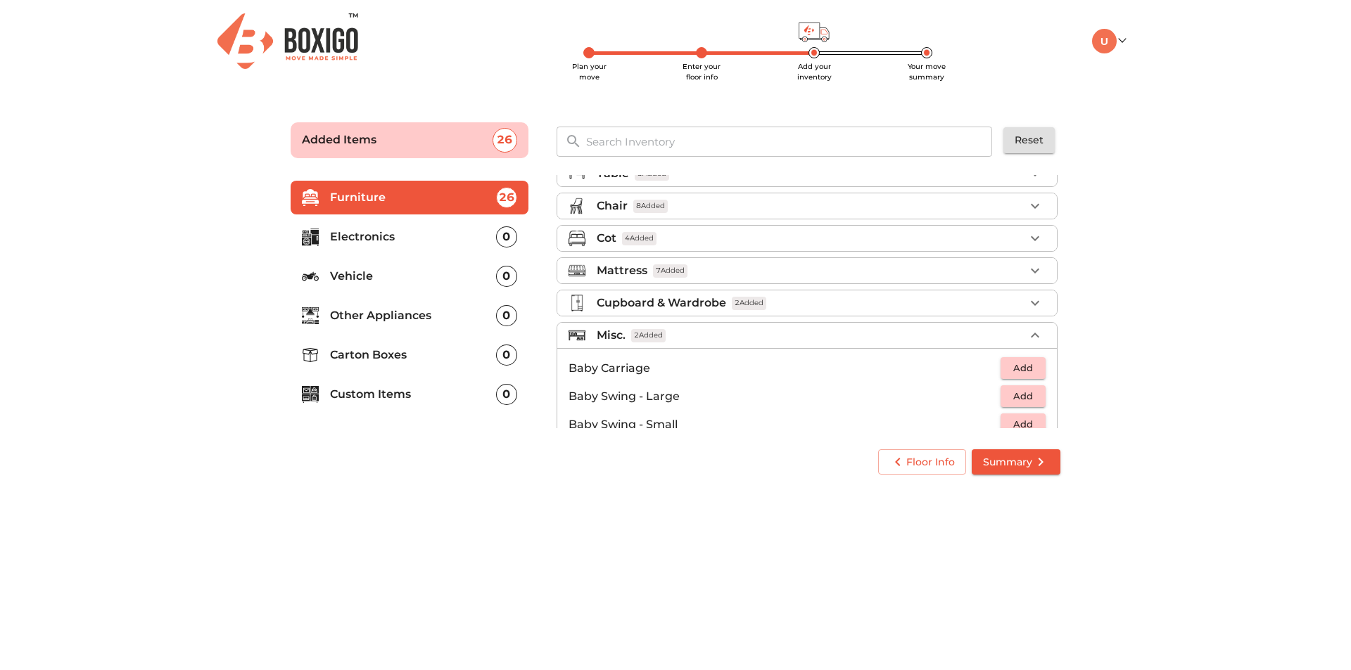
click at [414, 236] on p "Electronics" at bounding box center [413, 237] width 166 height 17
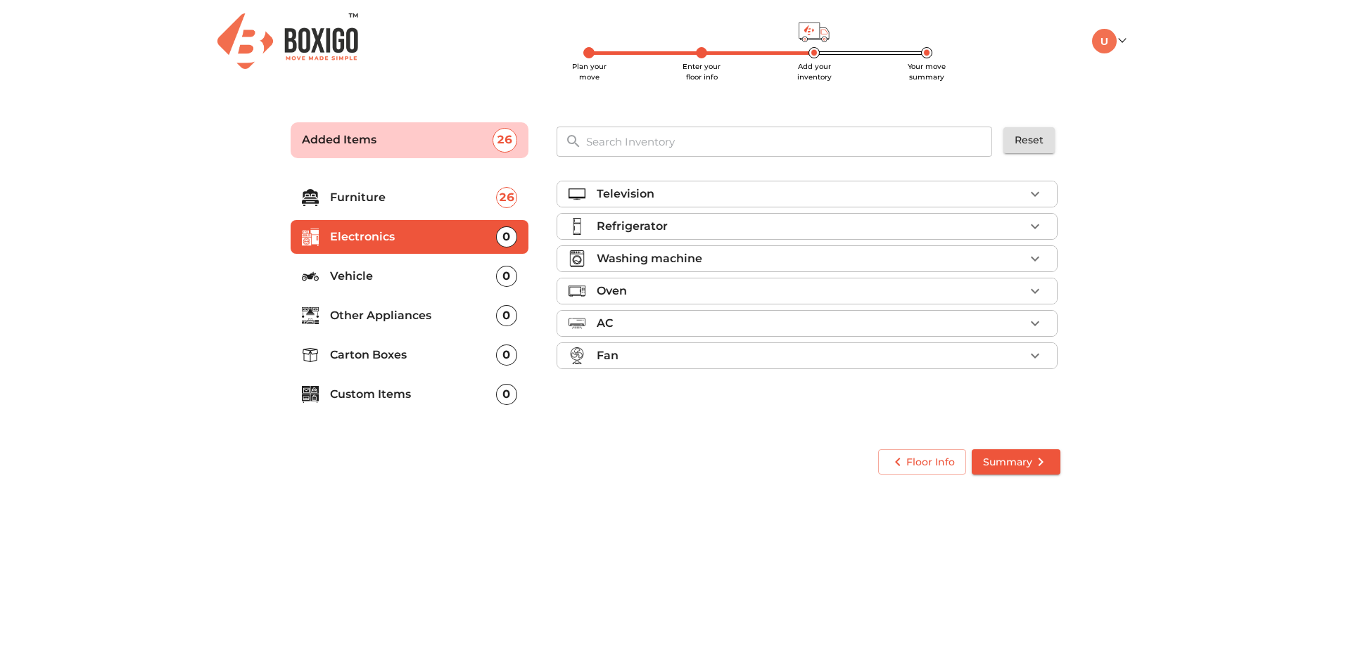
scroll to position [0, 0]
click at [708, 198] on div "Television" at bounding box center [811, 194] width 428 height 17
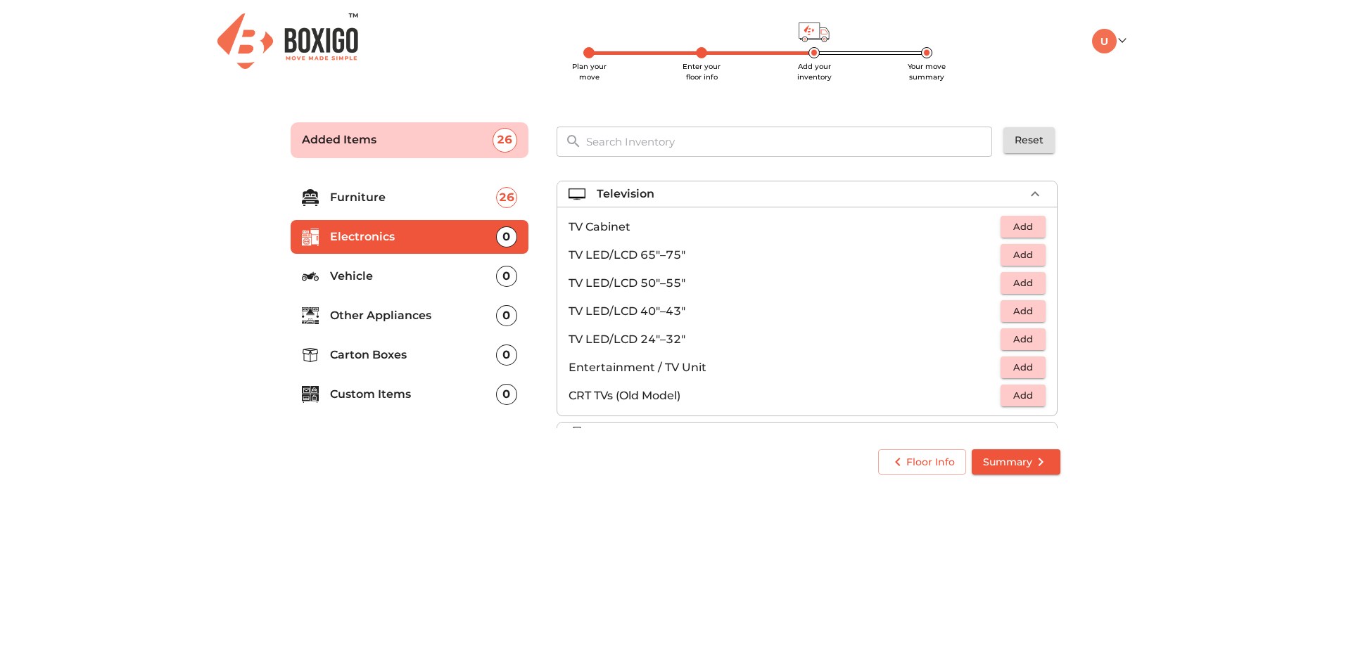
click at [1015, 311] on span "Add" at bounding box center [1022, 311] width 31 height 16
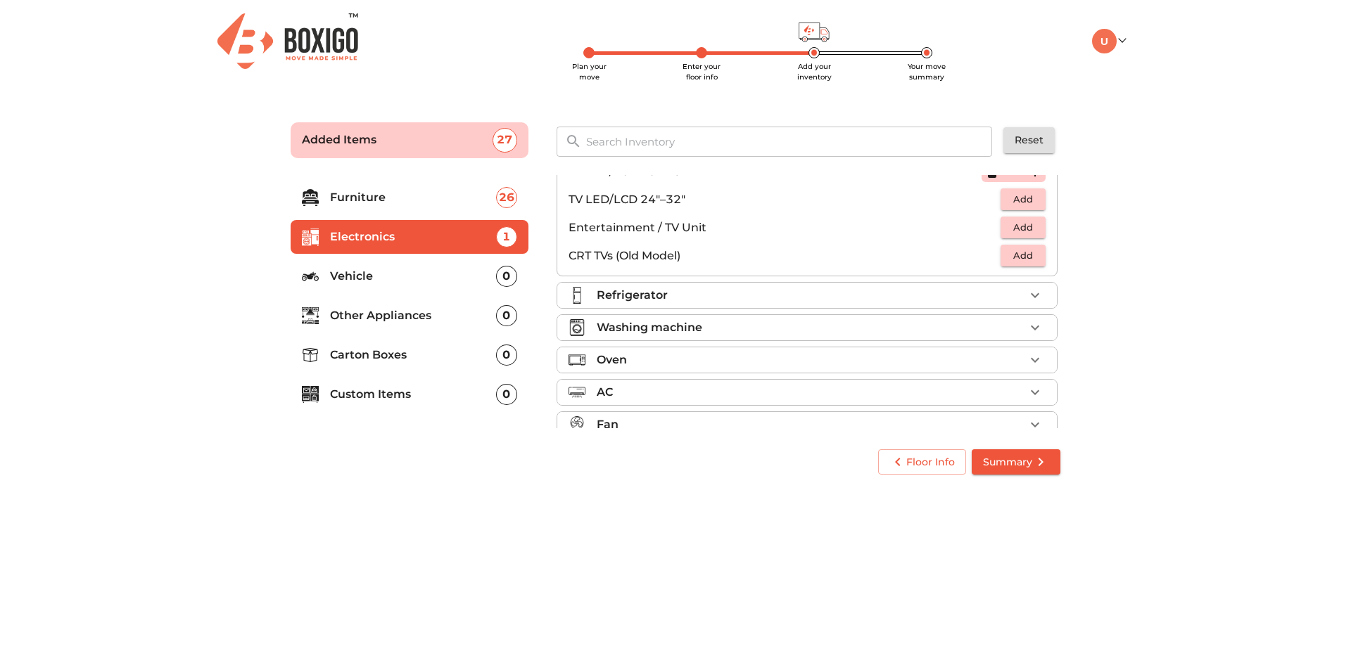
scroll to position [141, 0]
click at [765, 291] on div "Refrigerator" at bounding box center [811, 294] width 428 height 17
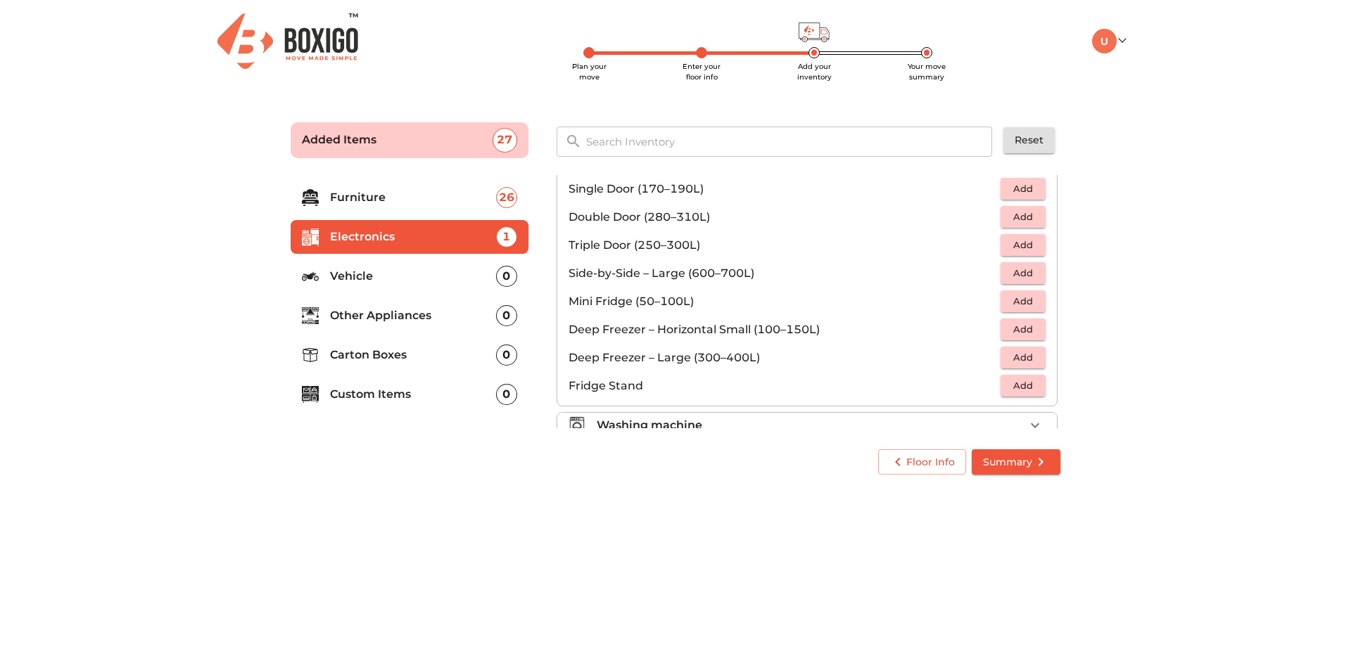
scroll to position [0, 0]
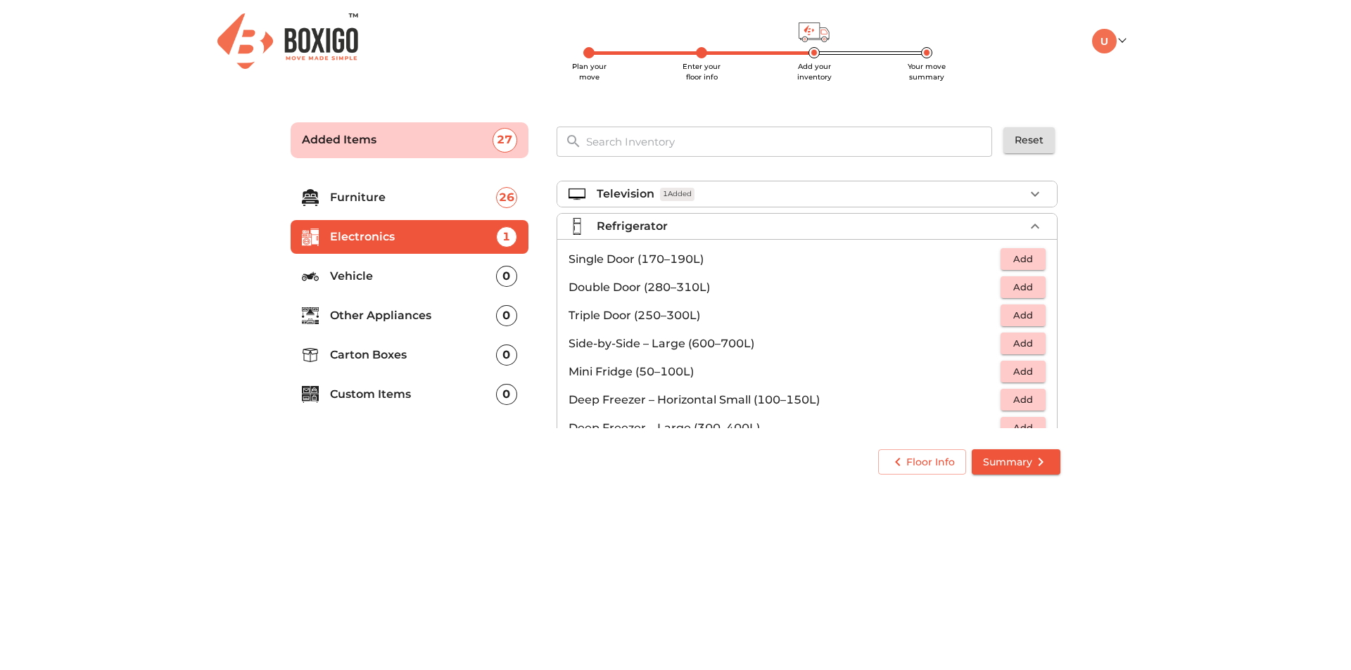
click at [1024, 259] on span "Add" at bounding box center [1022, 259] width 31 height 16
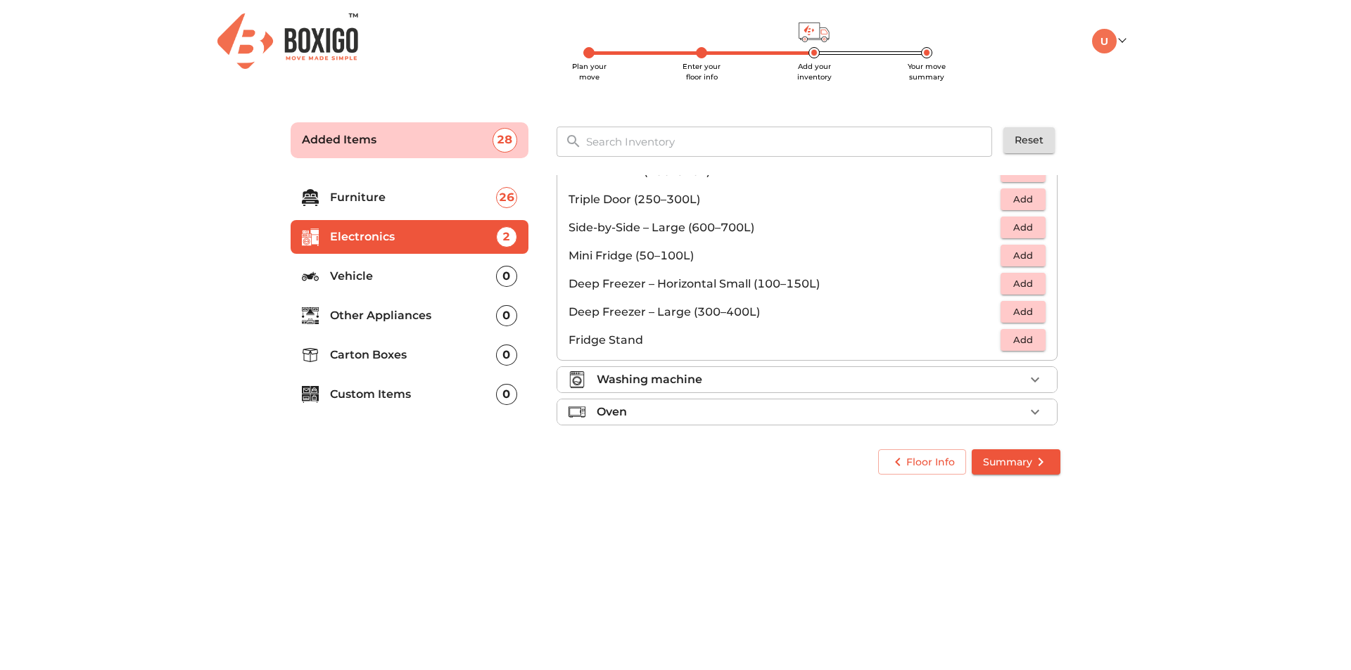
scroll to position [141, 0]
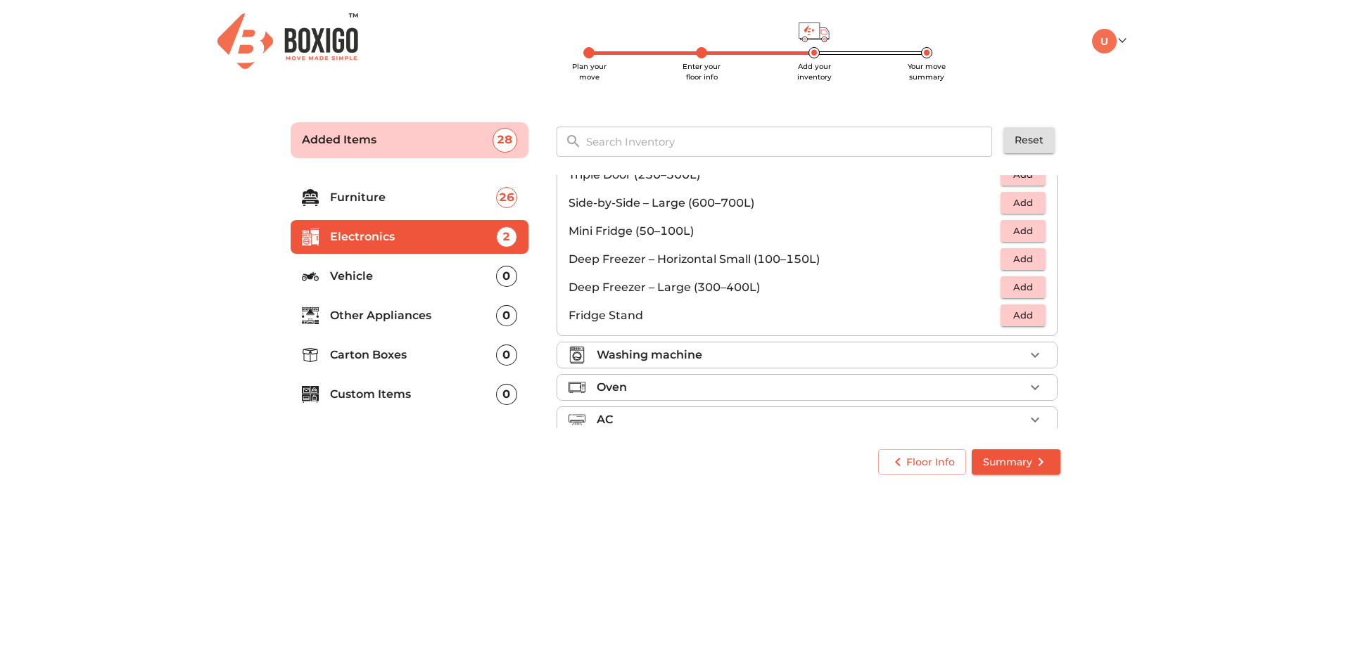
click at [713, 350] on div "Washing machine" at bounding box center [811, 355] width 428 height 17
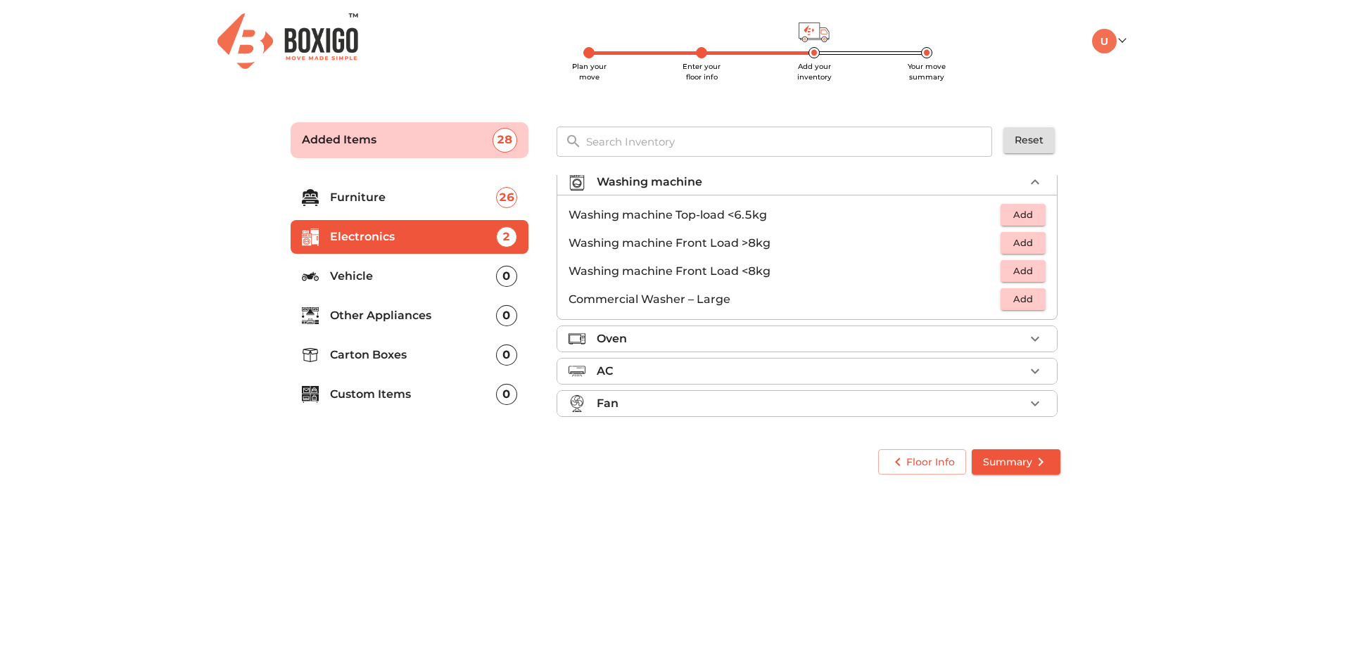
scroll to position [68, 0]
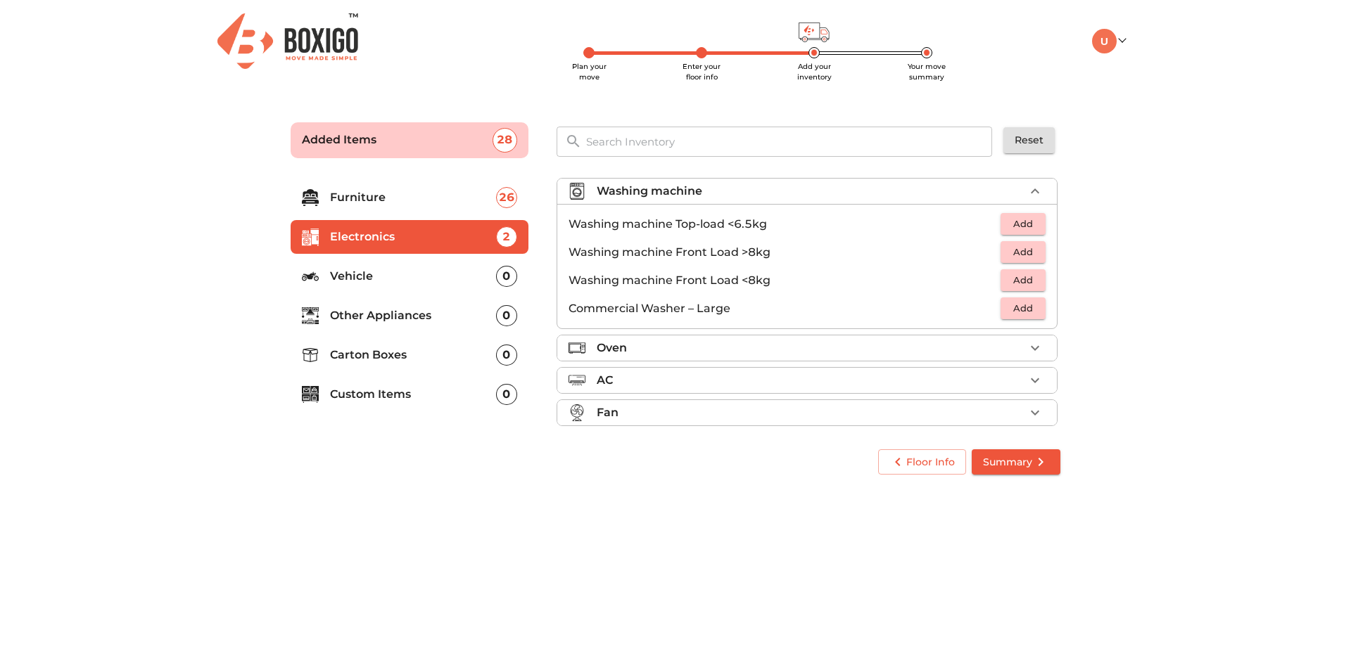
click at [1022, 220] on span "Add" at bounding box center [1022, 224] width 31 height 16
click at [796, 350] on div "Oven" at bounding box center [811, 348] width 428 height 17
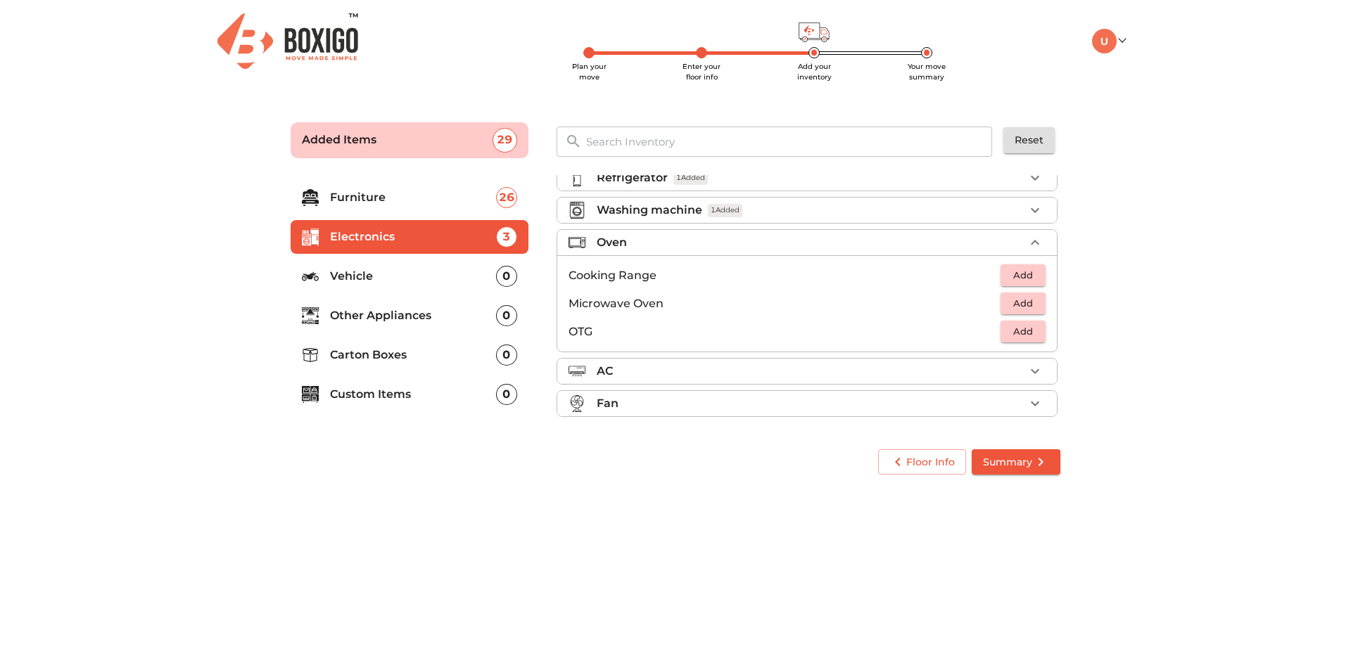
scroll to position [49, 0]
click at [1021, 300] on span "Add" at bounding box center [1022, 303] width 31 height 16
click at [831, 367] on div "AC" at bounding box center [811, 371] width 428 height 17
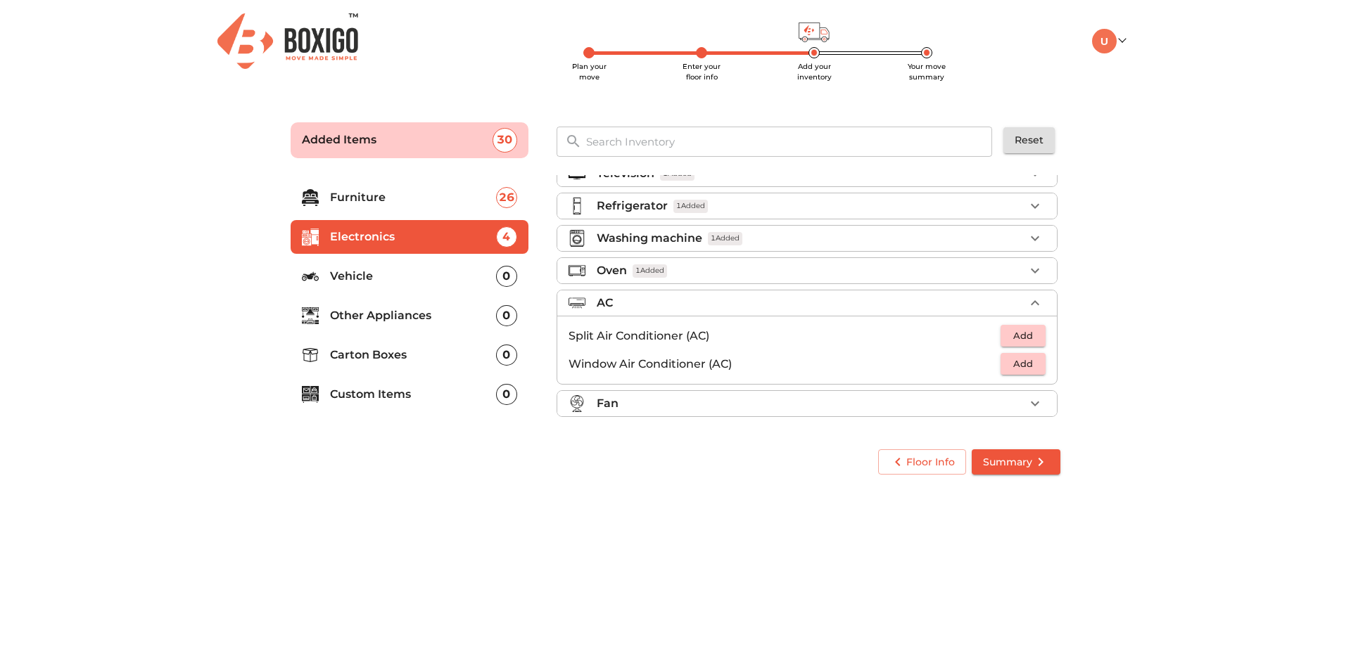
scroll to position [20, 0]
click at [841, 404] on div "Fan" at bounding box center [811, 403] width 428 height 17
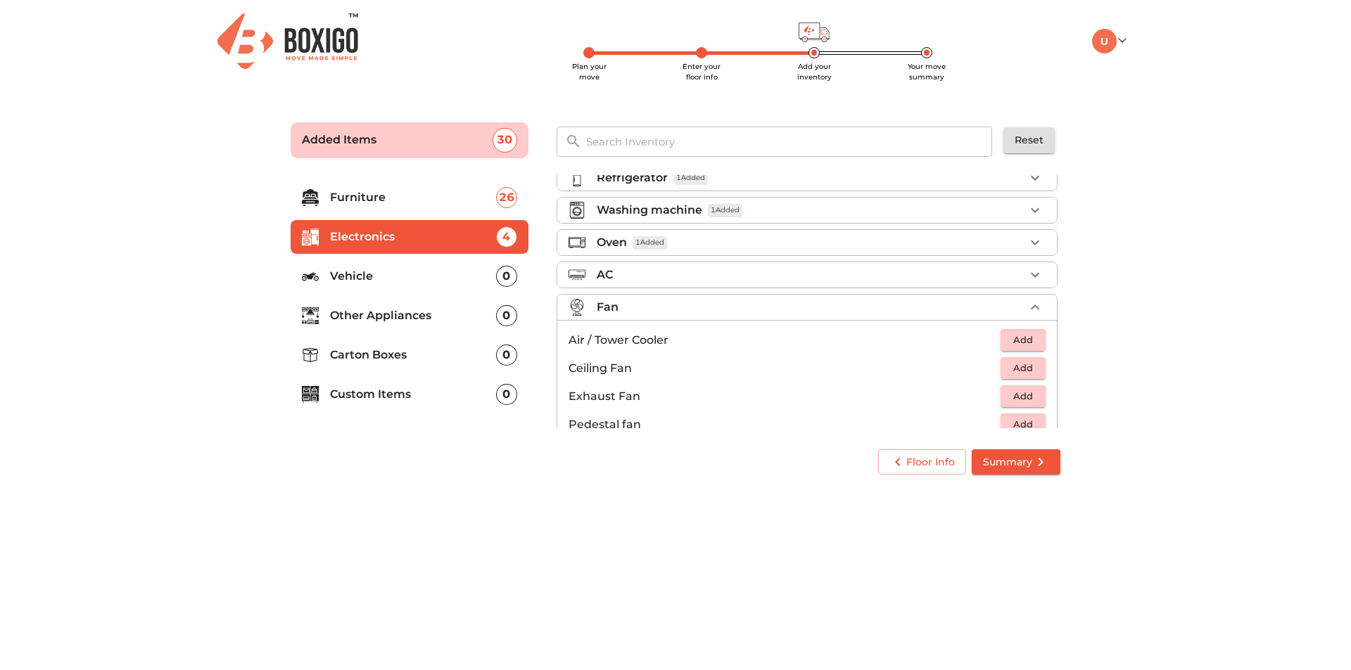
scroll to position [105, 0]
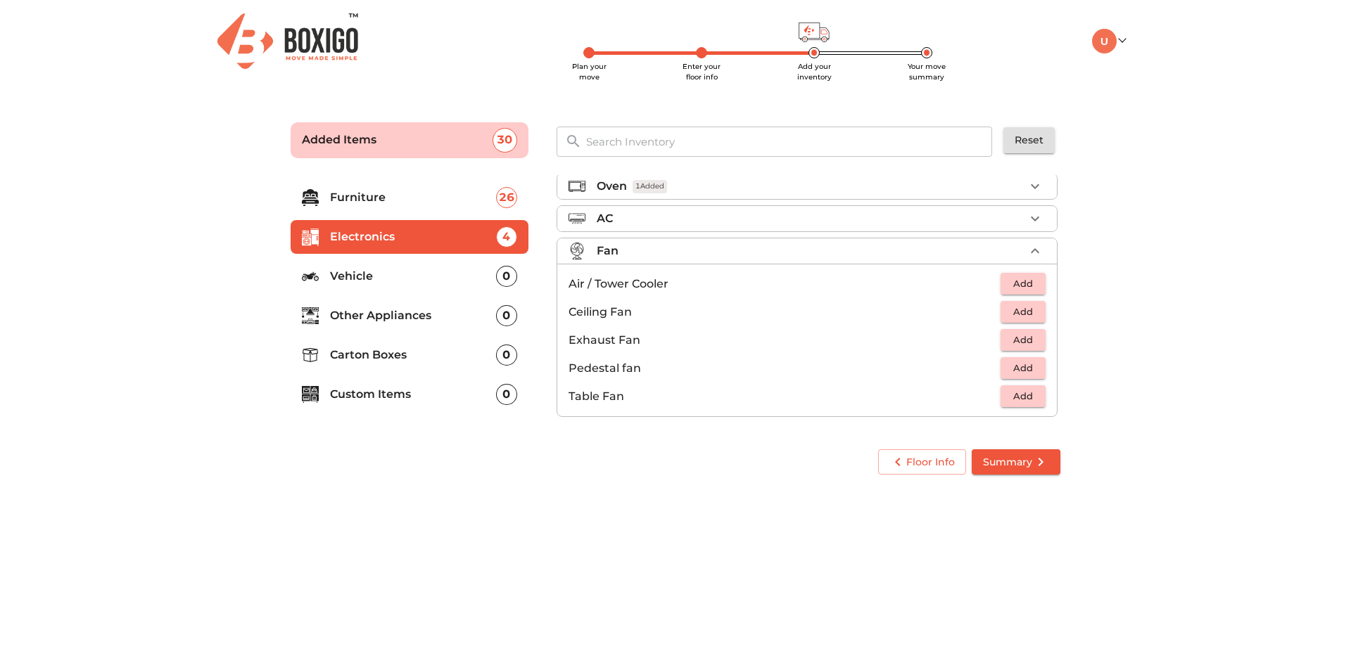
click at [367, 270] on p "Vehicle" at bounding box center [413, 276] width 166 height 17
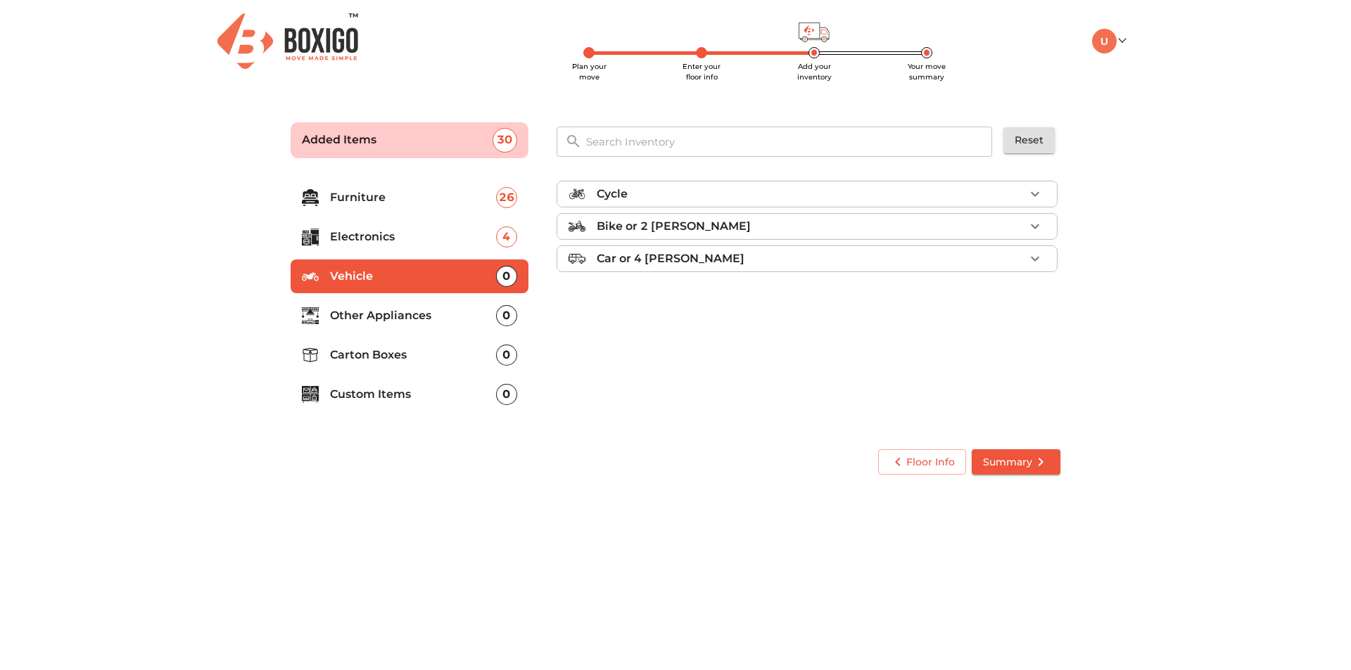
click at [382, 311] on p "Other Appliances" at bounding box center [413, 315] width 166 height 17
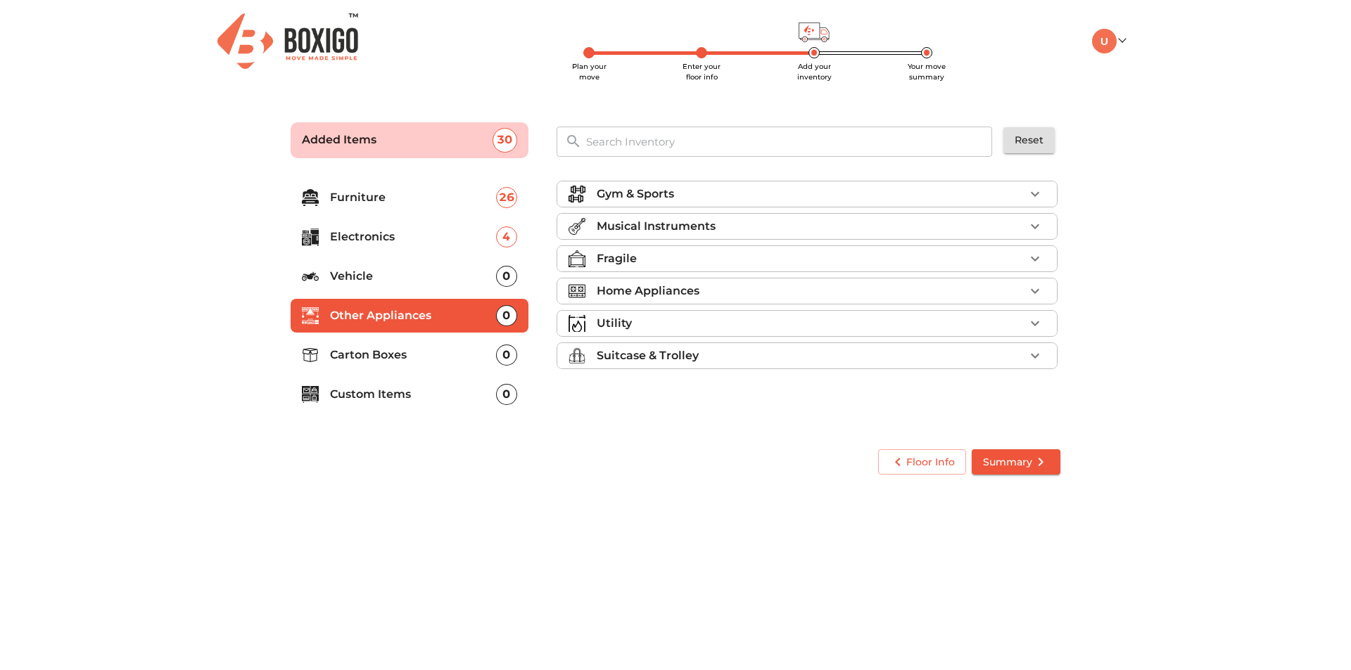
click at [853, 198] on div "Gym & Sports" at bounding box center [811, 194] width 428 height 17
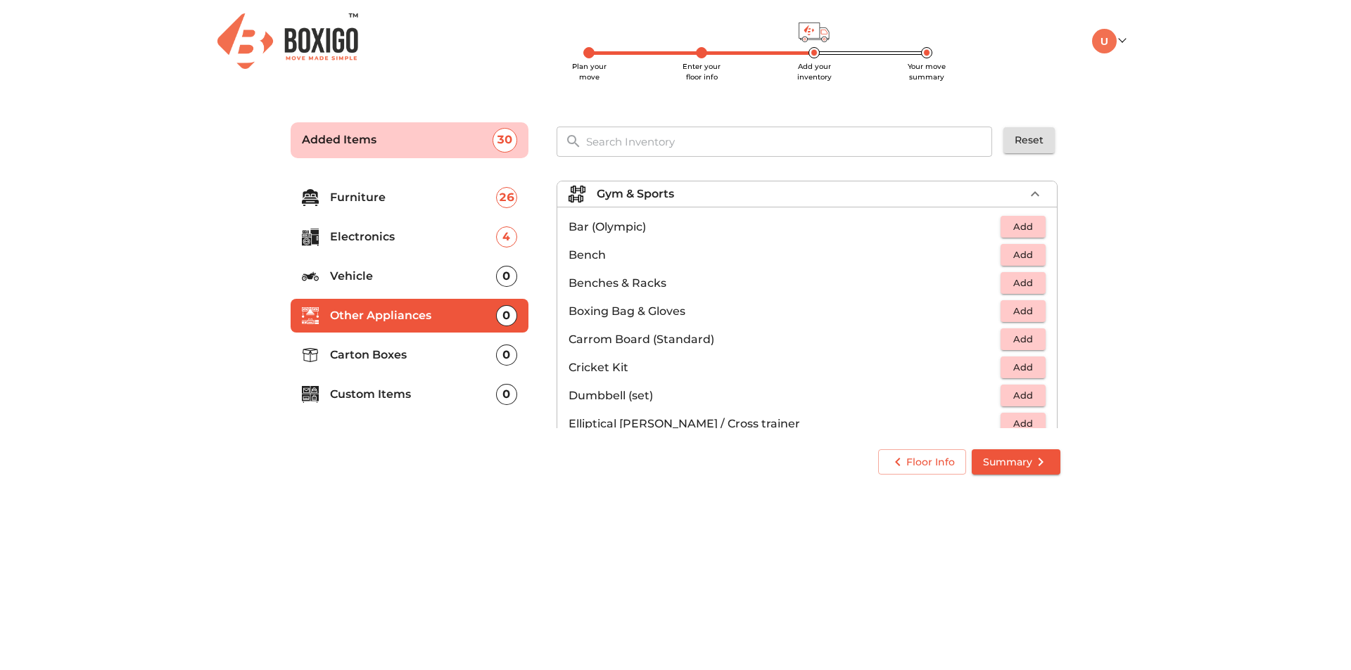
click at [853, 198] on div "Gym & Sports" at bounding box center [811, 194] width 428 height 17
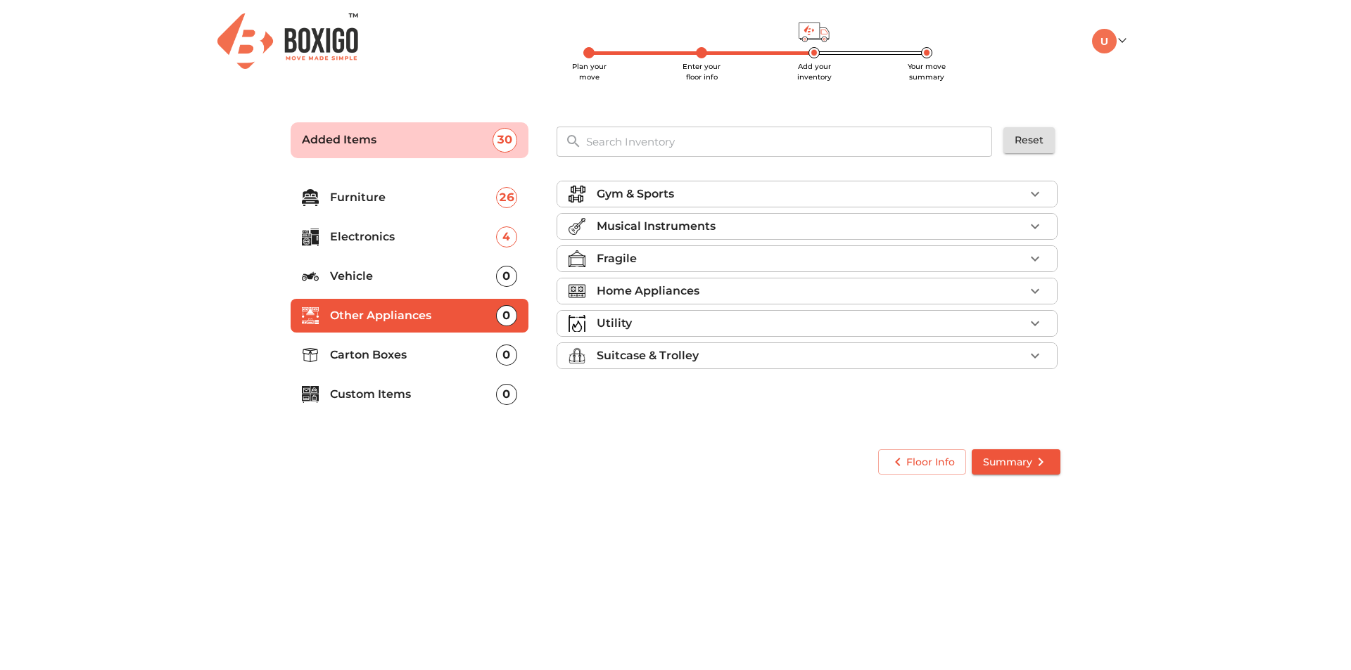
click at [809, 270] on li "Fragile" at bounding box center [807, 258] width 500 height 25
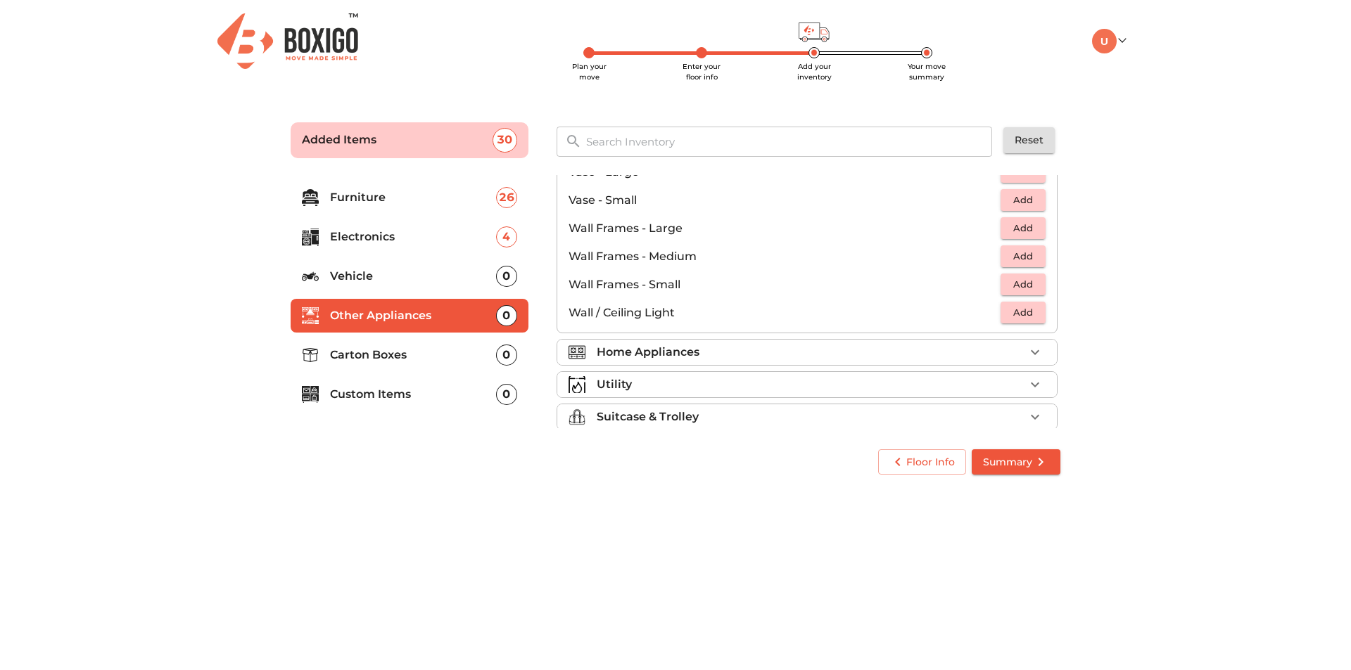
scroll to position [949, 0]
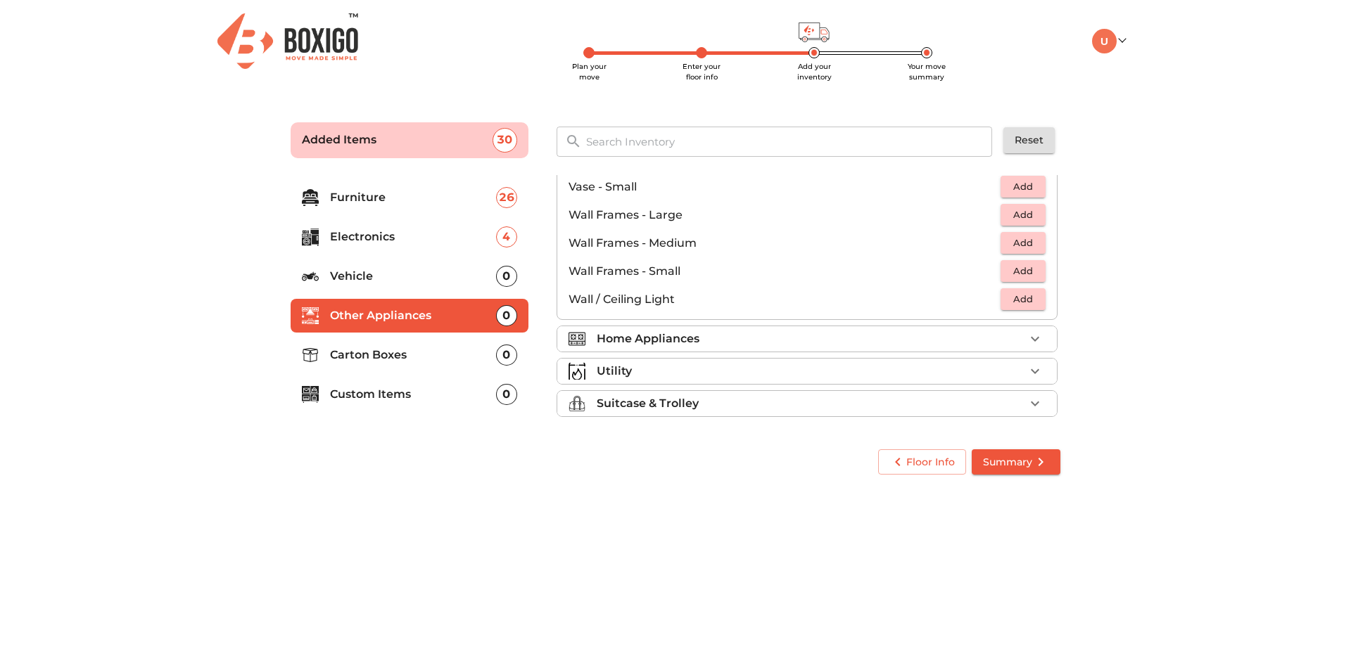
click at [703, 333] on div "Home Appliances" at bounding box center [811, 339] width 428 height 17
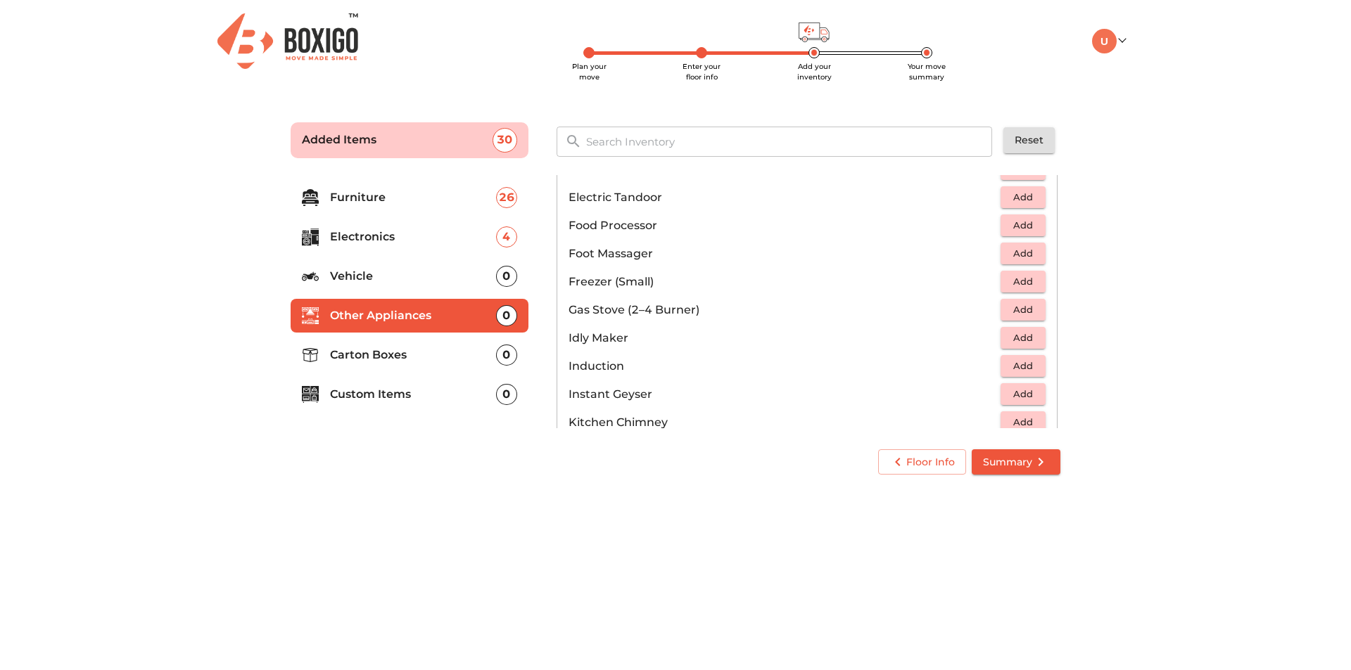
scroll to position [527, 0]
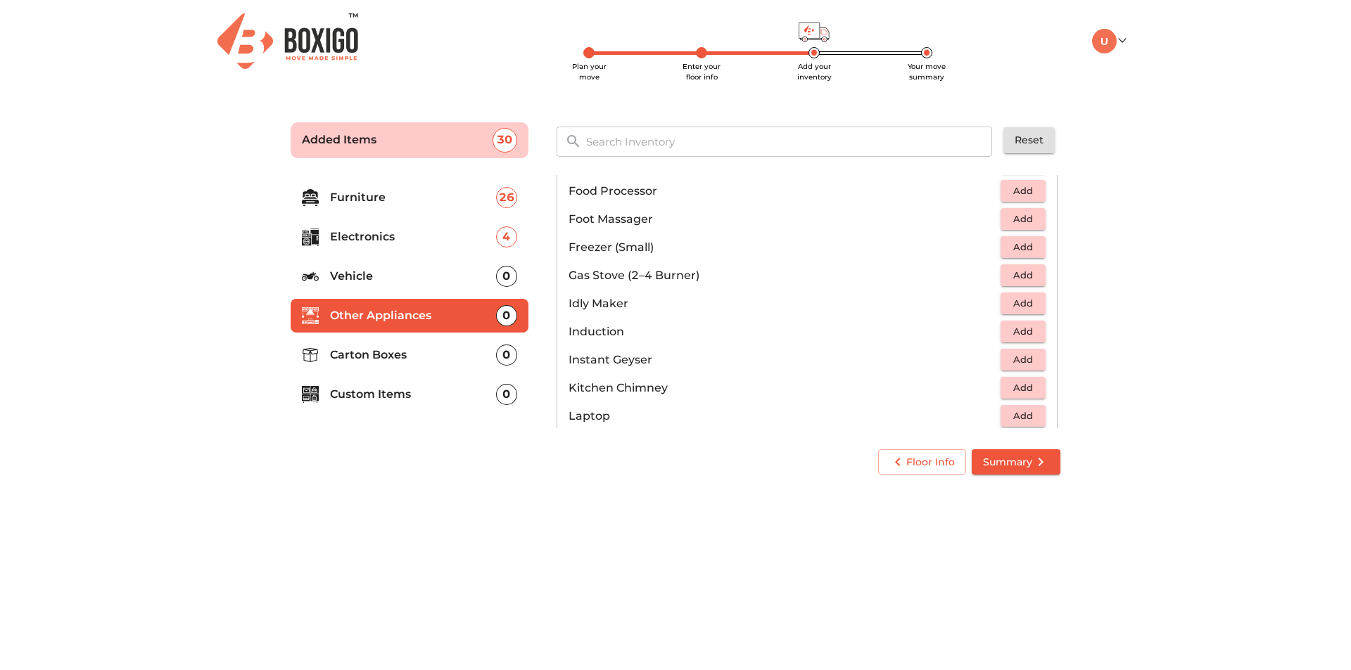
click at [1027, 277] on span "Add" at bounding box center [1022, 275] width 31 height 16
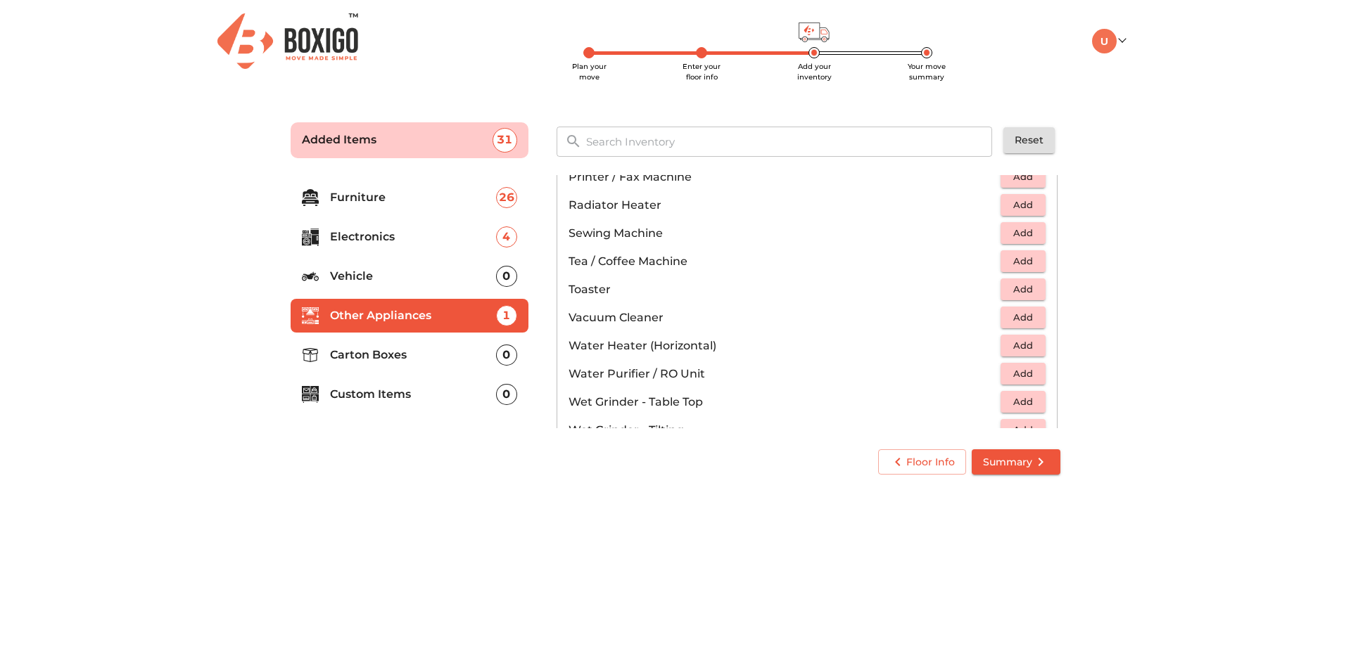
scroll to position [949, 0]
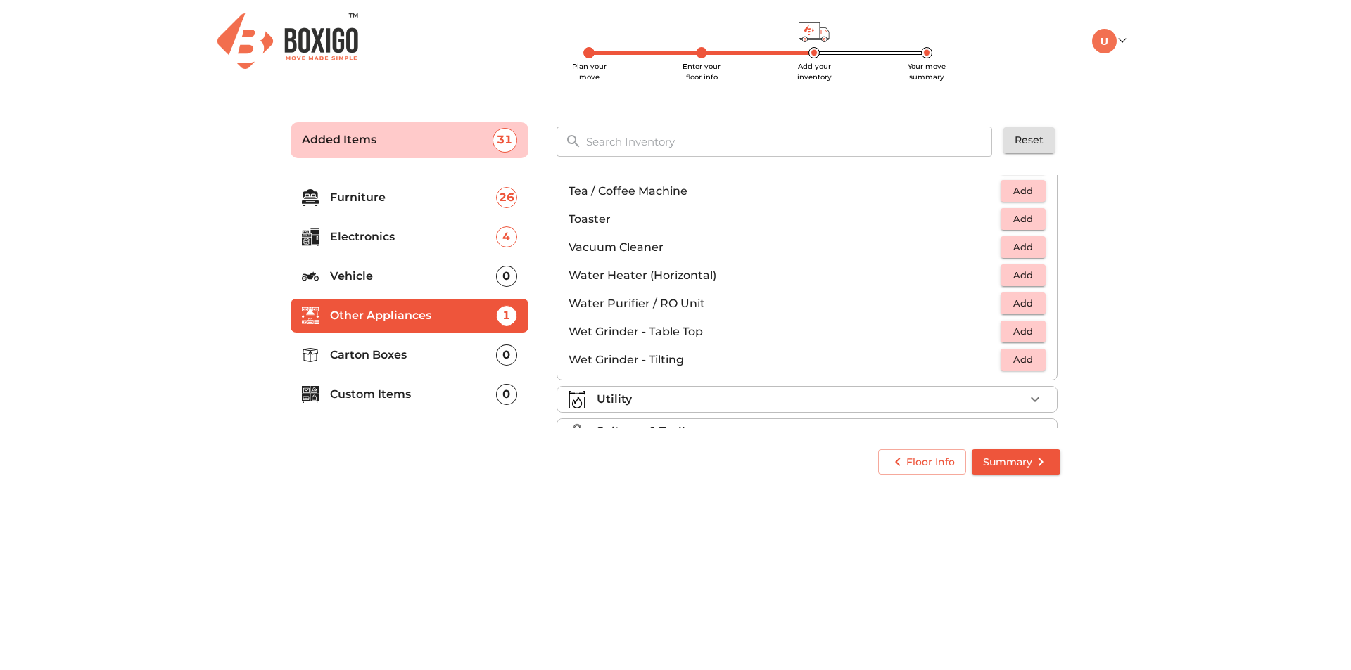
click at [1008, 303] on span "Add" at bounding box center [1022, 303] width 31 height 16
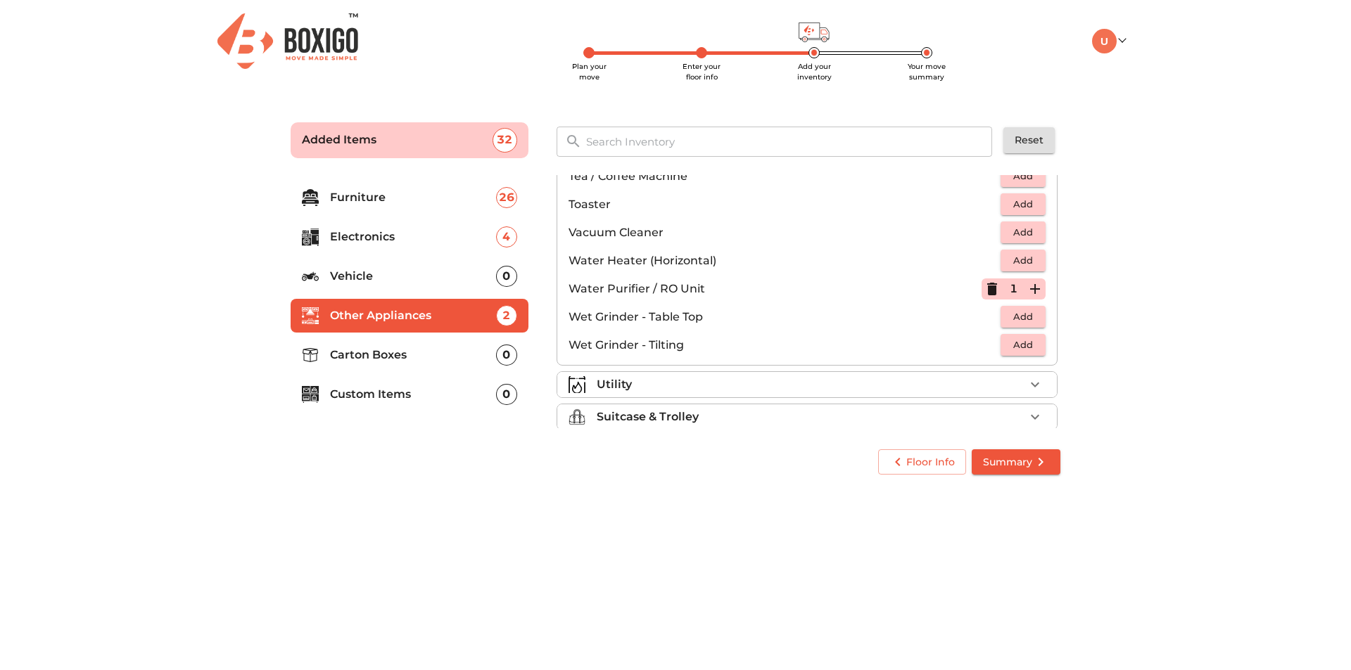
scroll to position [977, 0]
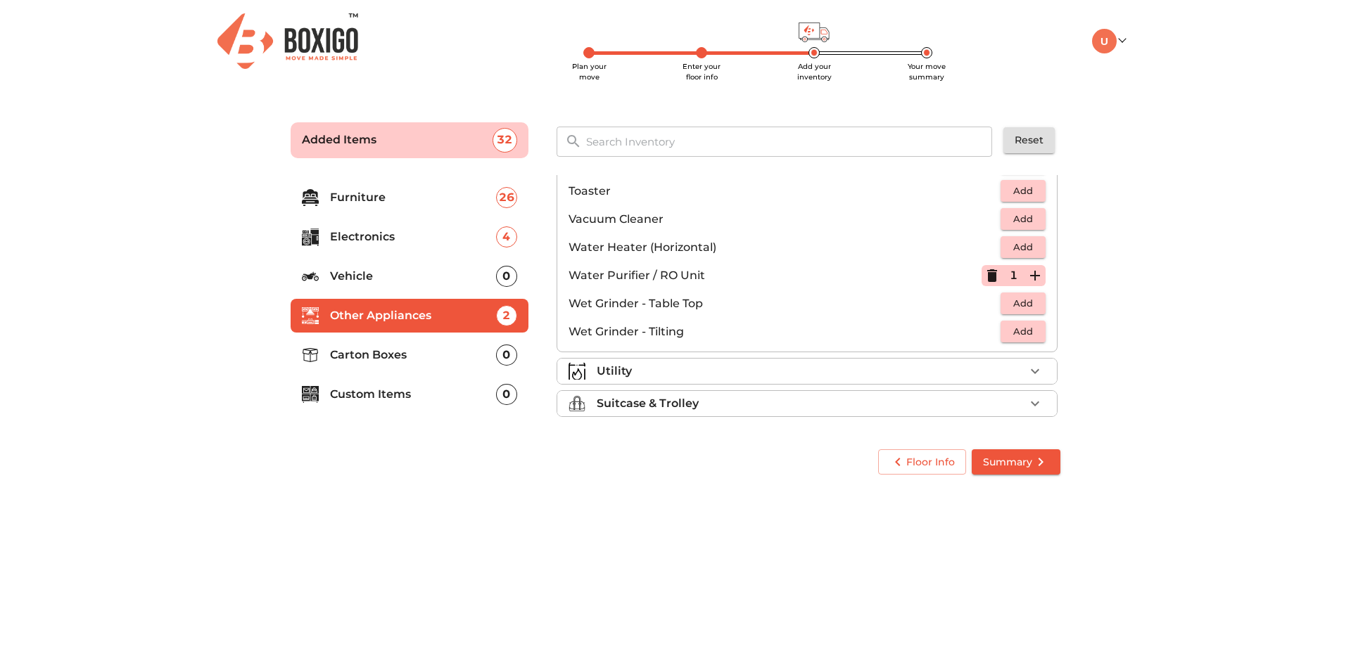
click at [679, 381] on li "Utility" at bounding box center [807, 371] width 500 height 25
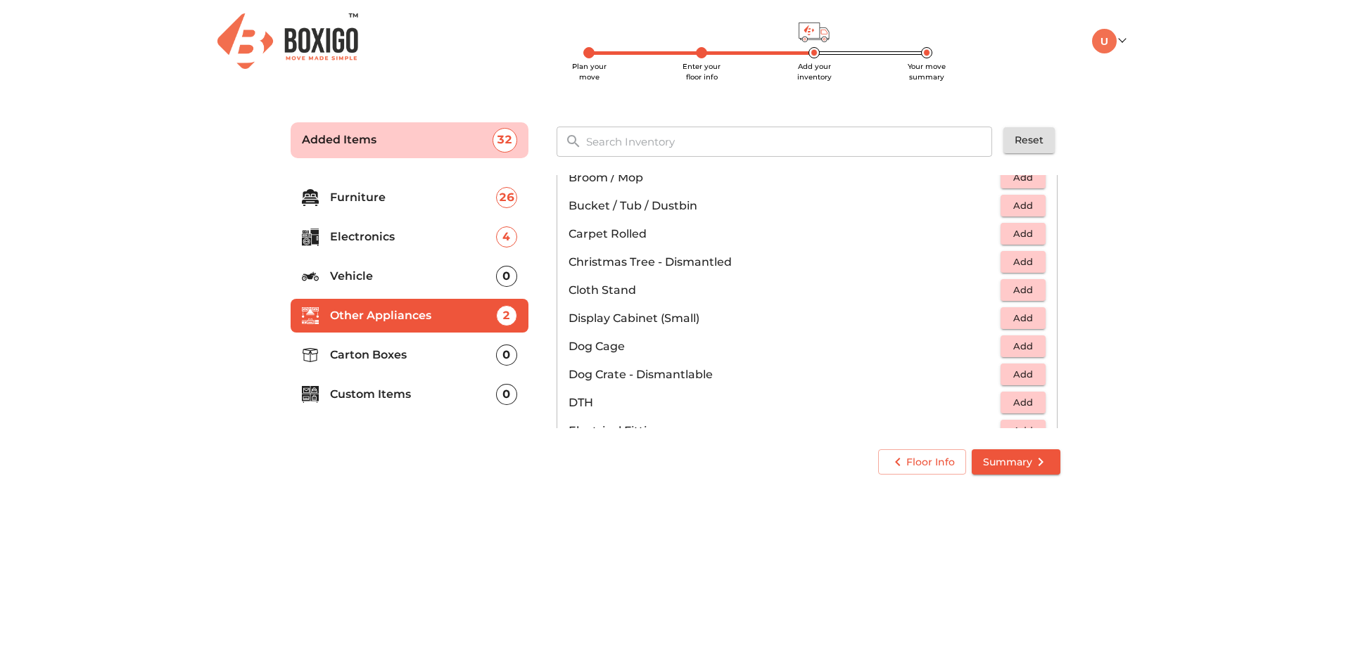
scroll to position [344, 0]
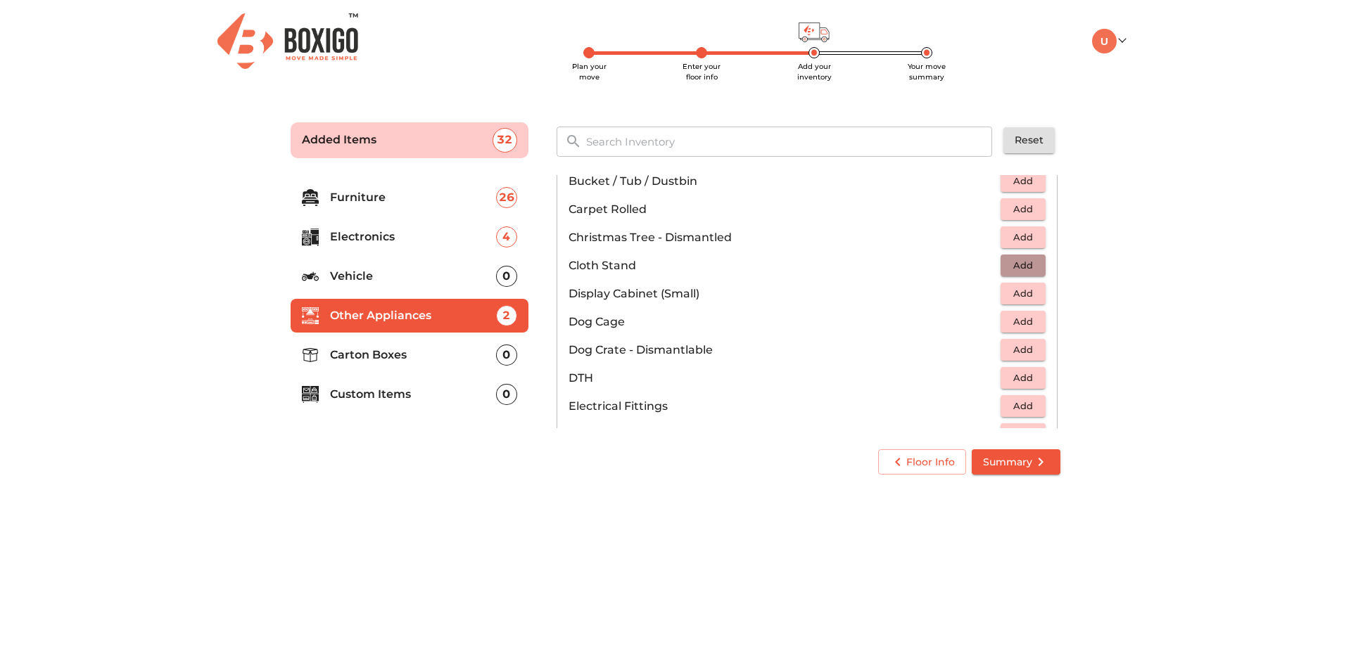
click at [1012, 272] on span "Add" at bounding box center [1022, 265] width 31 height 16
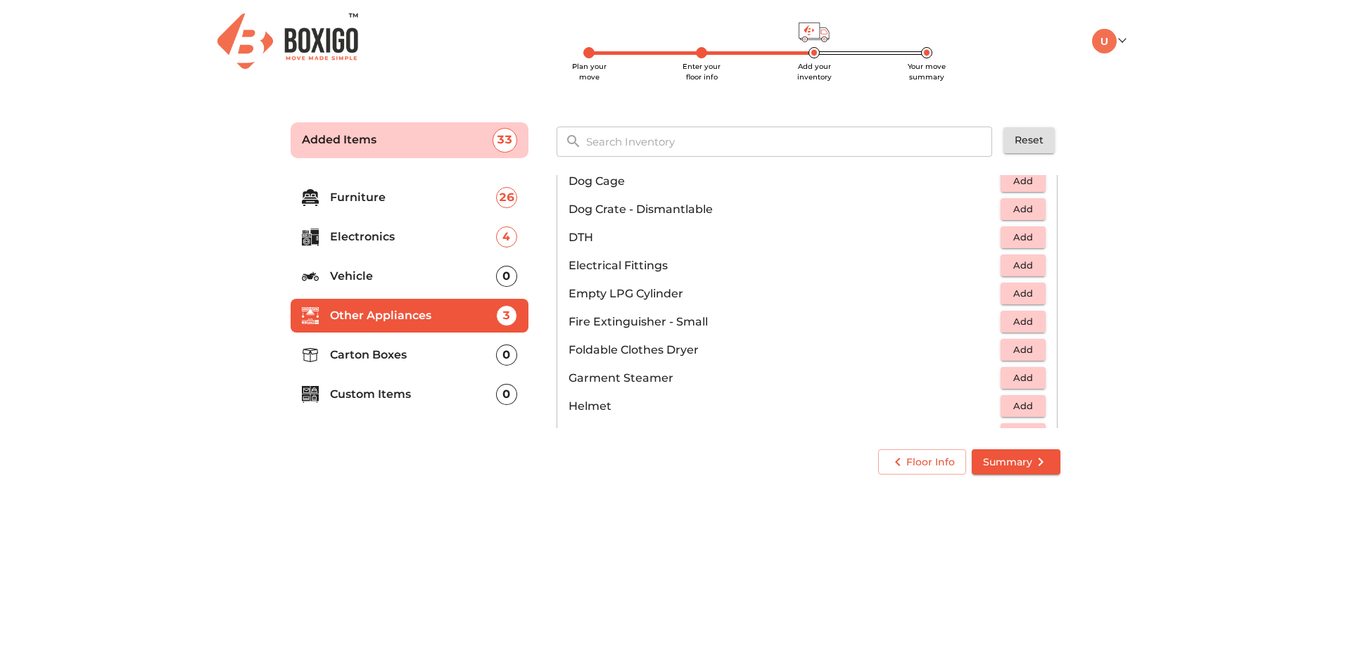
scroll to position [555, 0]
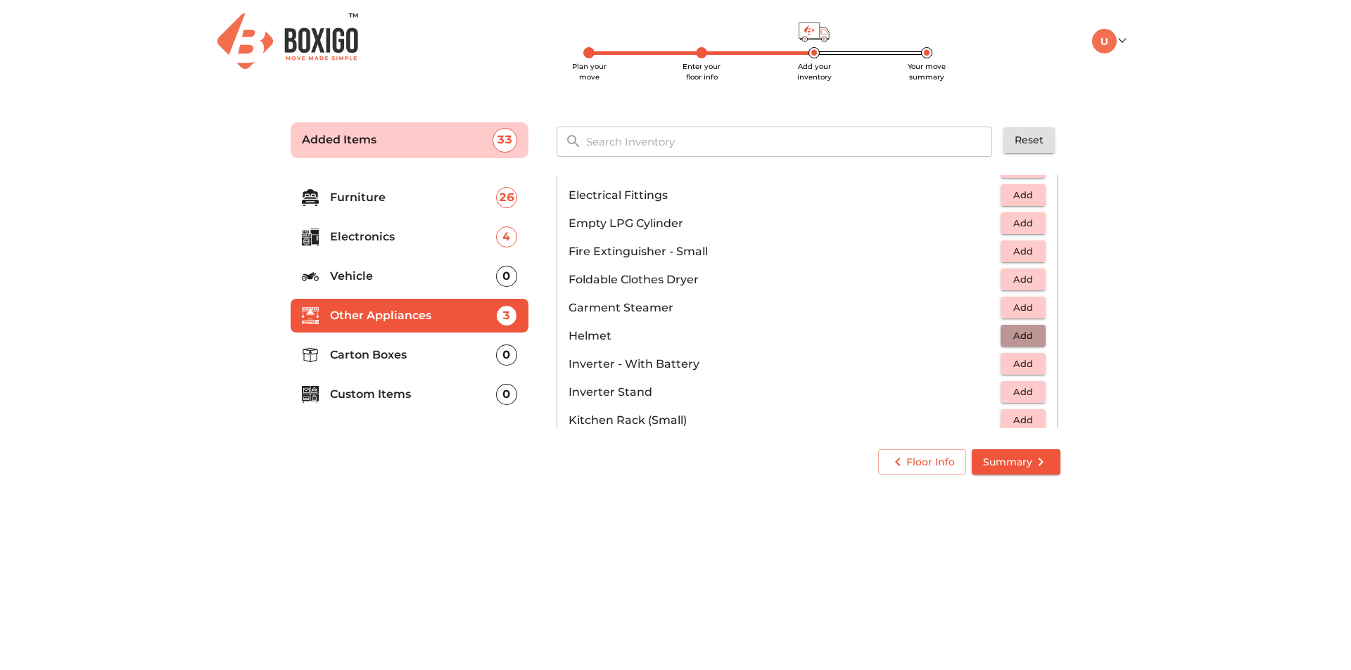
click at [1022, 336] on span "Add" at bounding box center [1022, 336] width 31 height 16
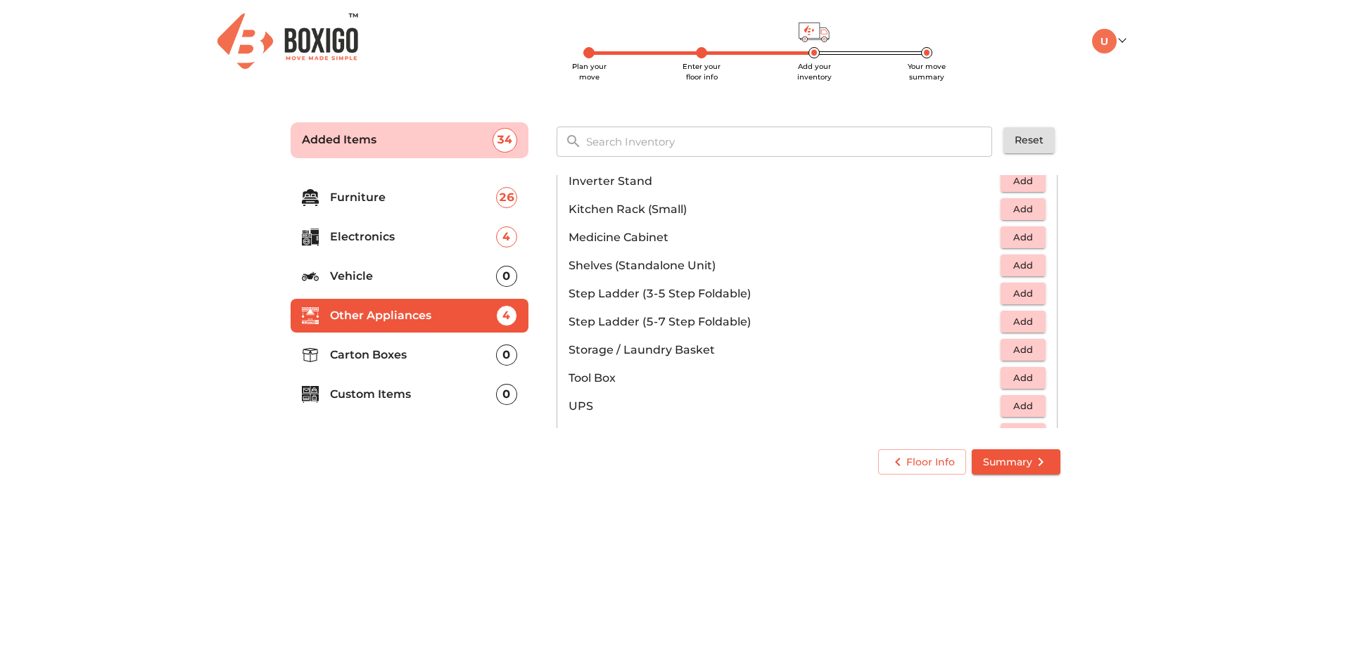
scroll to position [837, 0]
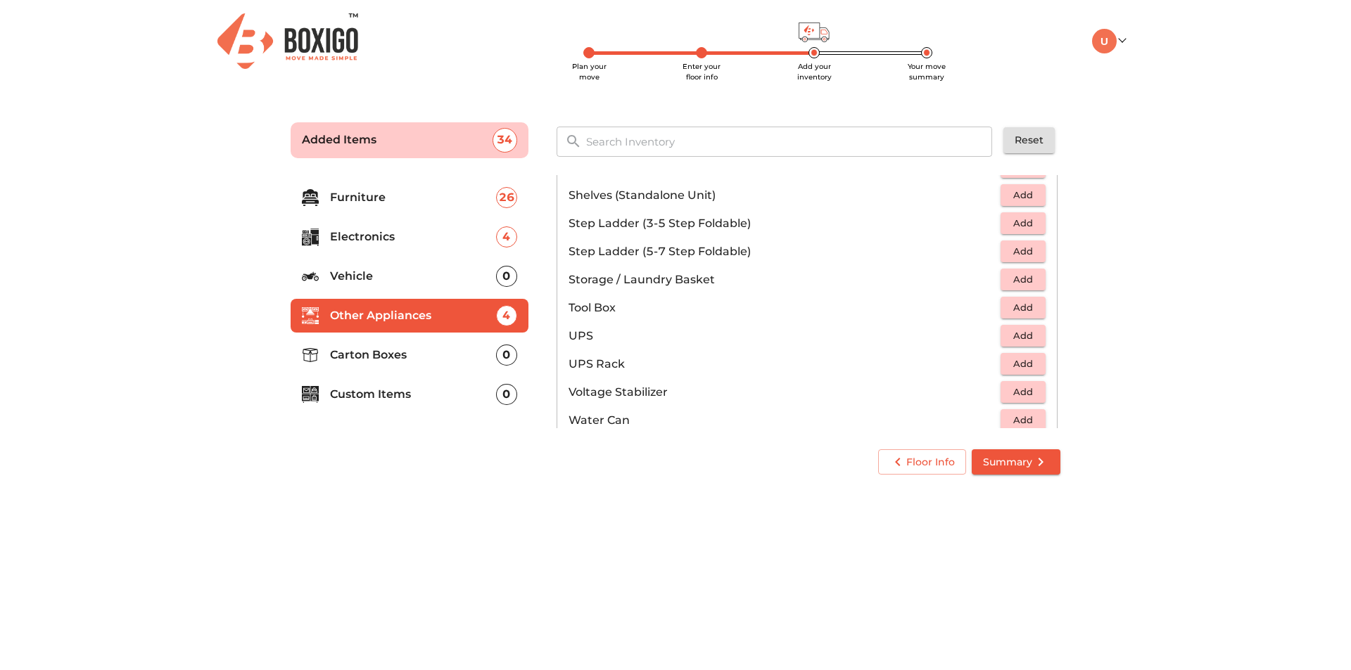
click at [1017, 220] on span "Add" at bounding box center [1022, 223] width 31 height 16
click at [1032, 279] on button "Add" at bounding box center [1022, 280] width 45 height 22
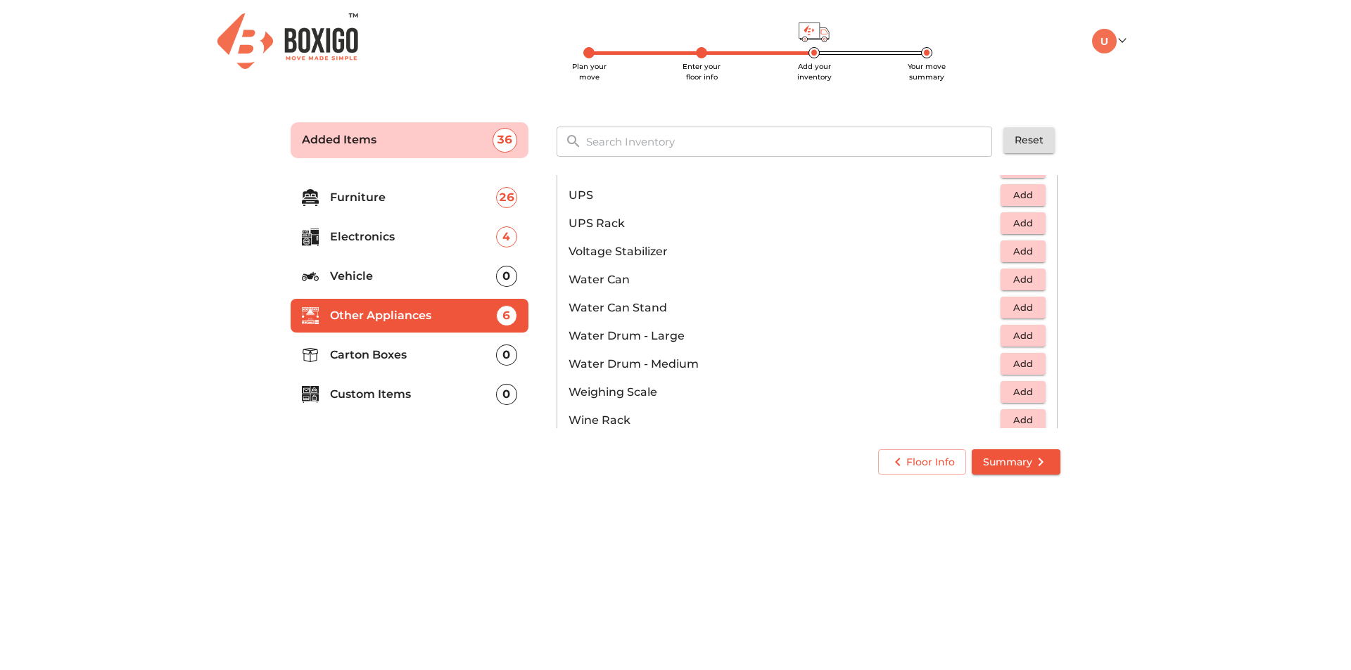
scroll to position [1048, 0]
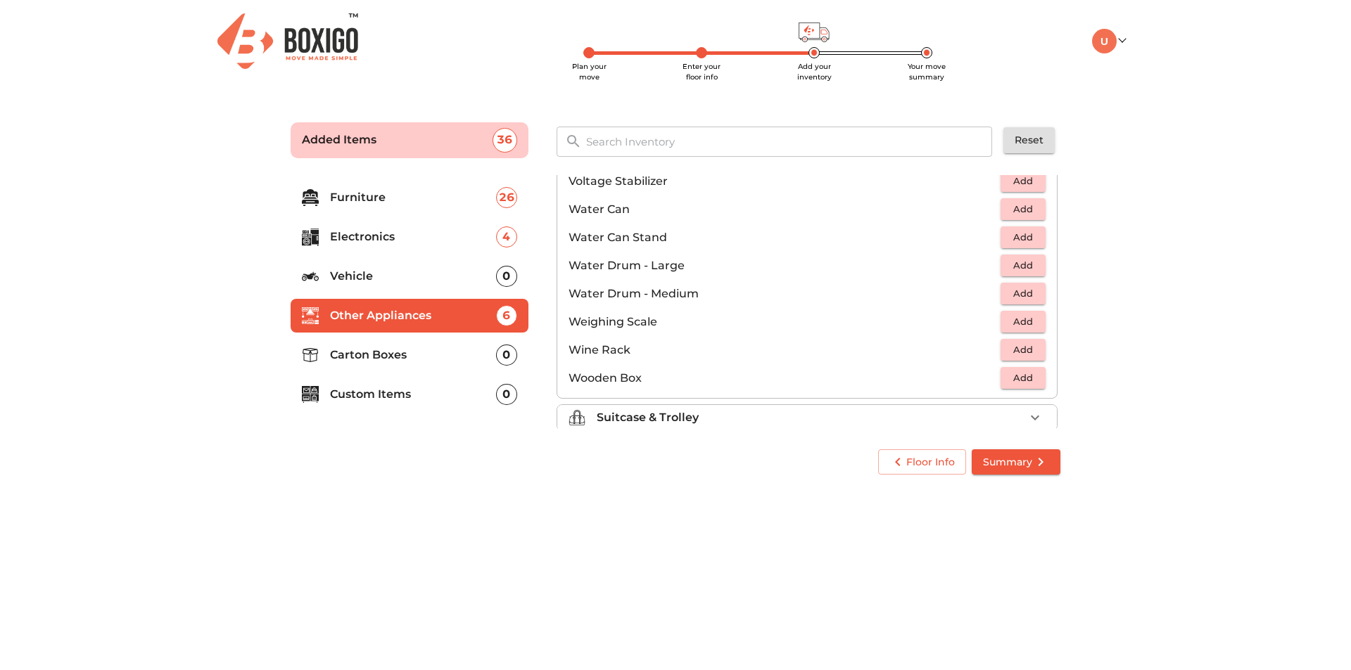
click at [1028, 207] on span "Add" at bounding box center [1022, 209] width 31 height 16
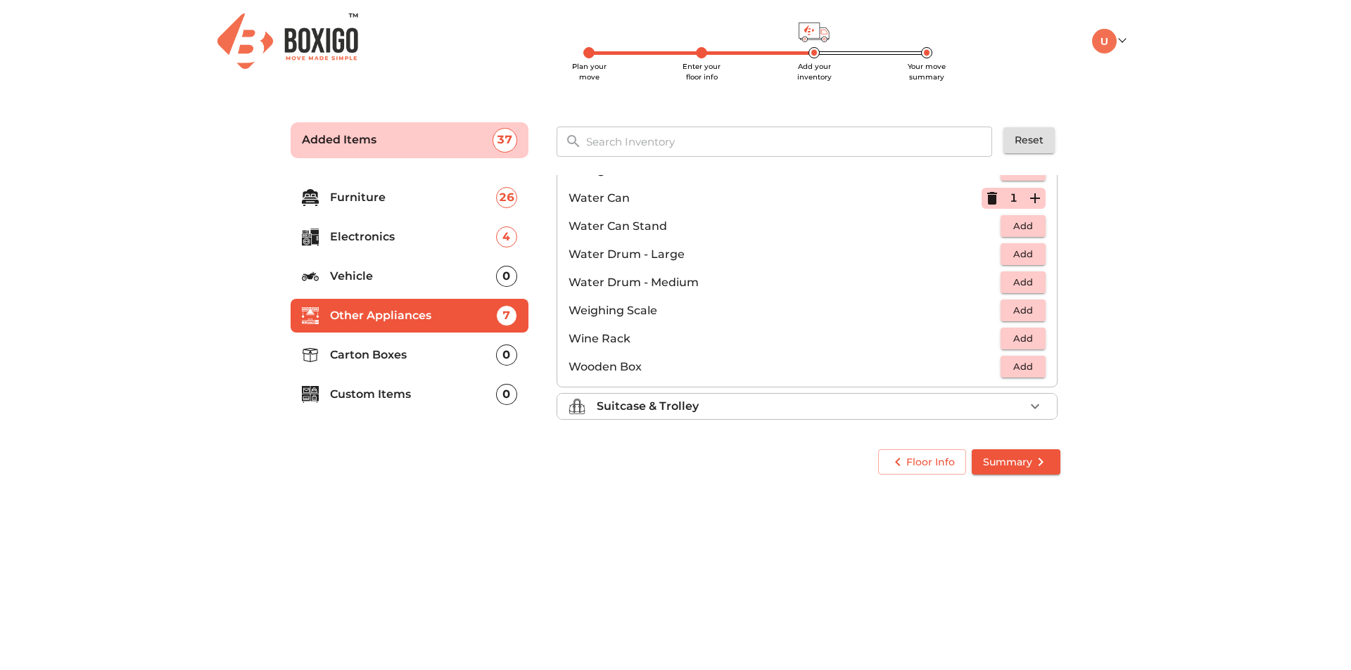
scroll to position [1062, 0]
click at [761, 401] on div "Suitcase & Trolley" at bounding box center [811, 403] width 428 height 17
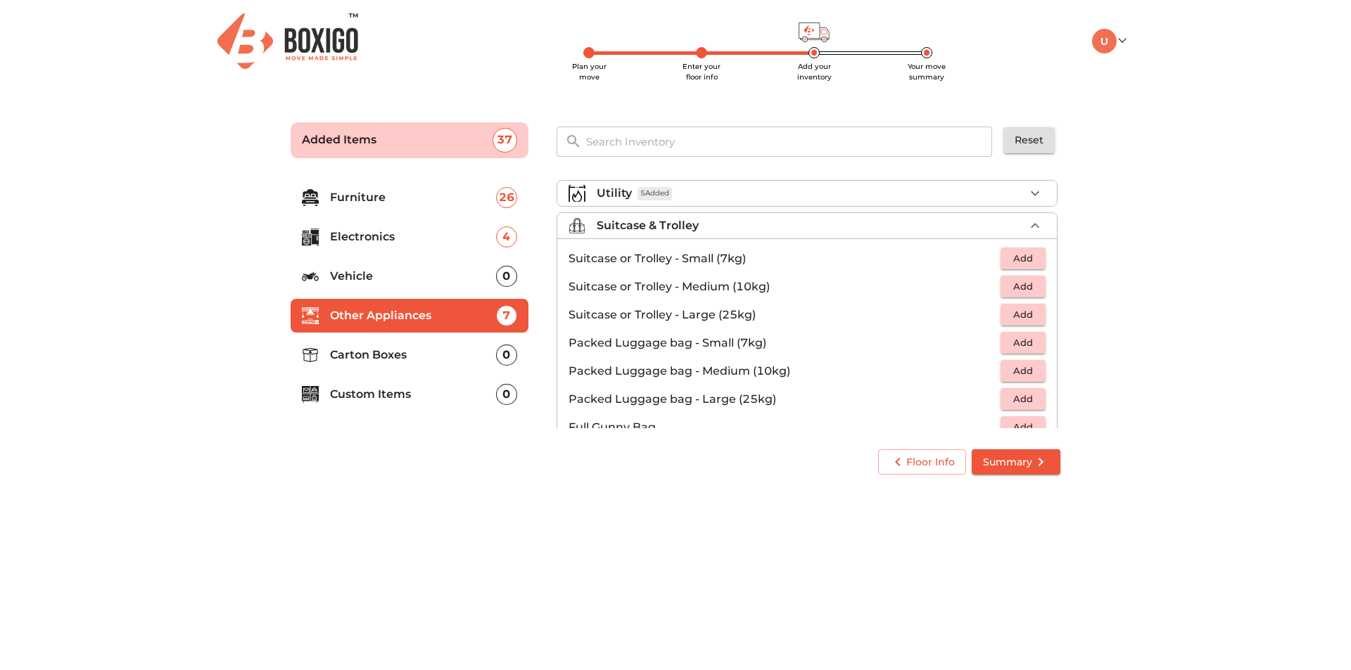
scroll to position [161, 0]
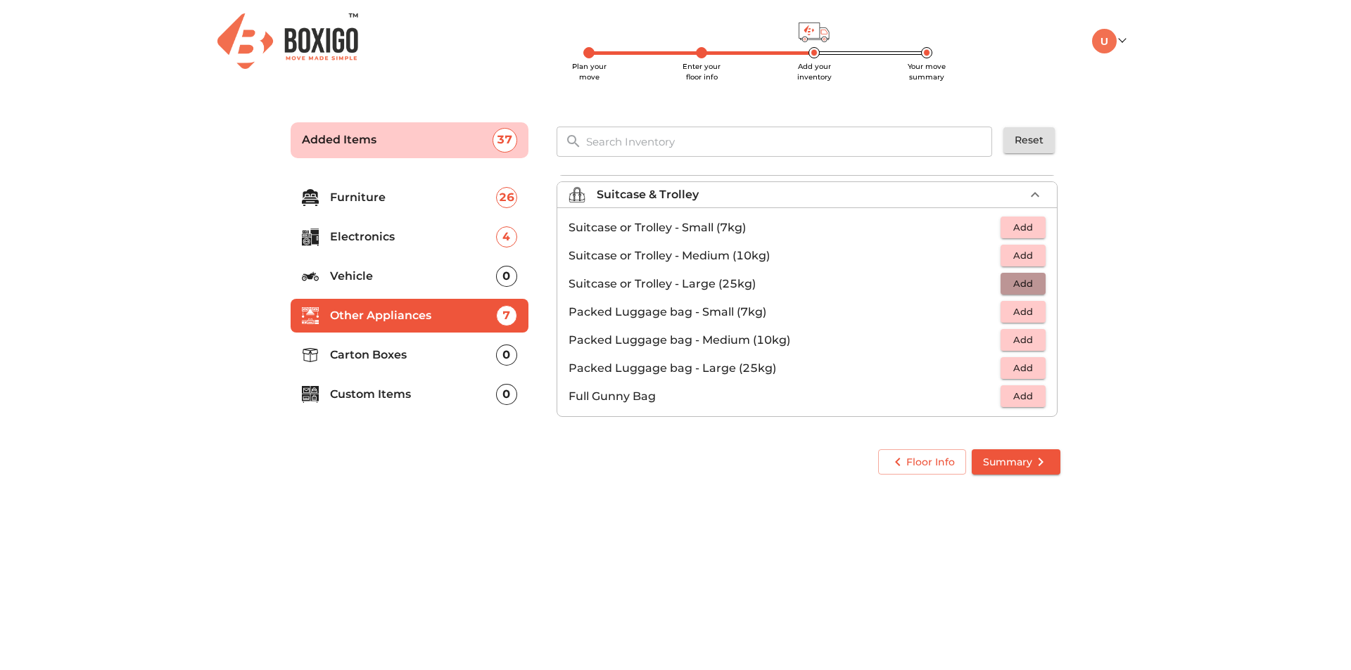
click at [1029, 281] on span "Add" at bounding box center [1022, 284] width 31 height 16
click at [1025, 314] on span "Add" at bounding box center [1022, 312] width 31 height 16
click at [1026, 314] on icon "button" at bounding box center [1034, 312] width 17 height 17
click at [1030, 347] on span "Add" at bounding box center [1022, 340] width 31 height 16
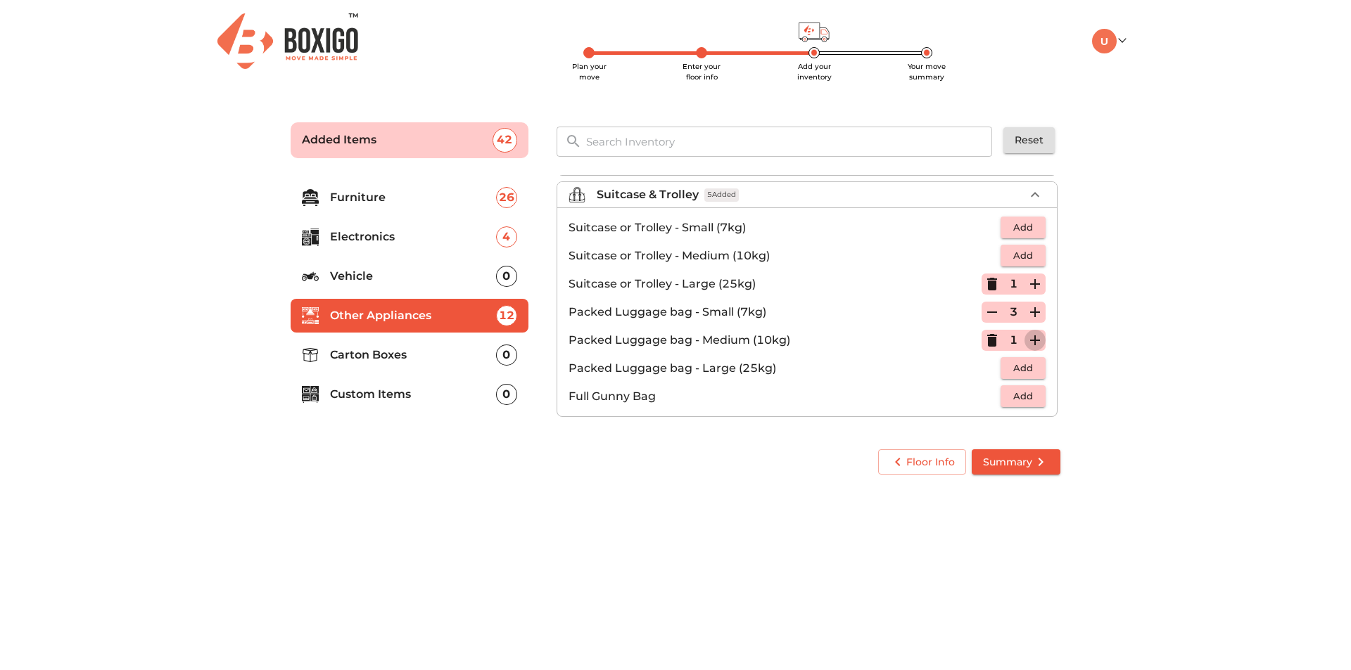
click at [1031, 347] on icon "button" at bounding box center [1034, 340] width 17 height 17
click at [333, 354] on p "Carton Boxes" at bounding box center [413, 355] width 166 height 17
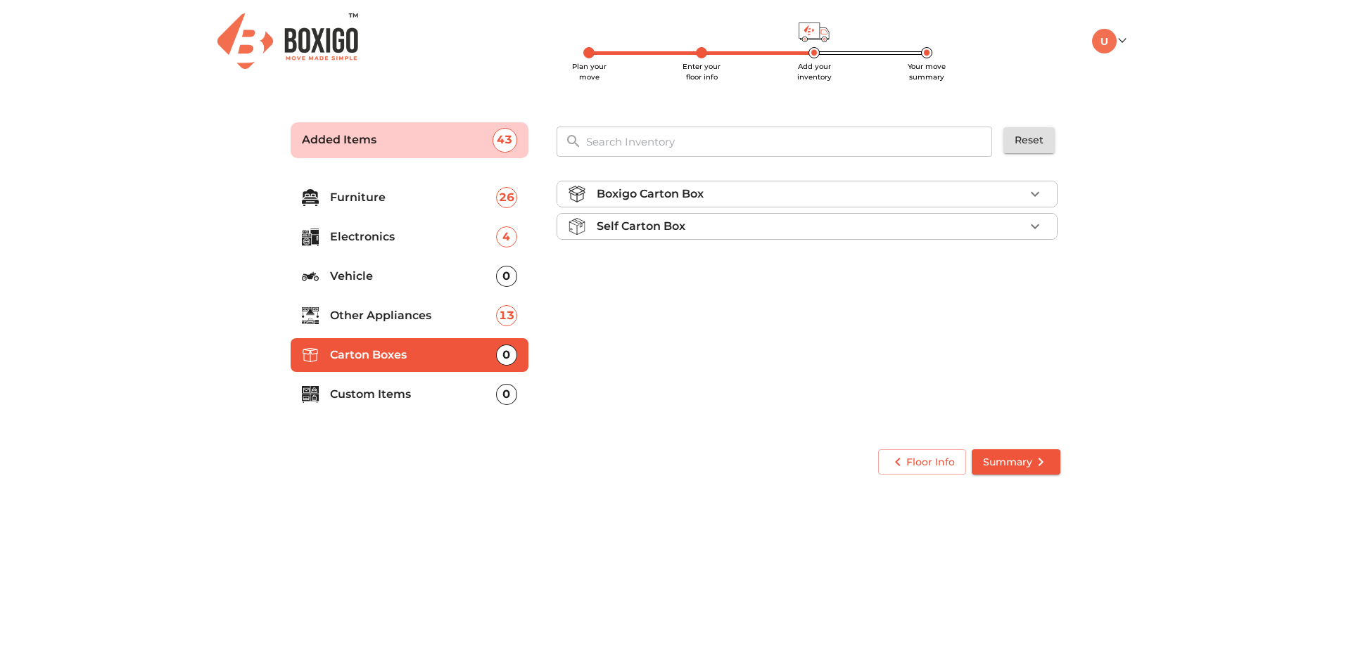
click at [929, 198] on div "Boxigo Carton Box" at bounding box center [811, 194] width 428 height 17
click at [1029, 227] on span "Add" at bounding box center [1022, 227] width 31 height 16
click at [1029, 227] on icon "button" at bounding box center [1034, 227] width 17 height 17
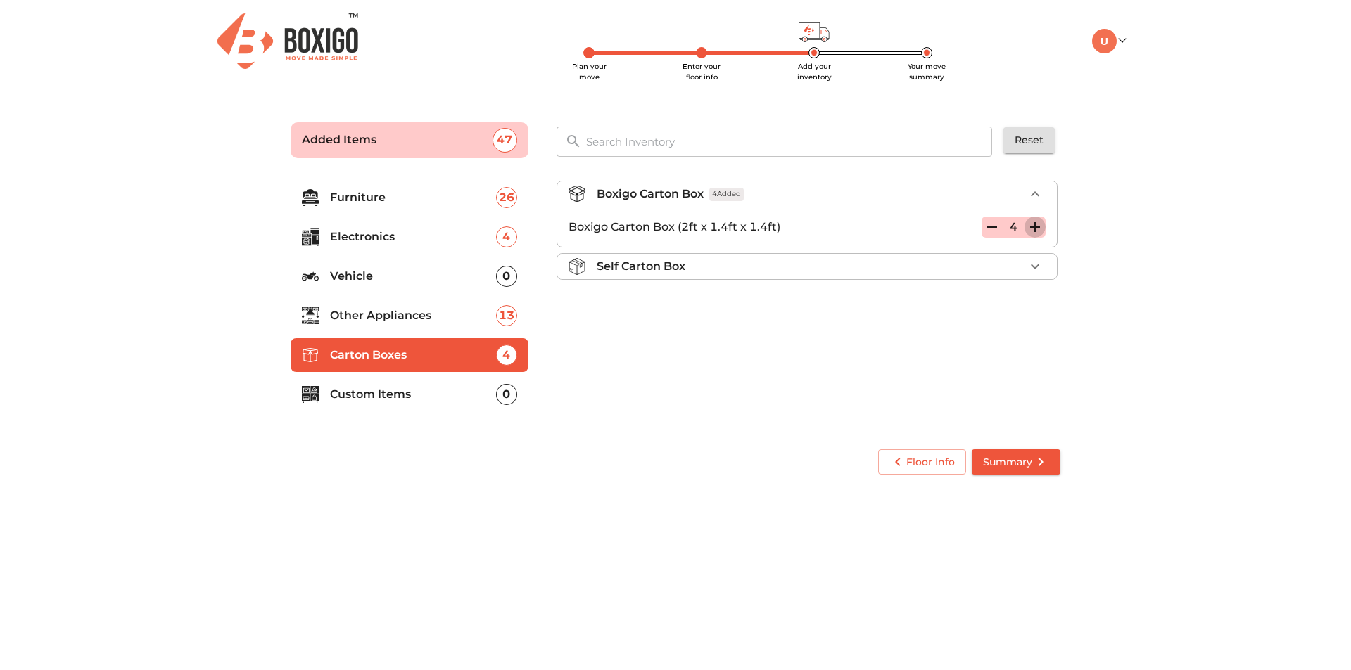
click at [1029, 227] on icon "button" at bounding box center [1034, 227] width 17 height 17
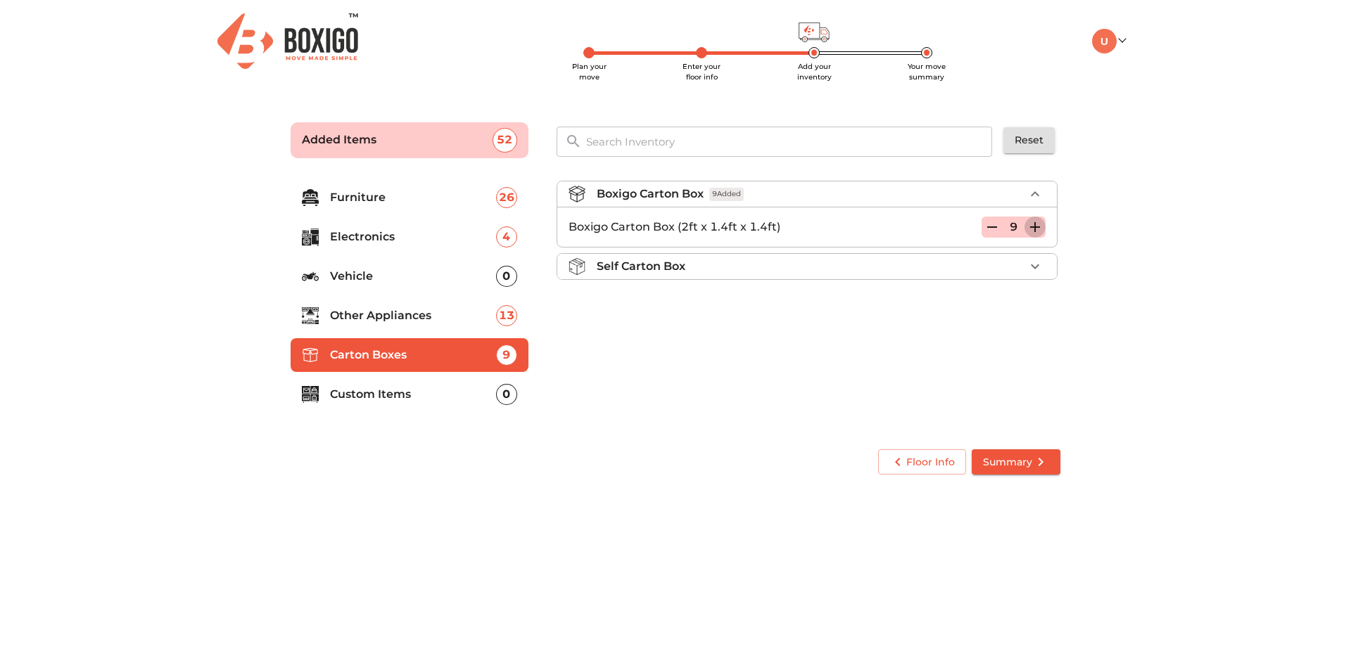
click at [1029, 227] on icon "button" at bounding box center [1034, 227] width 17 height 17
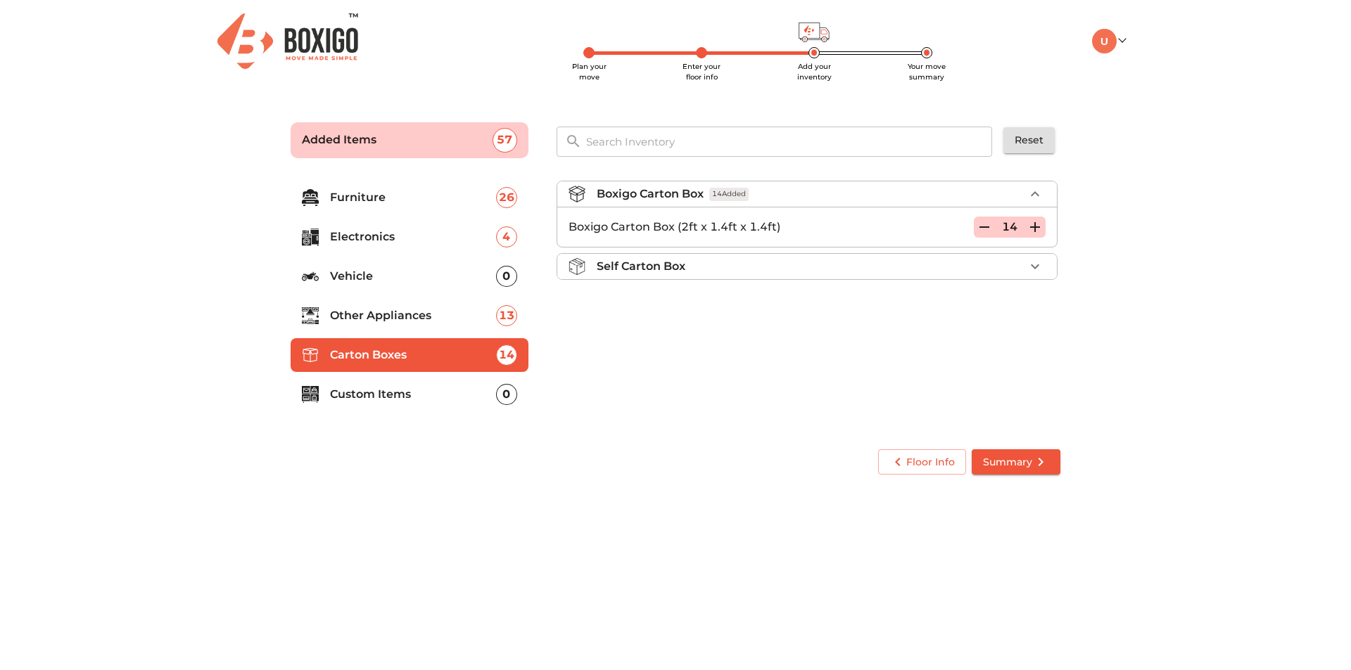
click at [1029, 227] on icon "button" at bounding box center [1034, 227] width 17 height 17
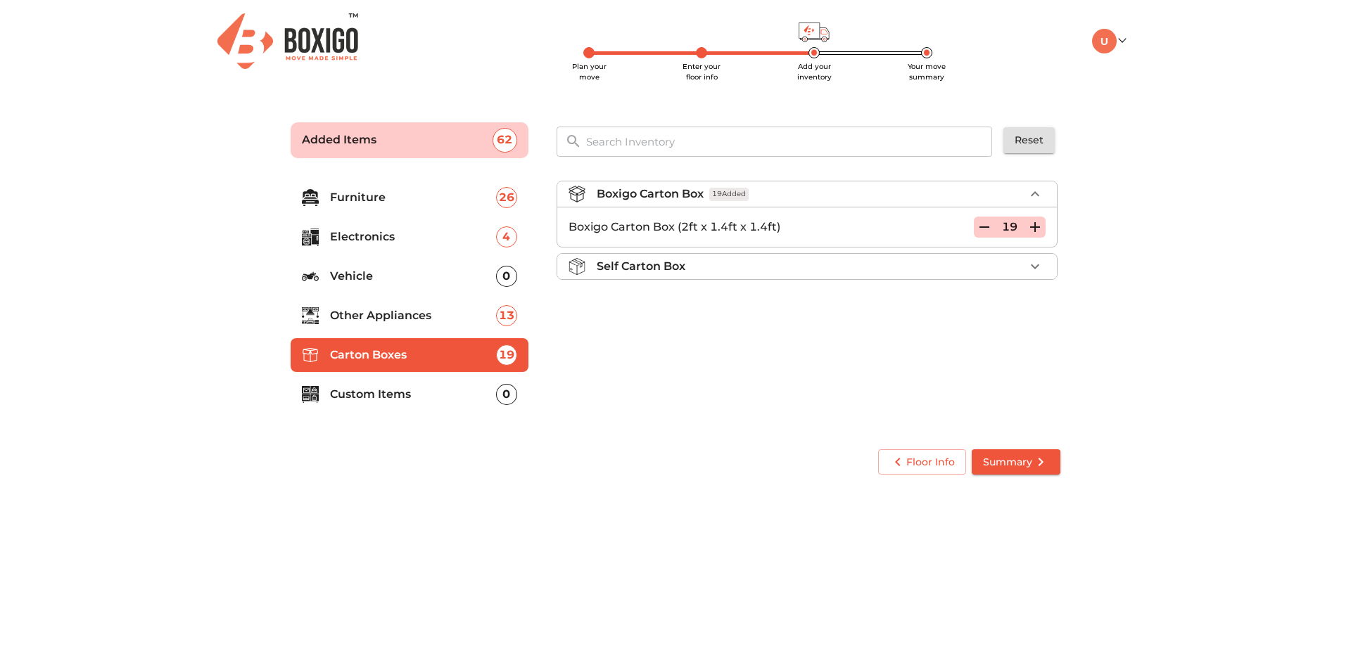
click at [1029, 227] on icon "button" at bounding box center [1034, 227] width 17 height 17
click at [405, 398] on p "Custom Items" at bounding box center [413, 394] width 166 height 17
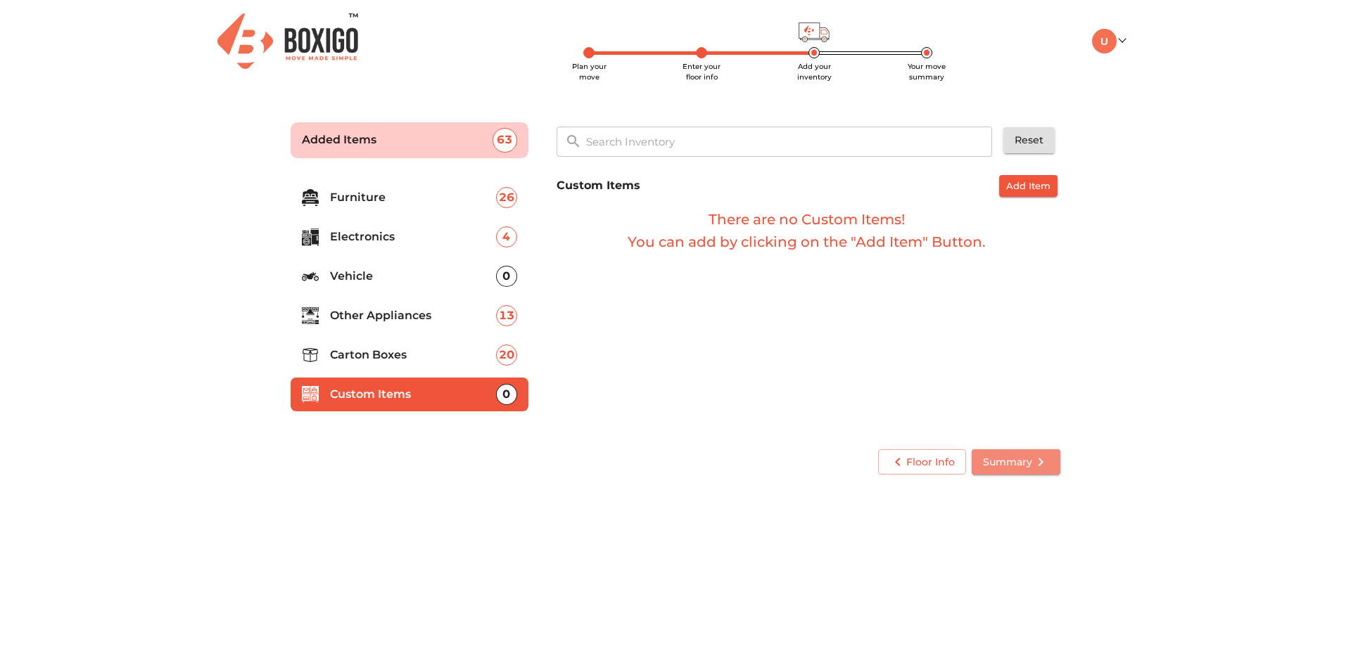
click at [1022, 464] on span "Summary" at bounding box center [1016, 463] width 66 height 18
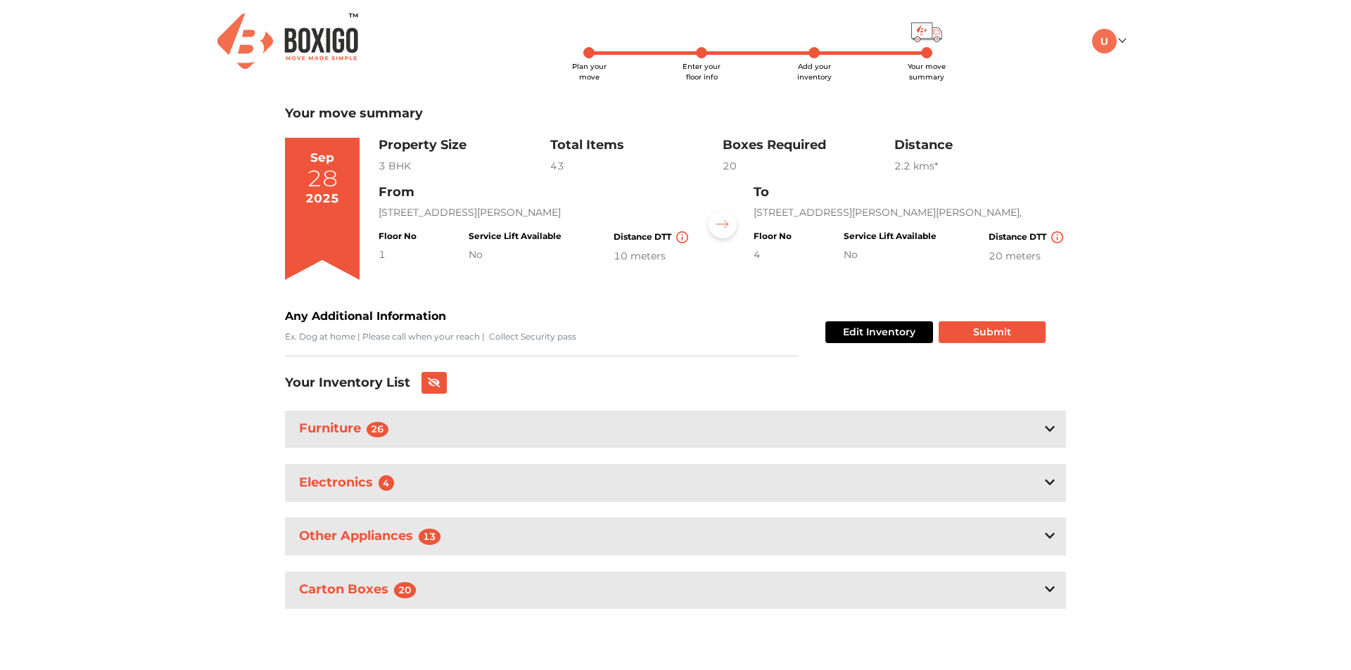
click at [443, 428] on div "Furniture 26" at bounding box center [675, 429] width 781 height 37
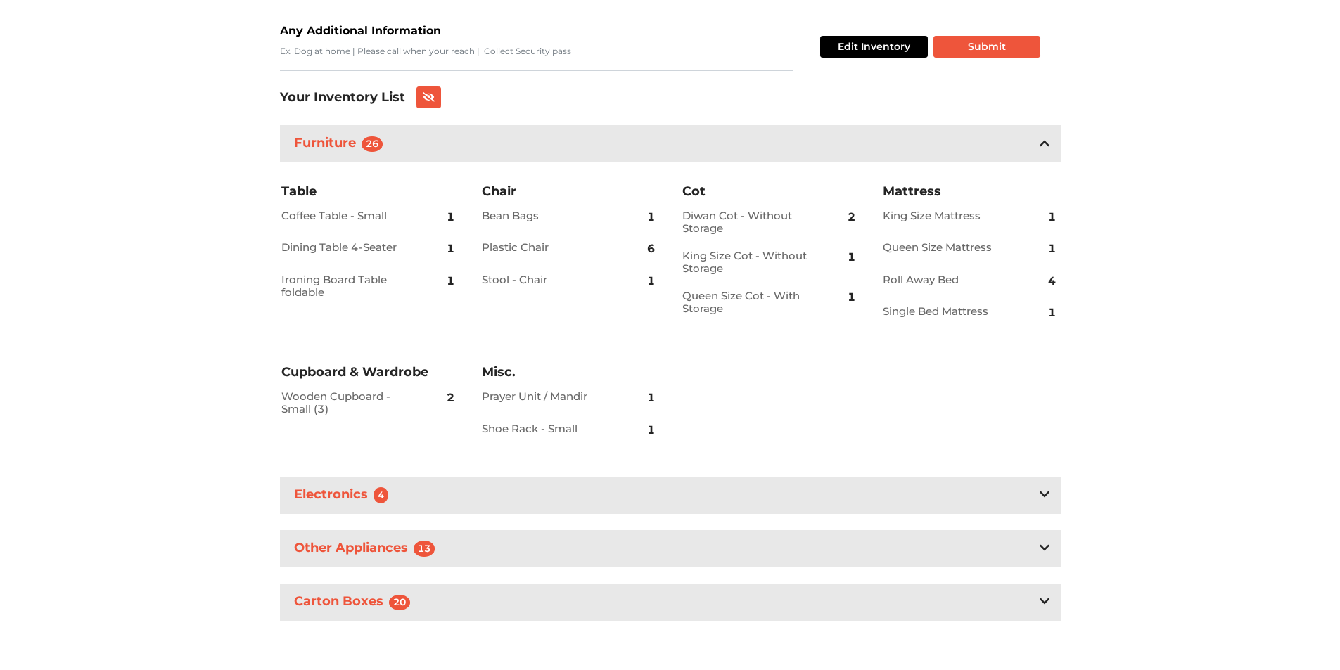
scroll to position [286, 0]
click at [464, 500] on div "Electronics 4" at bounding box center [670, 494] width 781 height 37
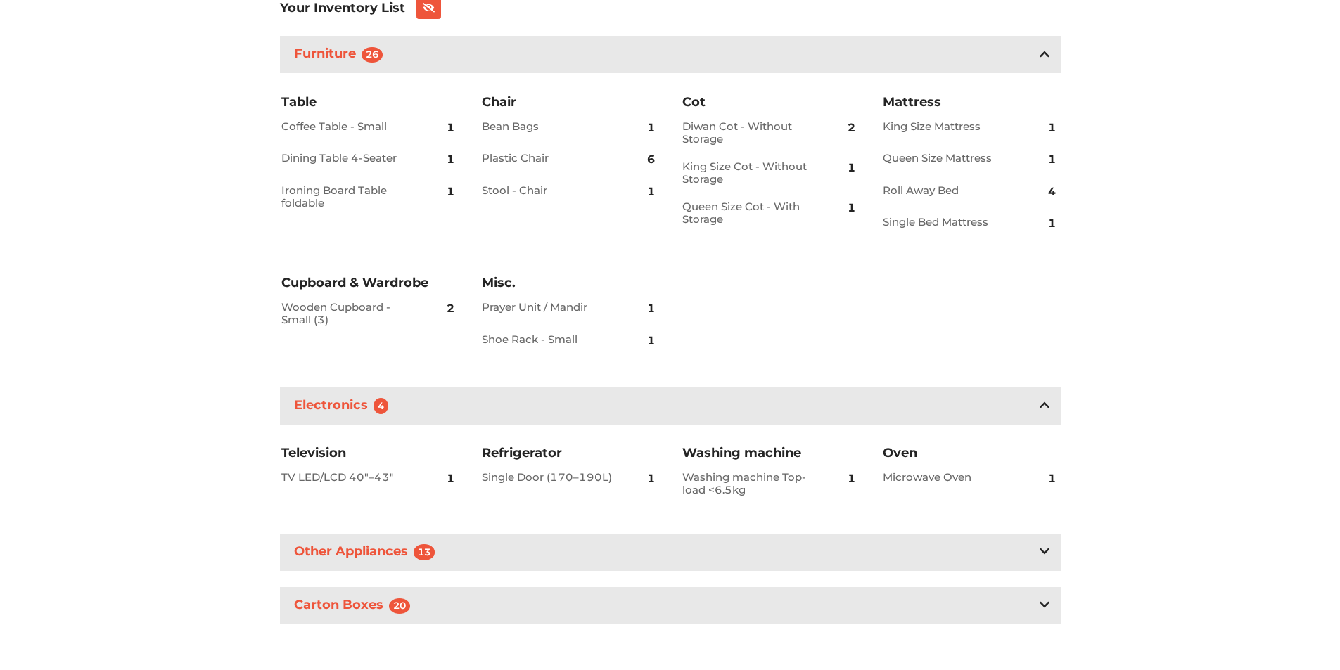
scroll to position [379, 0]
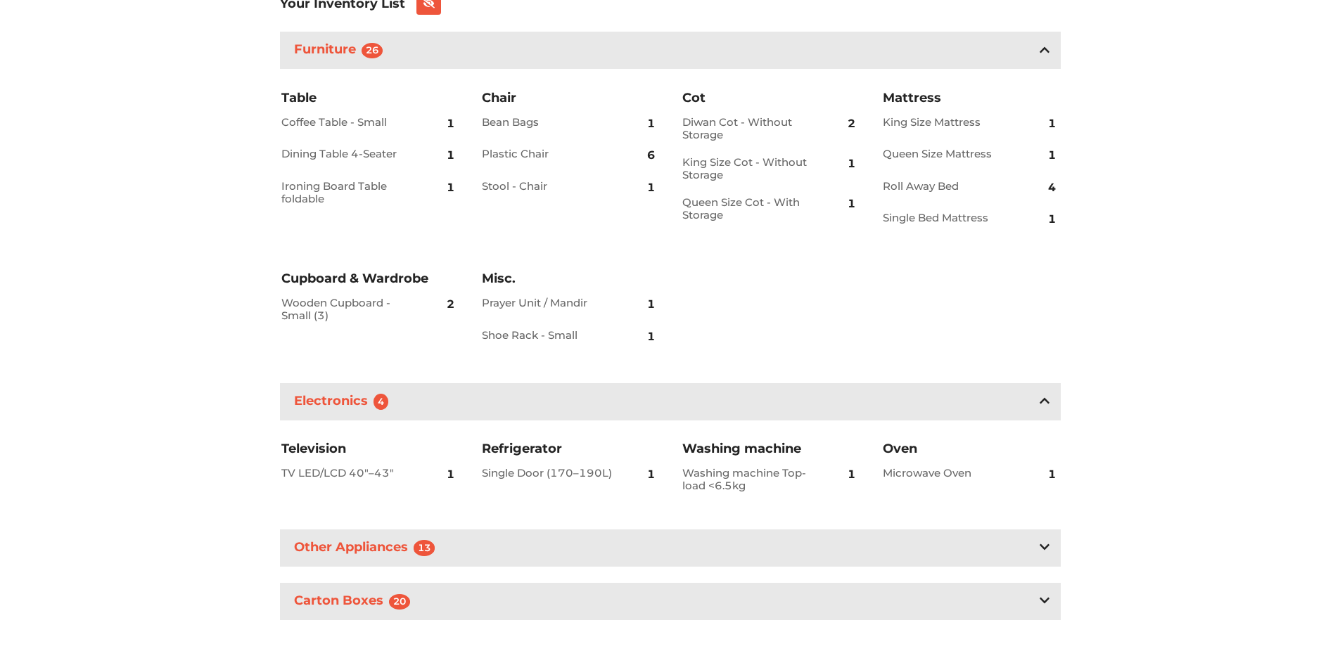
click at [539, 549] on div "Other Appliances 13" at bounding box center [670, 548] width 781 height 37
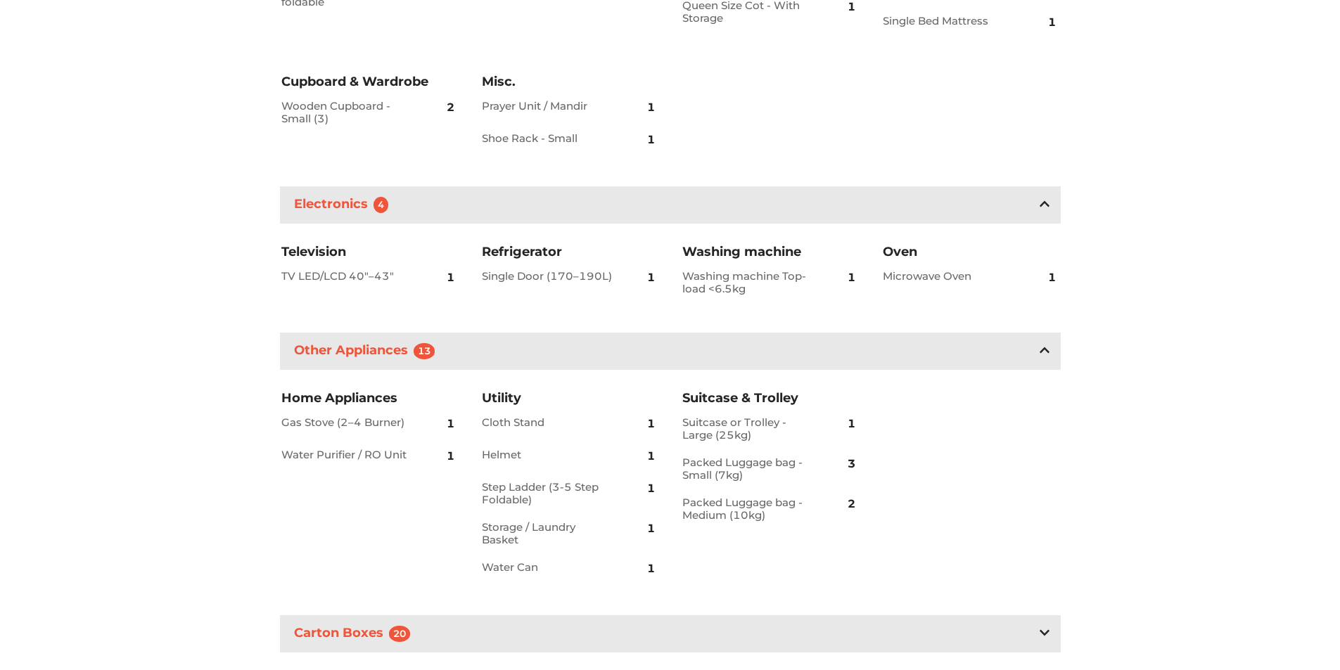
scroll to position [590, 0]
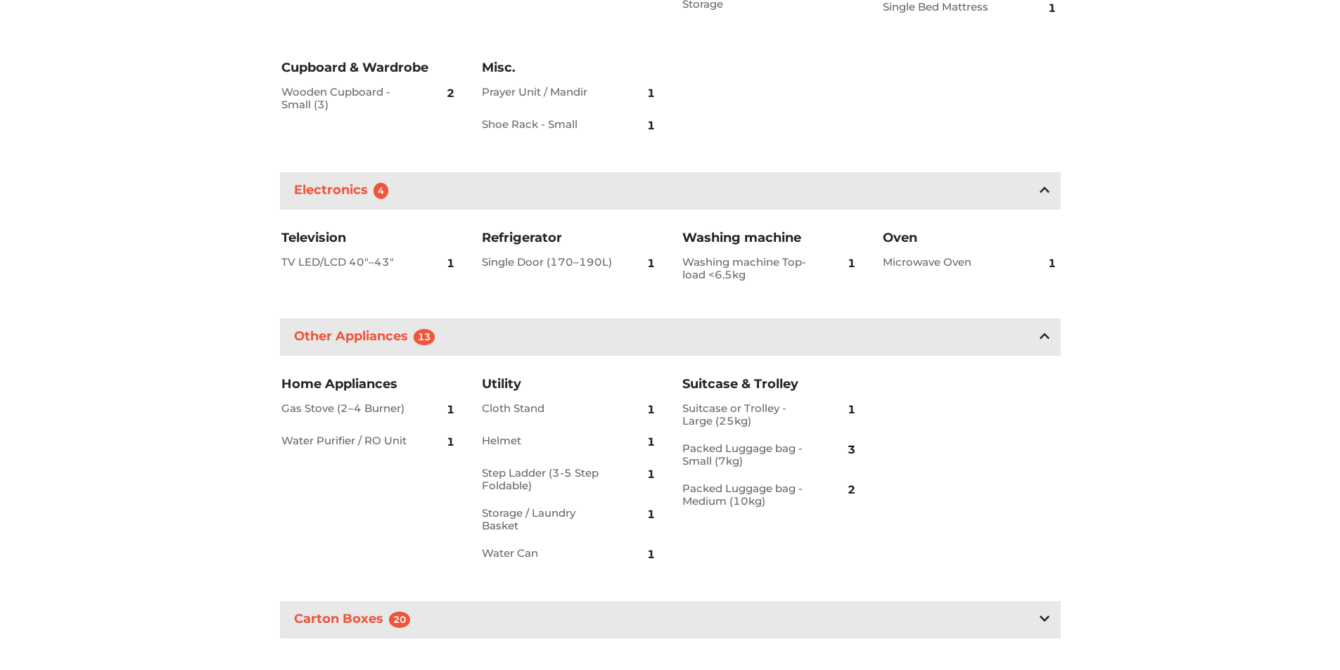
click at [650, 620] on div "Carton Boxes 20" at bounding box center [670, 620] width 781 height 37
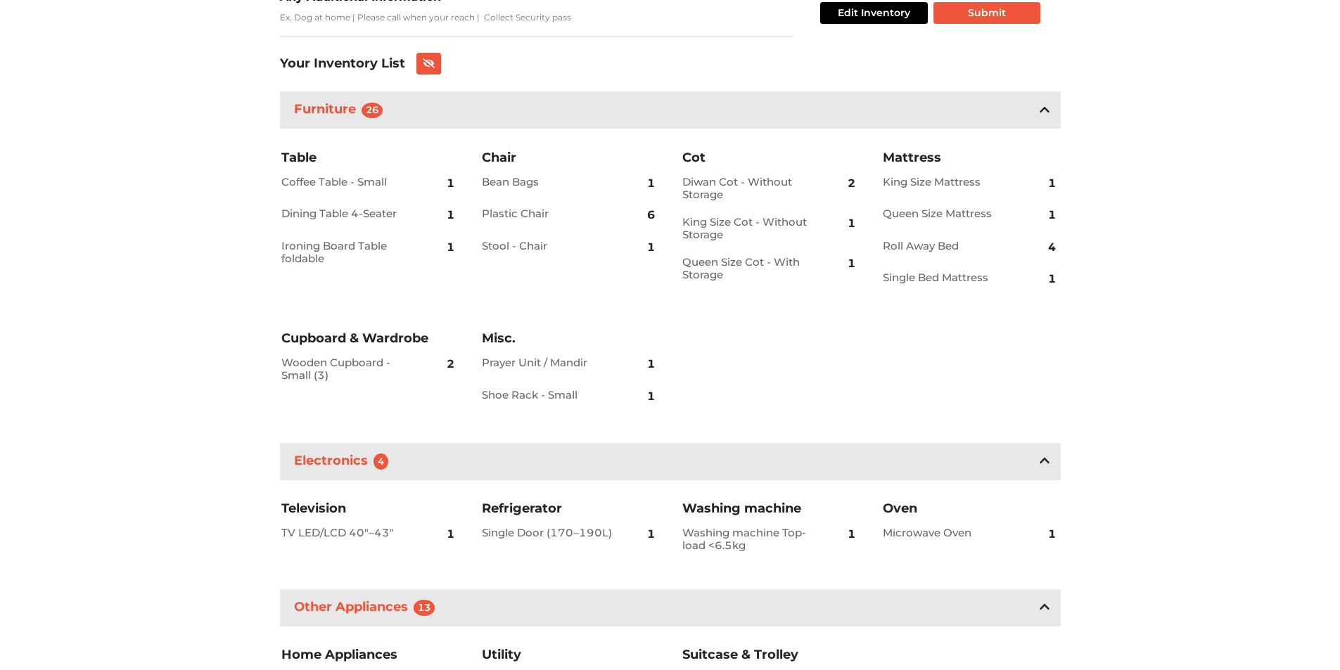
scroll to position [279, 0]
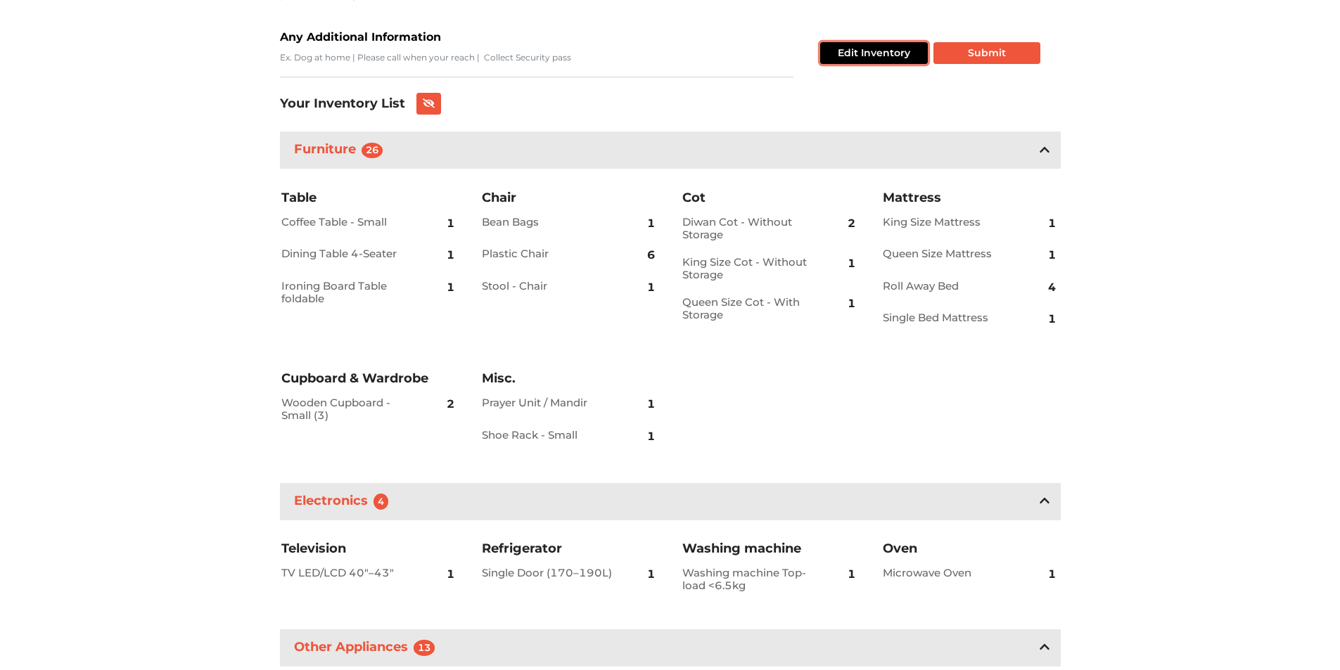
click at [896, 61] on button "Edit Inventory" at bounding box center [874, 53] width 108 height 22
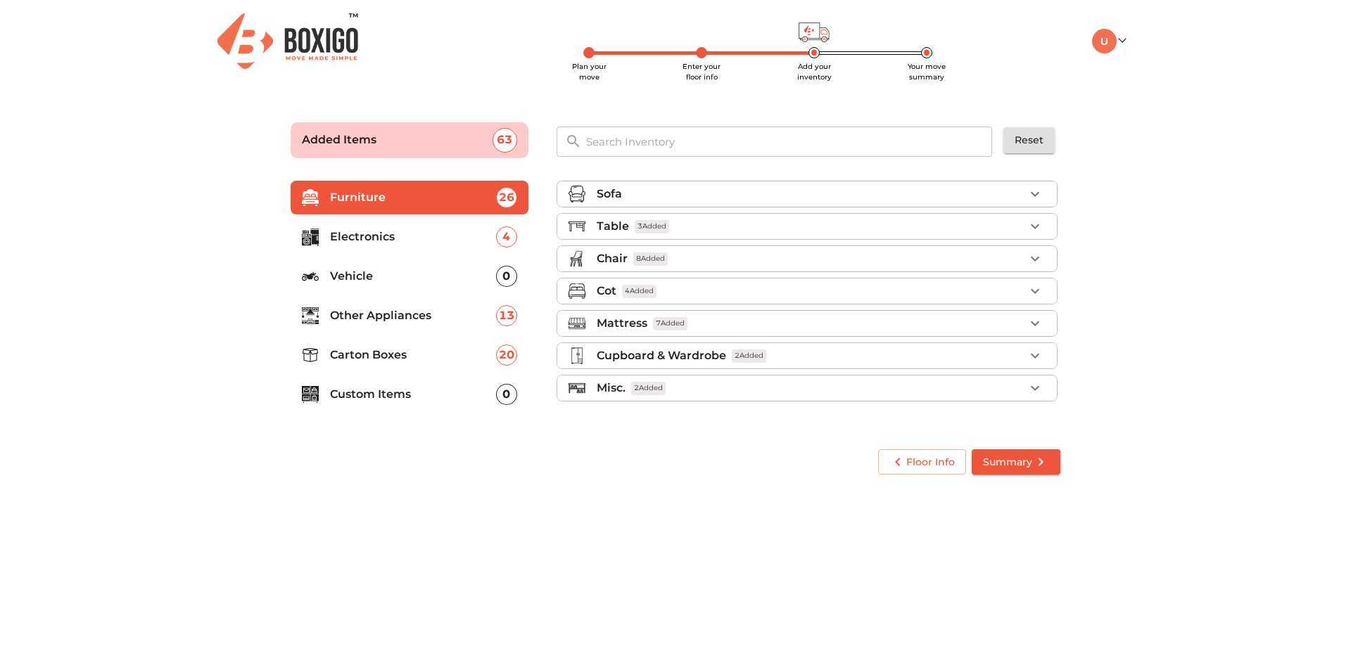
click at [653, 357] on p "Cupboard & Wardrobe" at bounding box center [661, 356] width 129 height 17
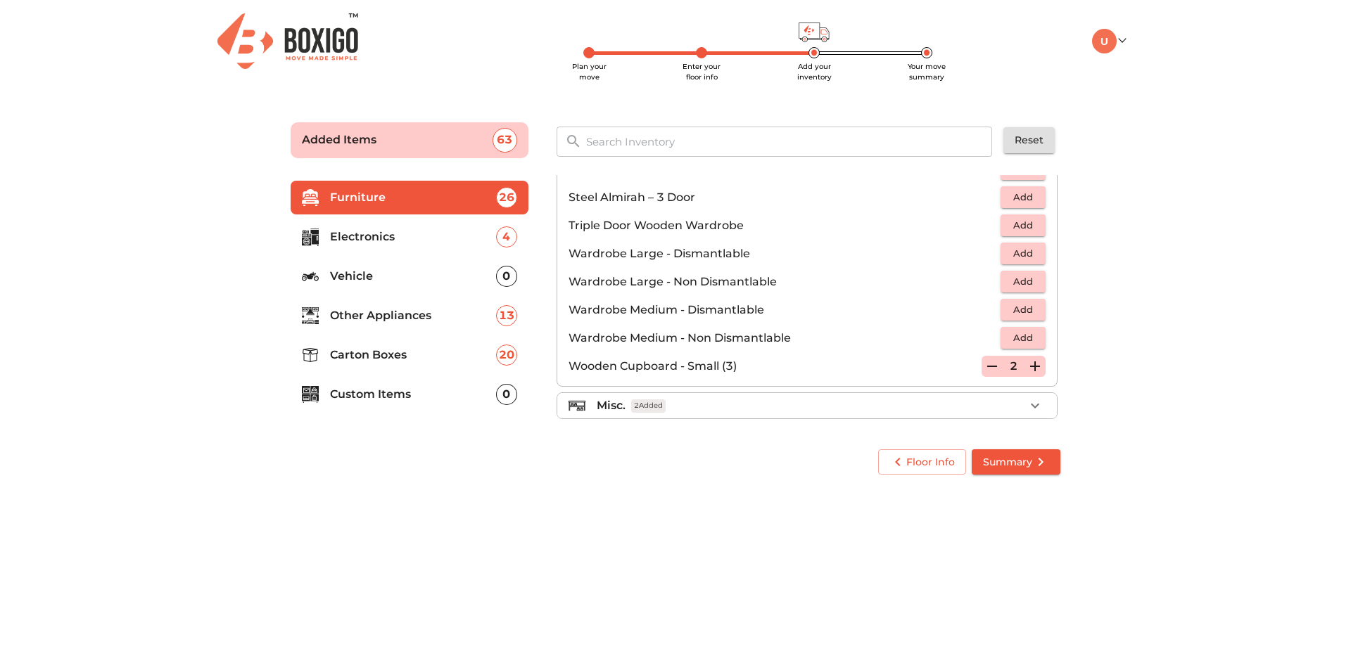
scroll to position [475, 0]
click at [704, 406] on div "Misc. 2 Added" at bounding box center [811, 403] width 428 height 17
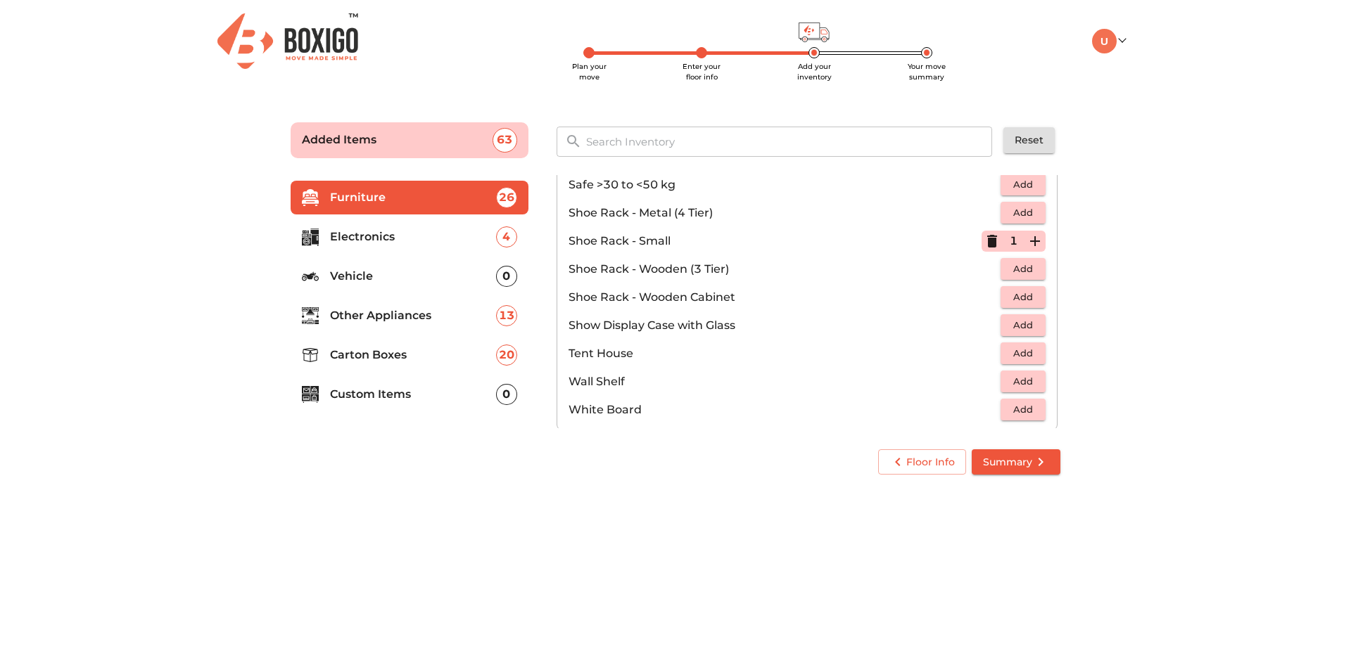
scroll to position [756, 0]
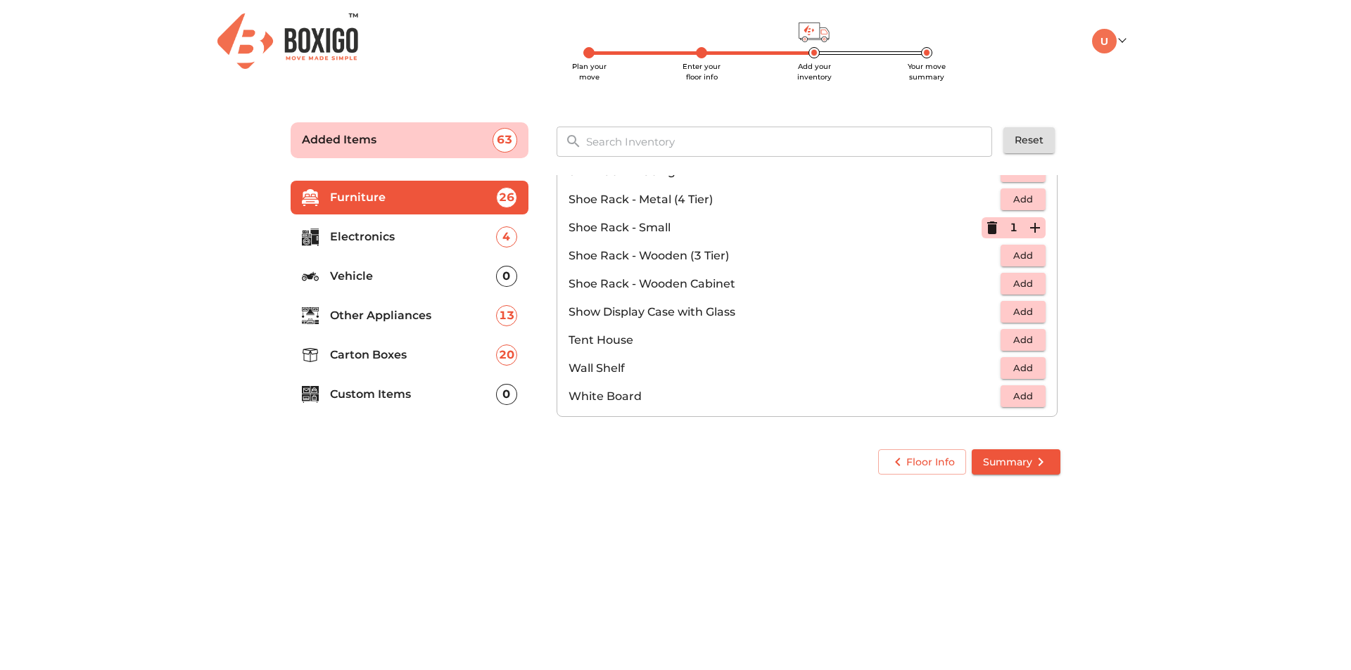
click at [401, 276] on p "Vehicle" at bounding box center [413, 276] width 166 height 17
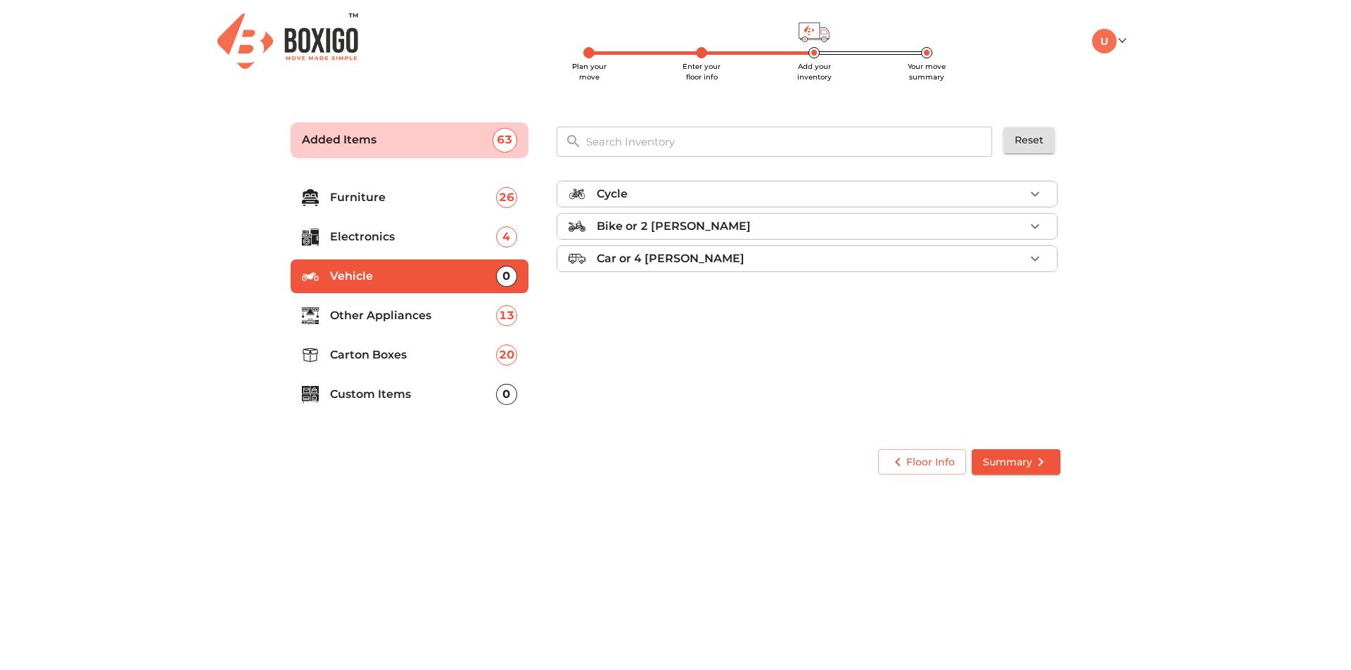
click at [400, 237] on p "Electronics" at bounding box center [413, 237] width 166 height 17
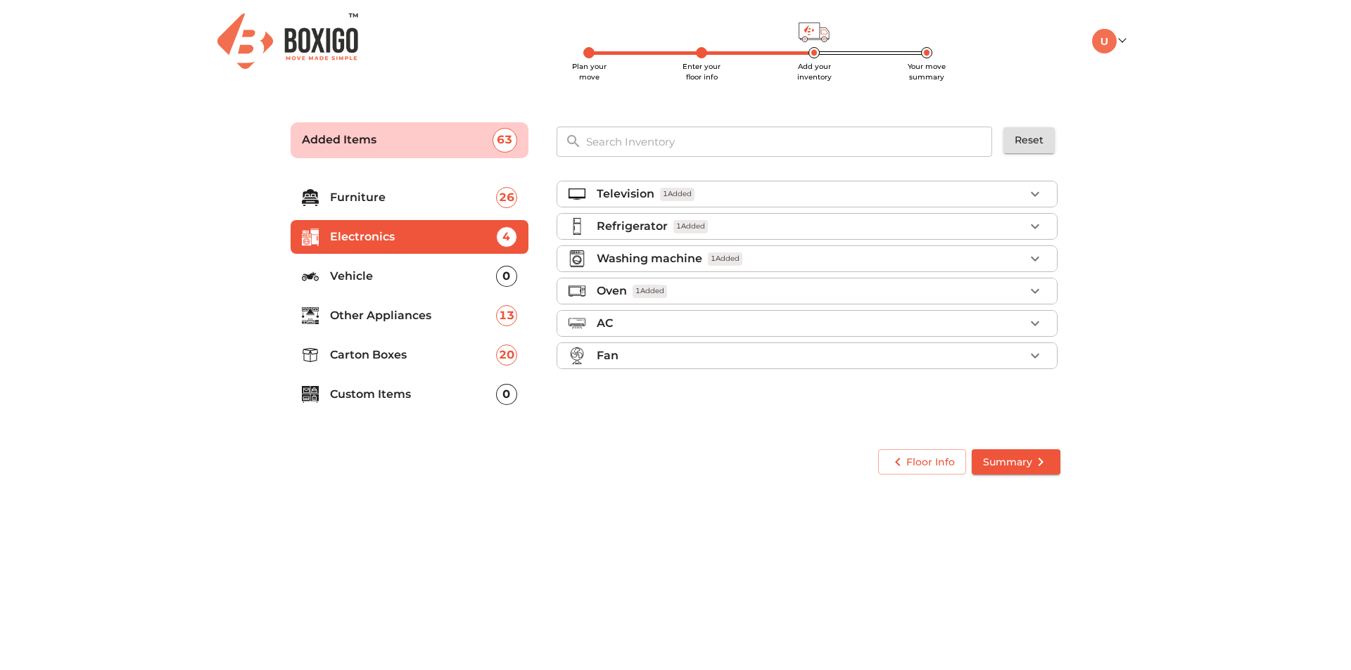
click at [373, 190] on p "Furniture" at bounding box center [413, 197] width 166 height 17
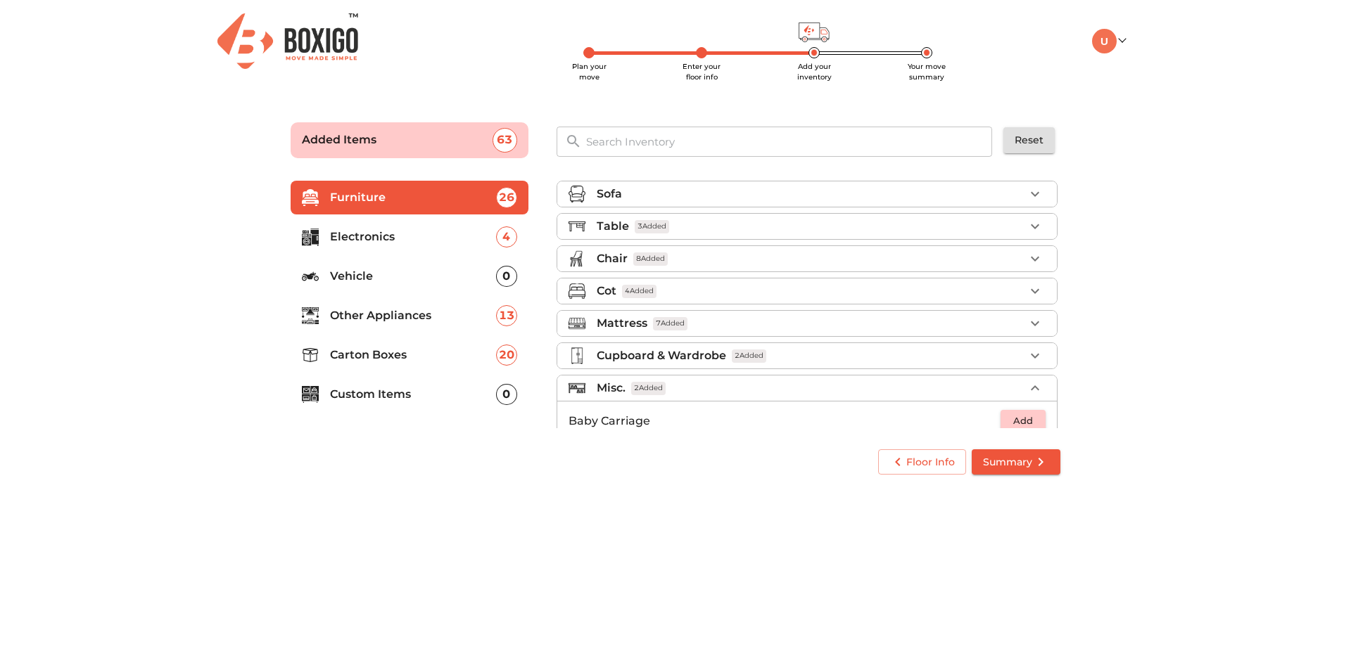
click at [404, 313] on p "Other Appliances" at bounding box center [413, 315] width 166 height 17
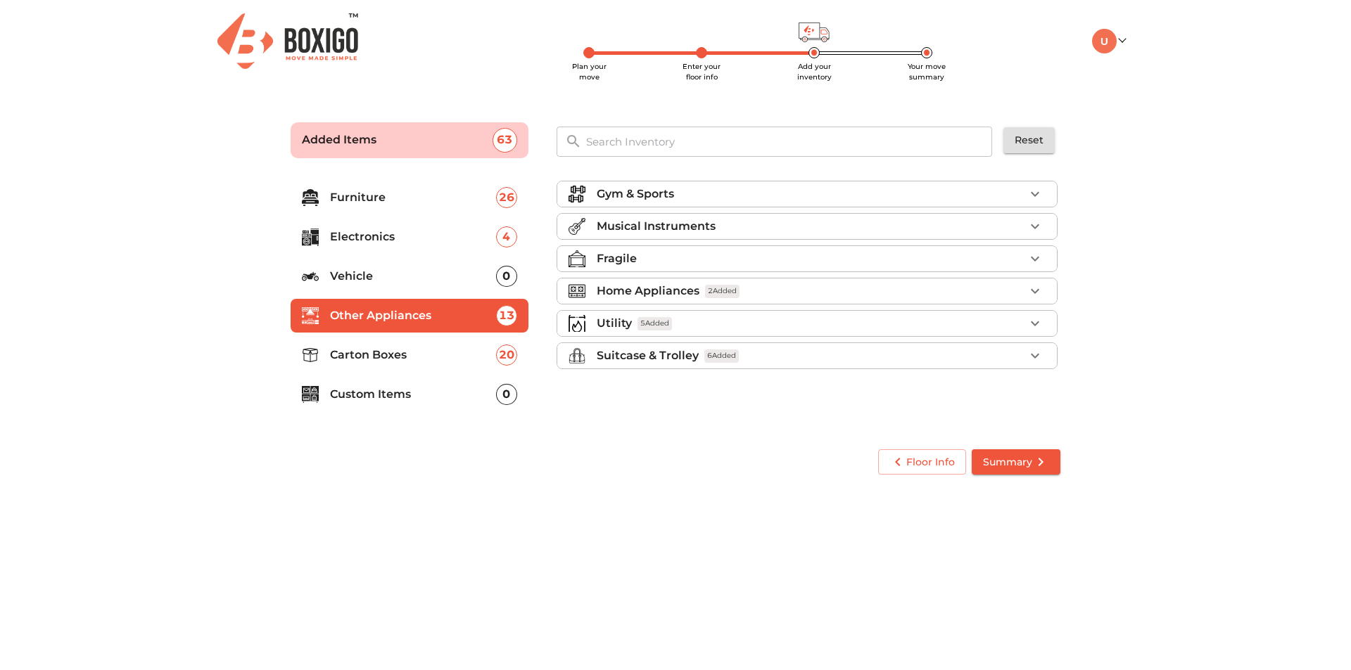
click at [825, 323] on div "Utility 5 Added" at bounding box center [811, 323] width 428 height 17
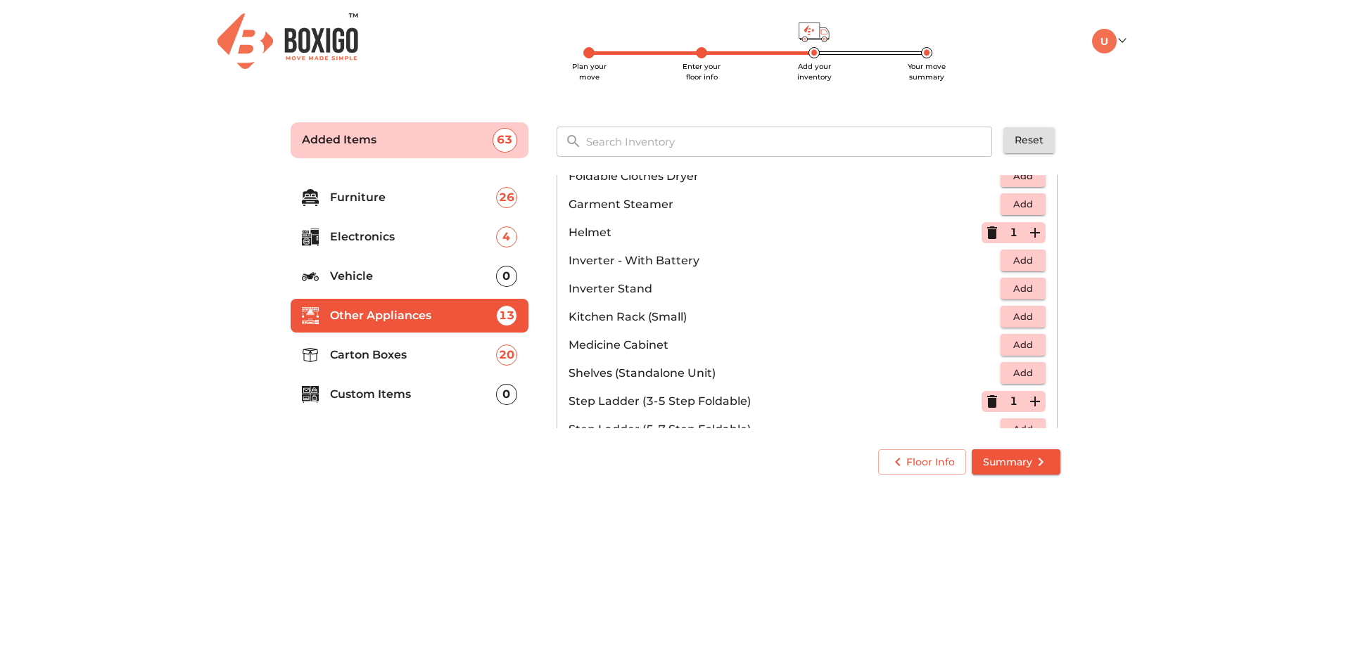
scroll to position [704, 0]
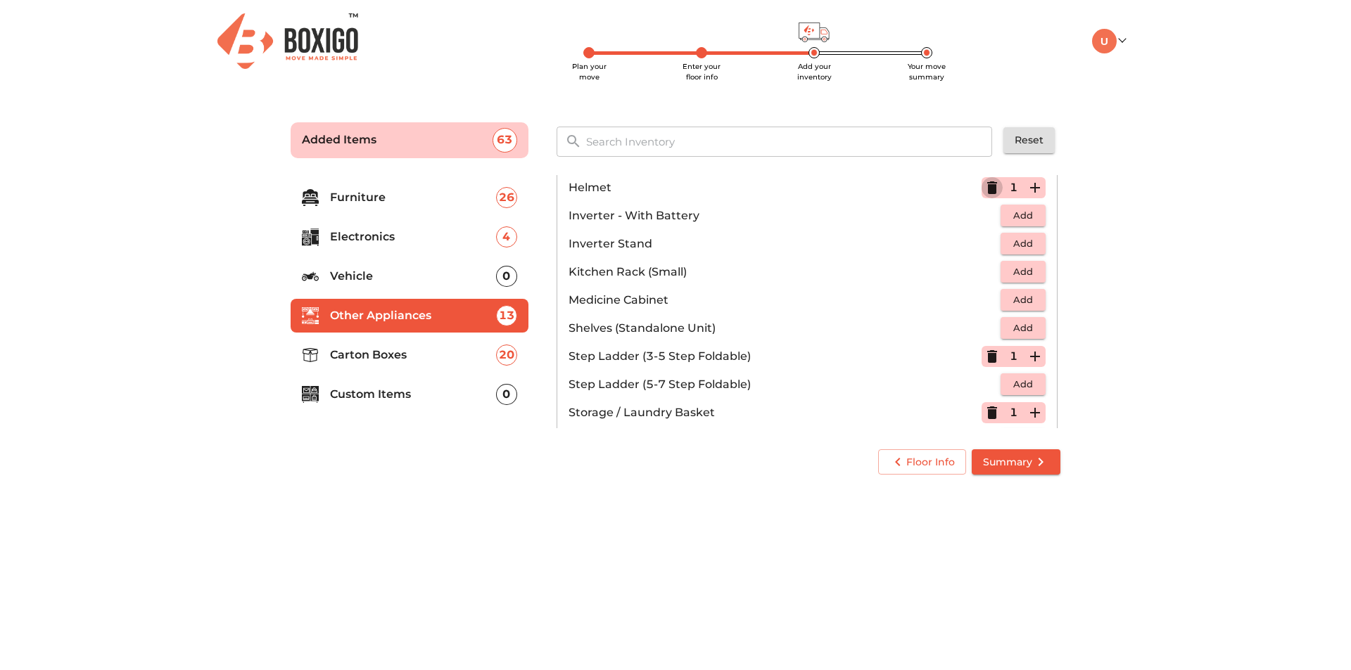
click at [987, 184] on icon "button" at bounding box center [992, 188] width 10 height 13
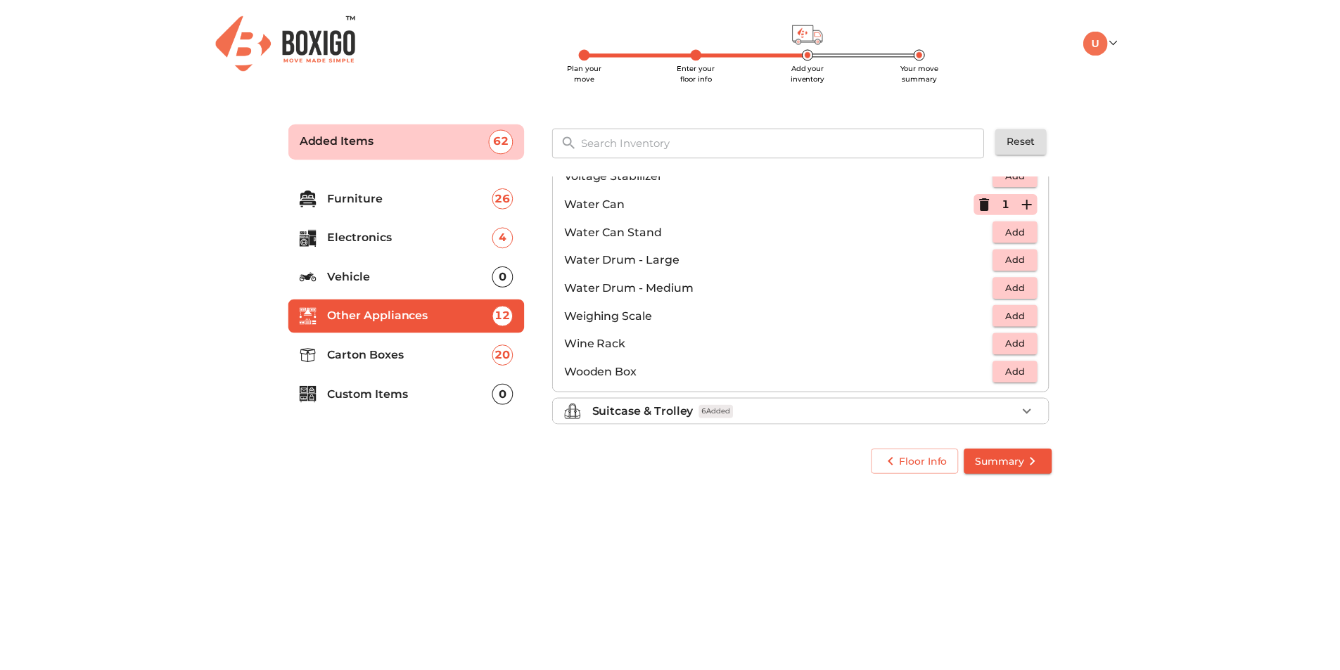
scroll to position [1062, 0]
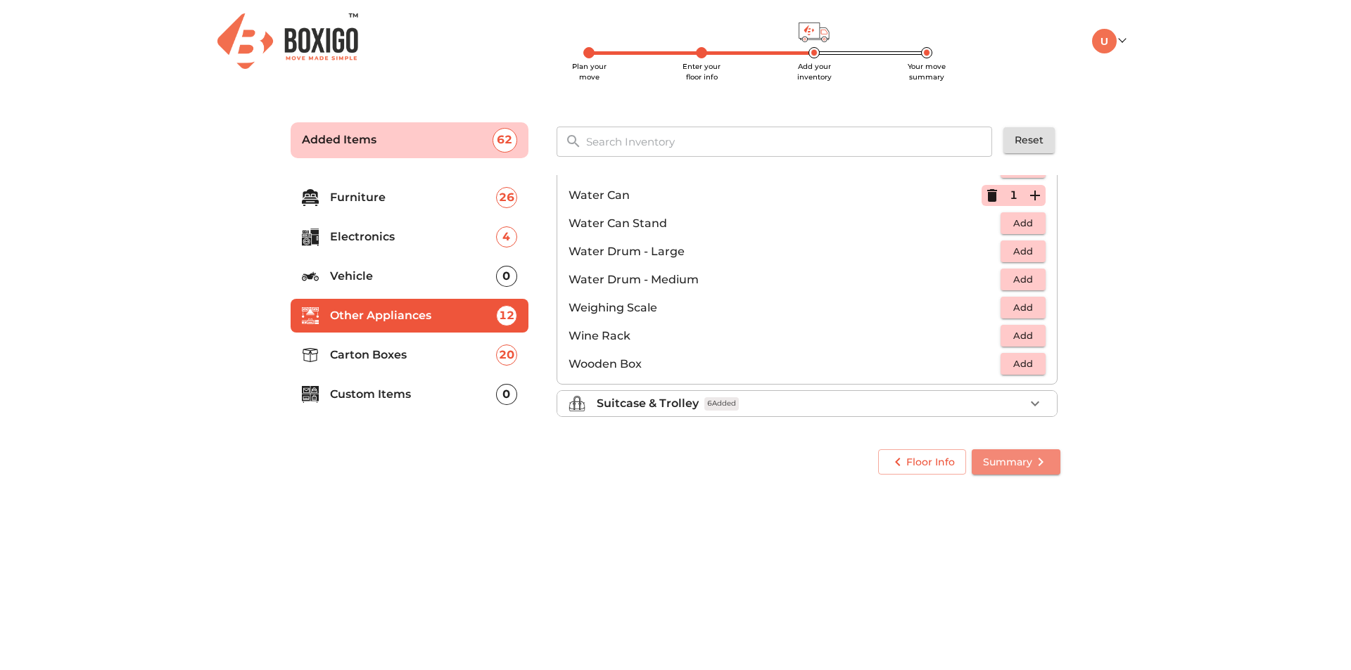
click at [1029, 455] on span "Summary" at bounding box center [1016, 463] width 66 height 18
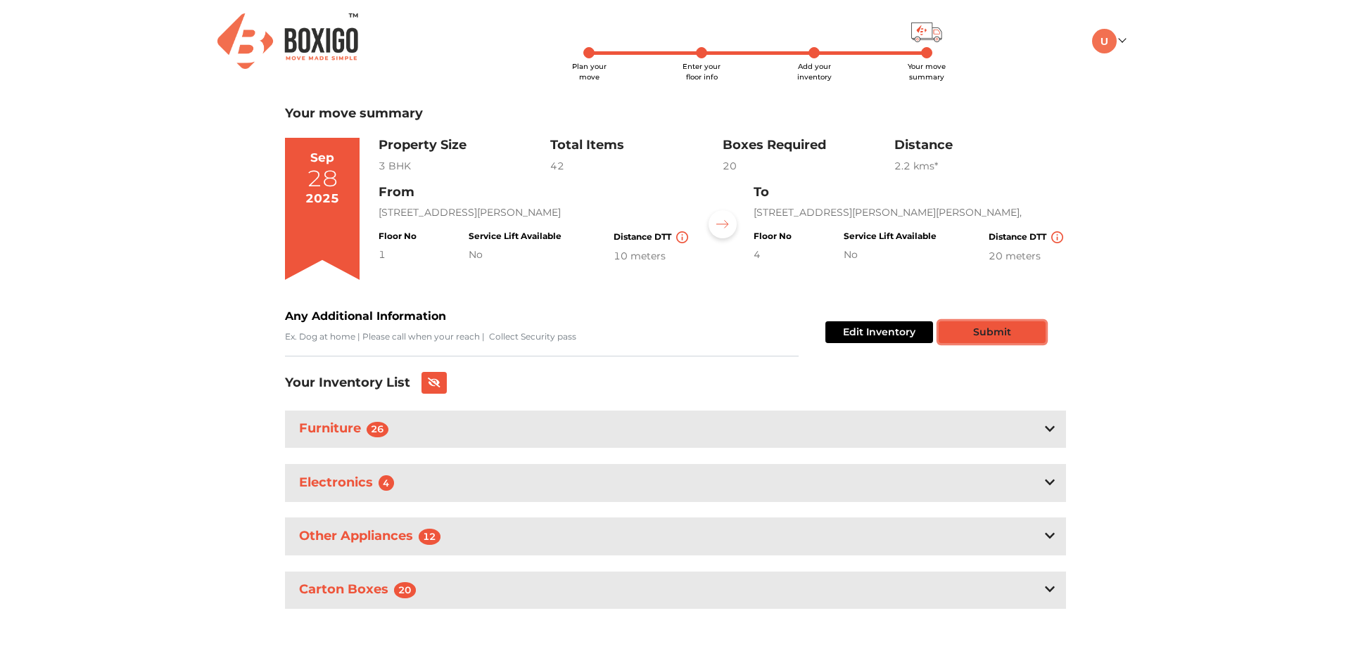
click at [1026, 324] on button "Submit" at bounding box center [992, 333] width 107 height 22
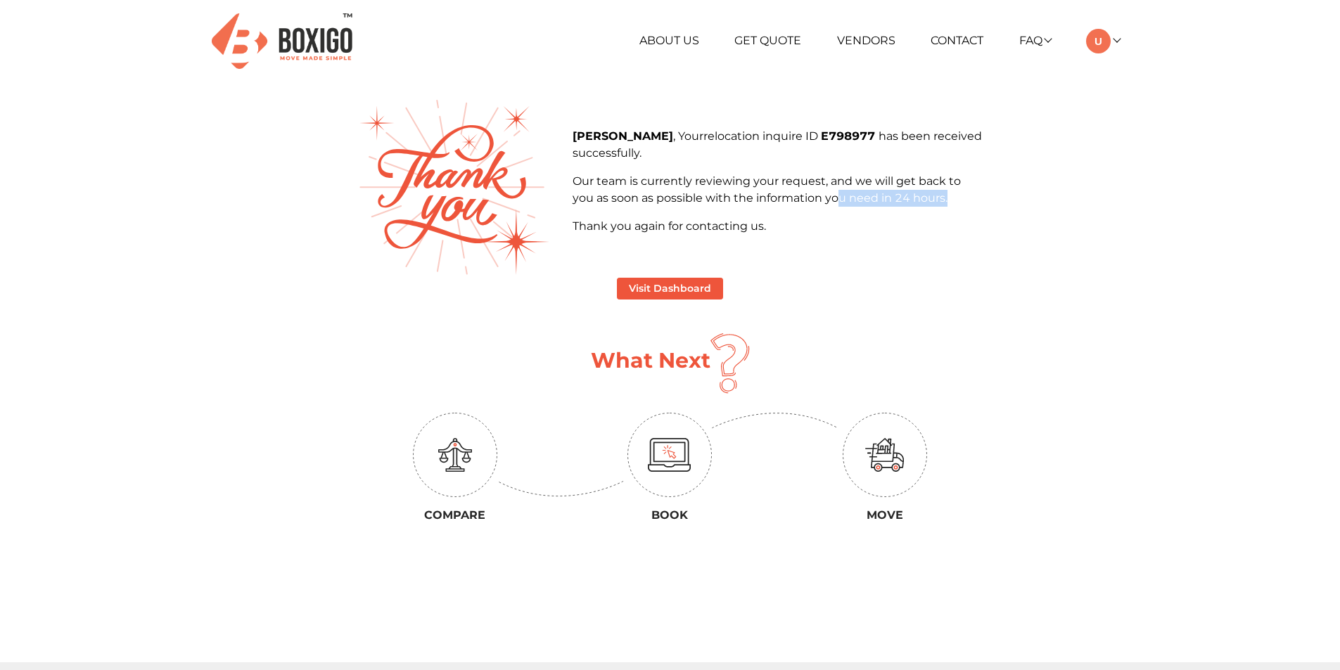
drag, startPoint x: 839, startPoint y: 200, endPoint x: 946, endPoint y: 201, distance: 106.9
click at [955, 199] on p "Our team is currently reviewing your request, and we will get back to you as so…" at bounding box center [777, 190] width 409 height 34
click at [692, 236] on div "Uday Kiran , Your relocation inquire ID E798977 has been received successfully.…" at bounding box center [777, 187] width 431 height 118
